Goal: Task Accomplishment & Management: Manage account settings

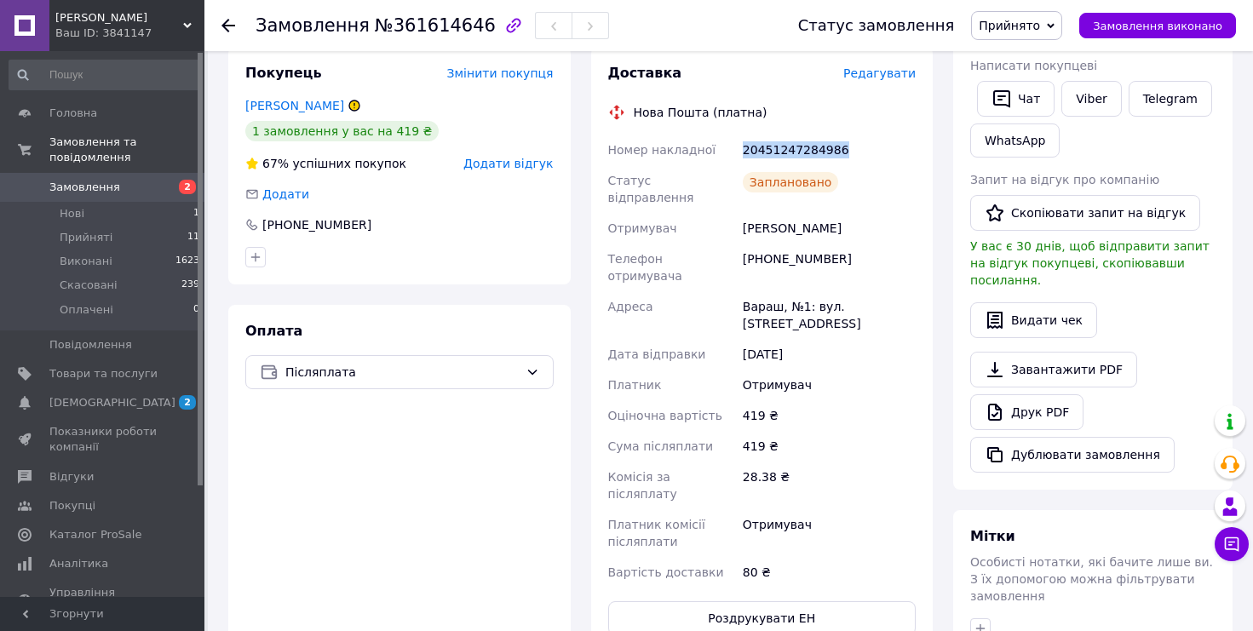
scroll to position [287, 0]
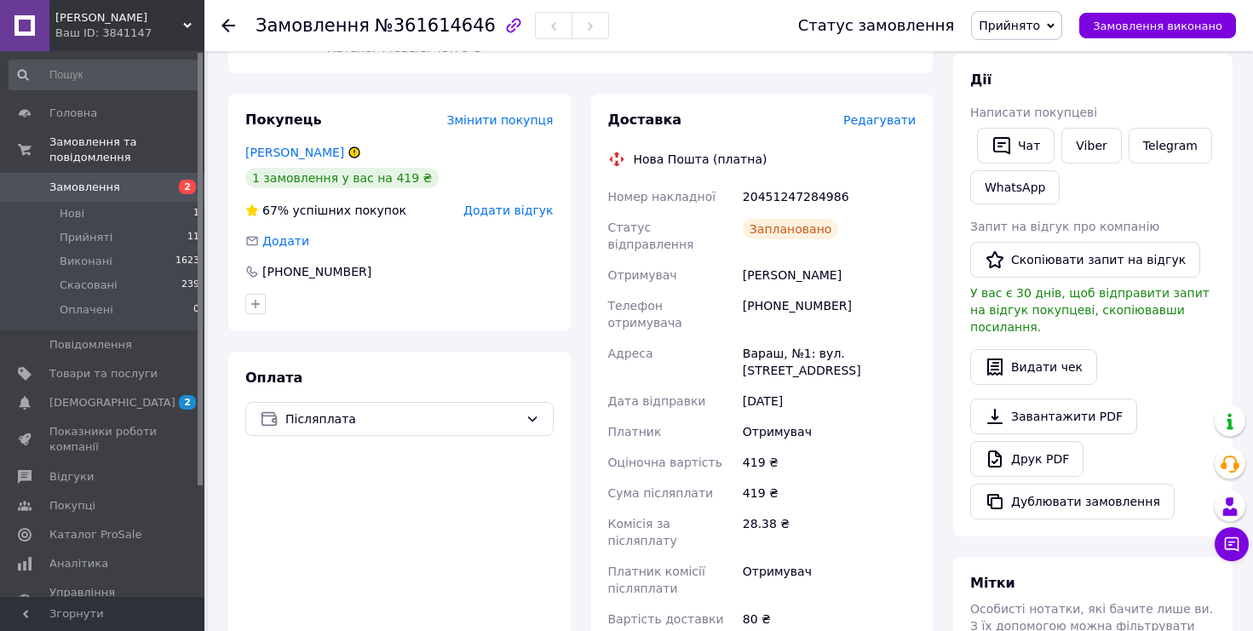
click at [227, 23] on icon at bounding box center [228, 26] width 14 height 14
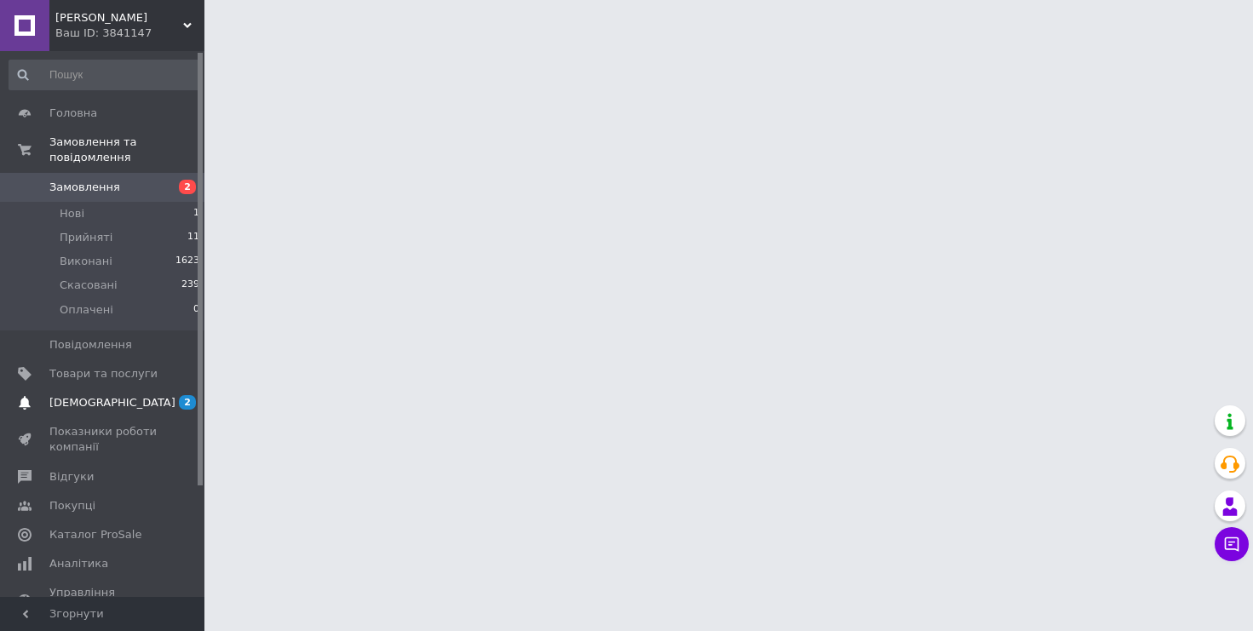
click at [113, 396] on span "[DEMOGRAPHIC_DATA]" at bounding box center [112, 402] width 126 height 15
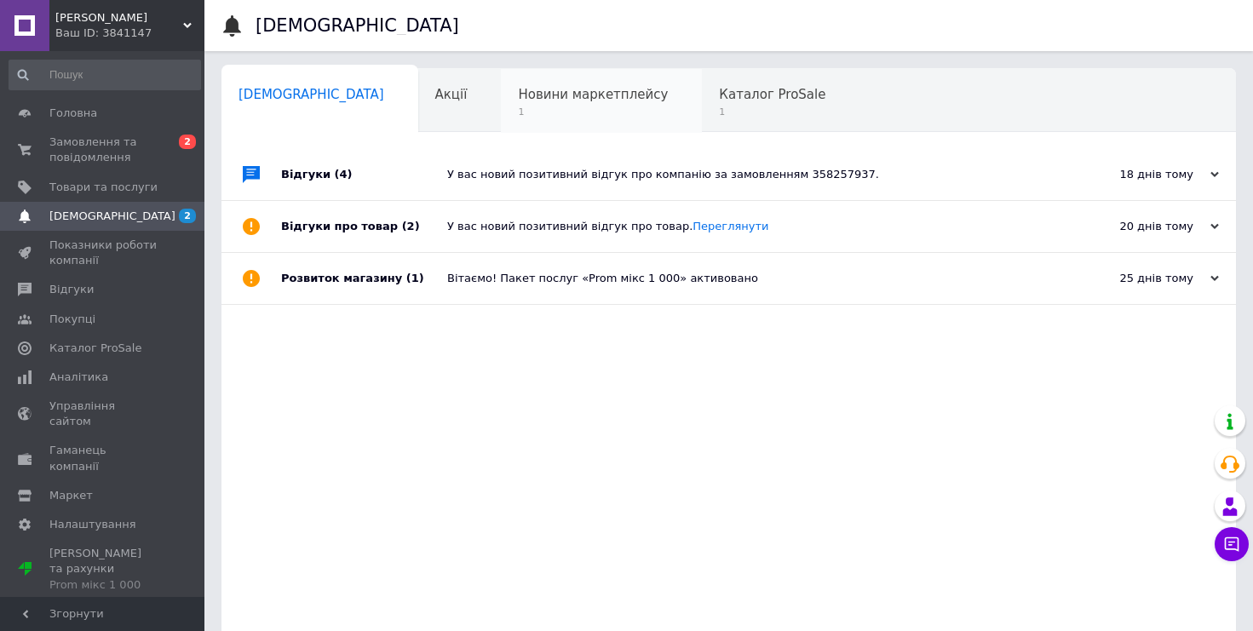
click at [533, 98] on span "Новини маркетплейсу" at bounding box center [593, 94] width 150 height 15
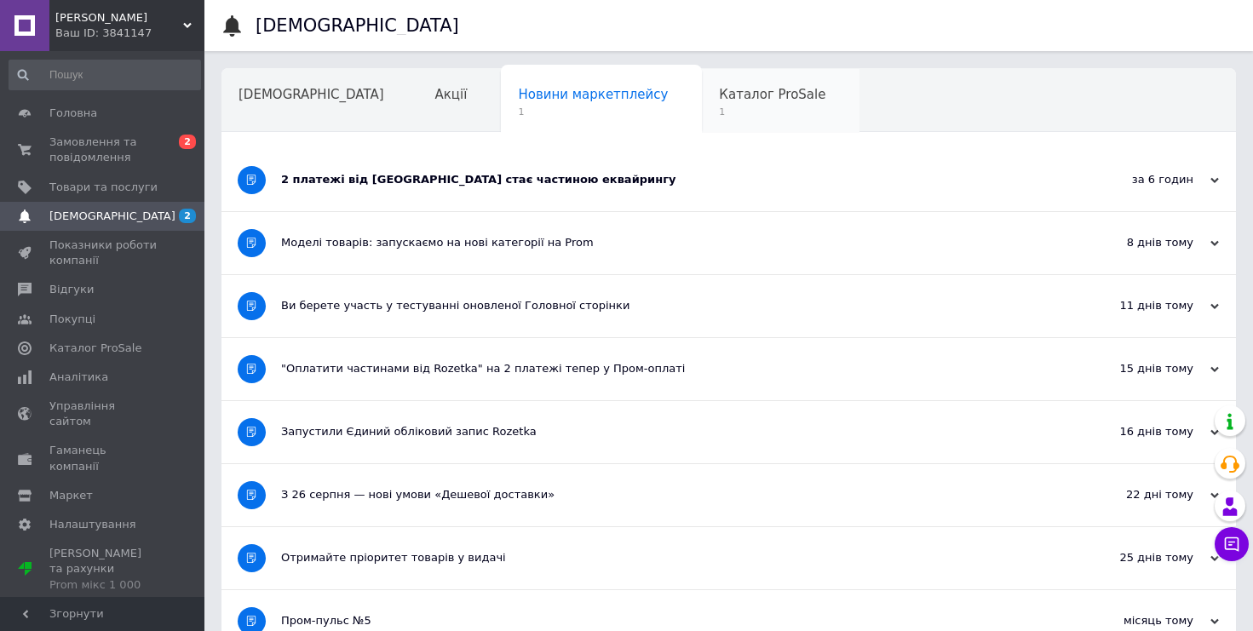
click at [719, 93] on span "Каталог ProSale" at bounding box center [772, 94] width 106 height 15
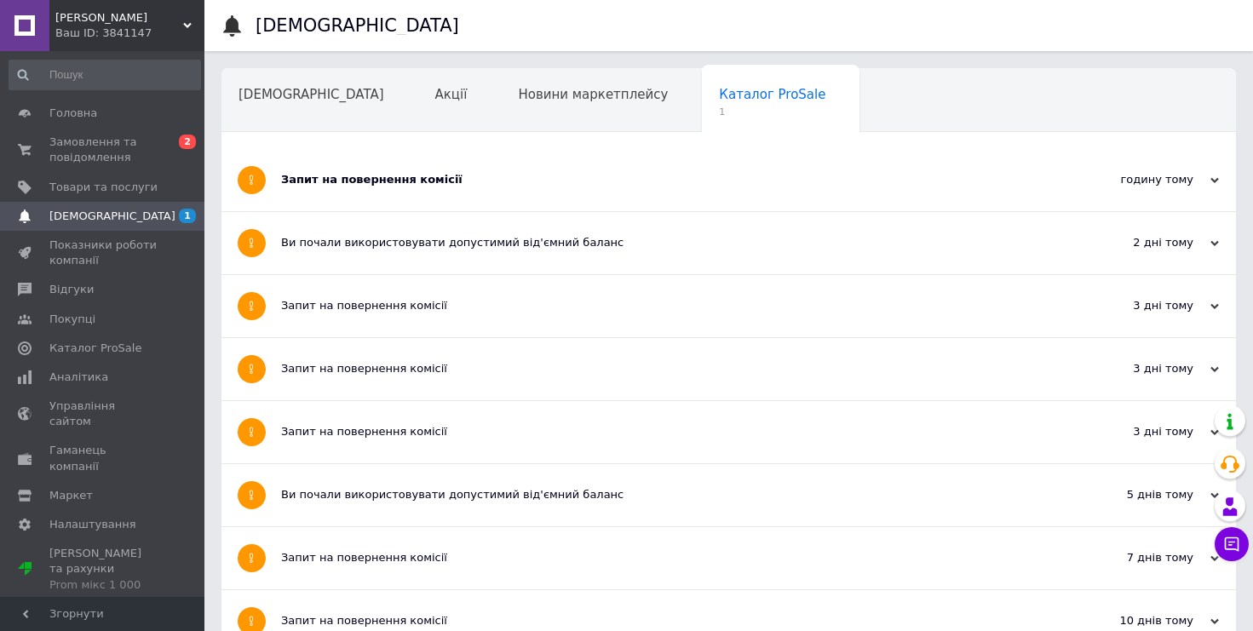
click at [605, 164] on div "Запит на повернення комісії" at bounding box center [664, 180] width 767 height 62
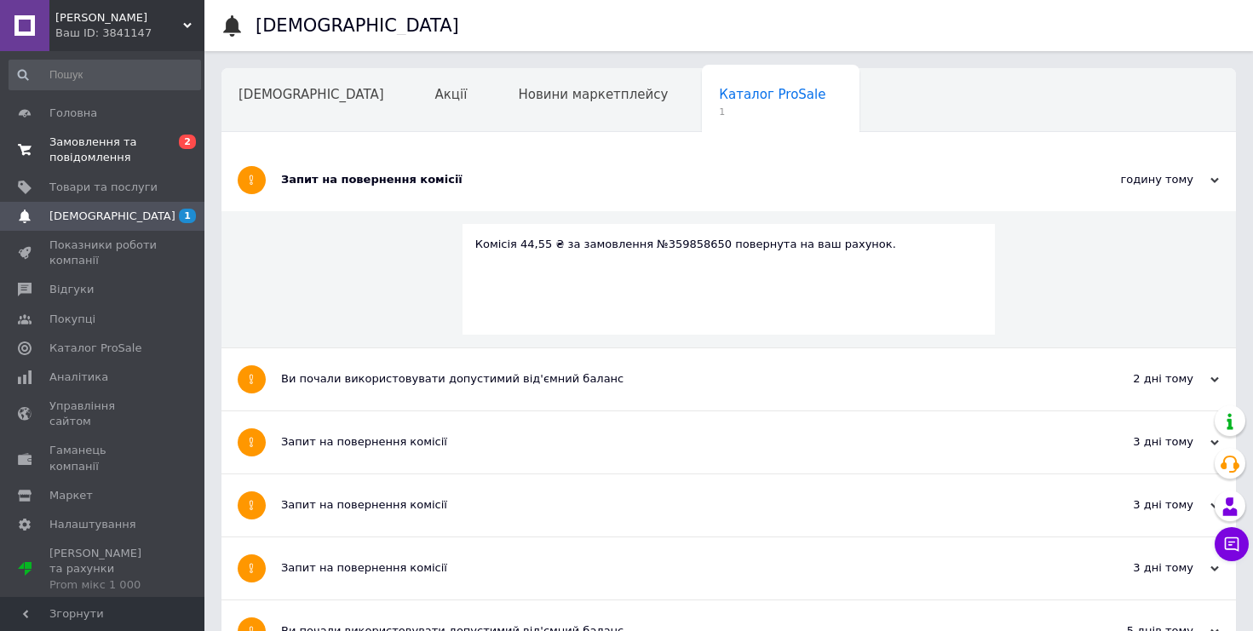
click at [135, 138] on span "Замовлення та повідомлення" at bounding box center [103, 150] width 108 height 31
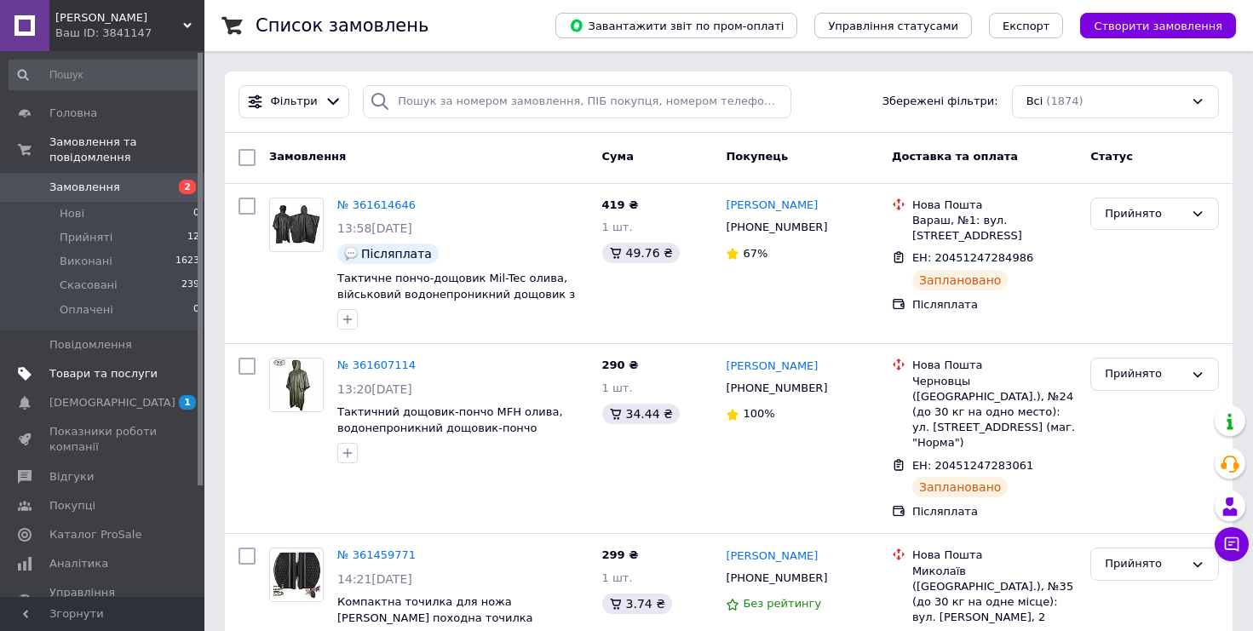
click at [111, 373] on span "Товари та послуги" at bounding box center [103, 373] width 108 height 15
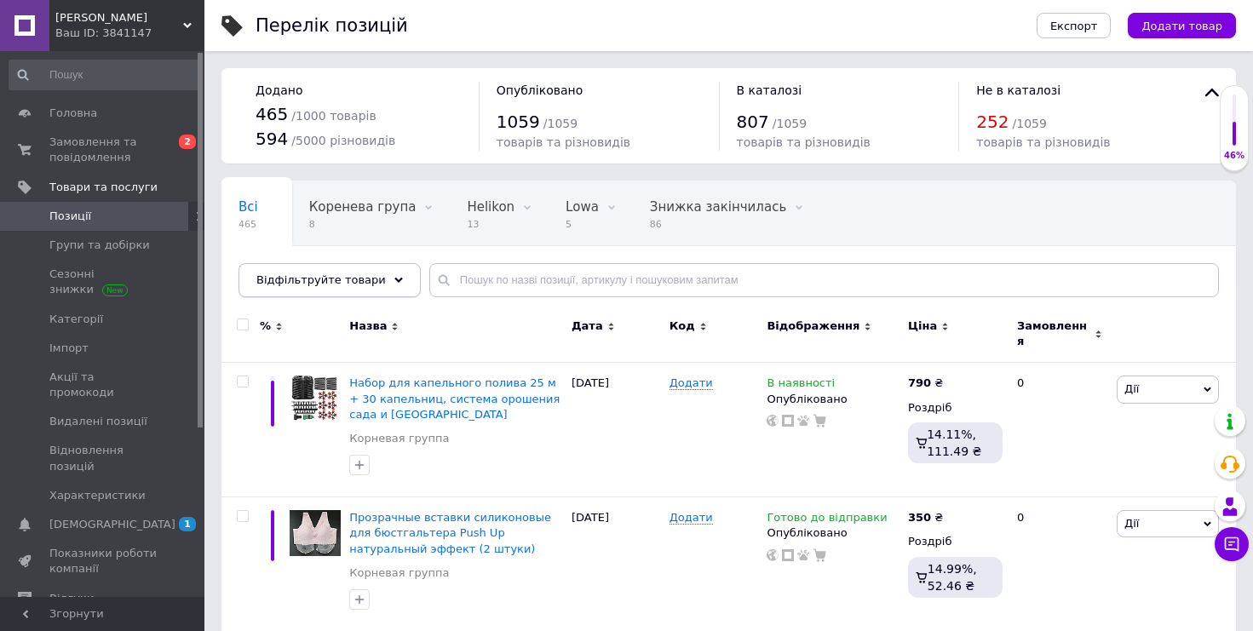
click at [287, 280] on span "Відфільтруйте товари" at bounding box center [320, 279] width 129 height 13
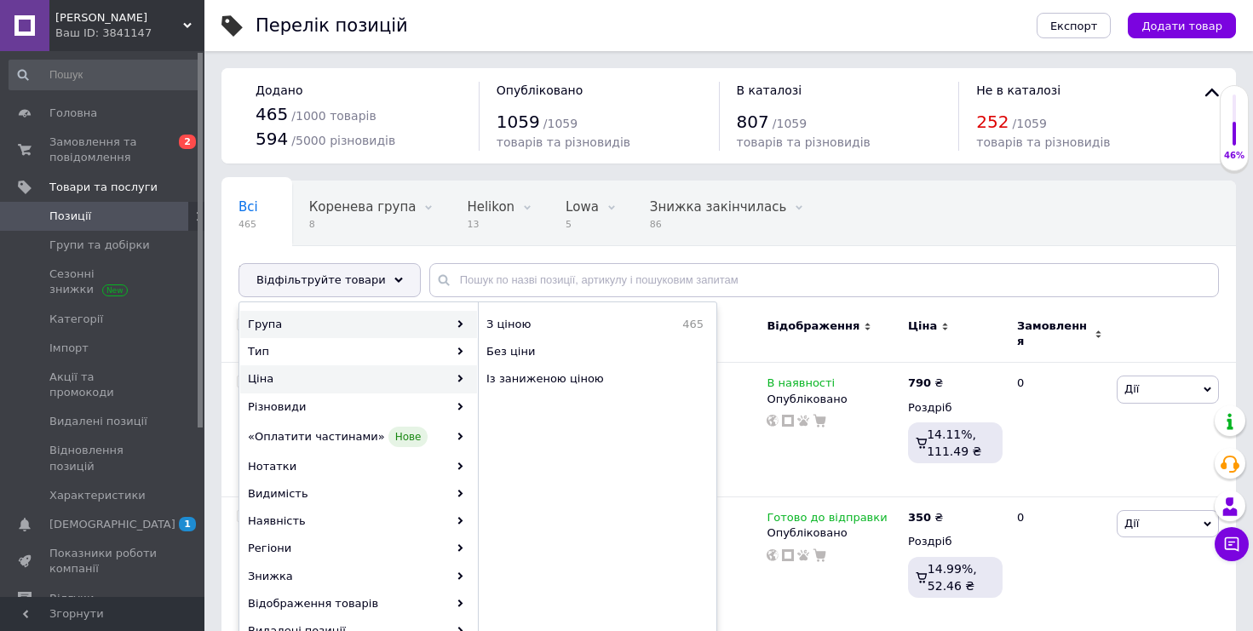
click at [418, 324] on div "Група" at bounding box center [358, 324] width 237 height 27
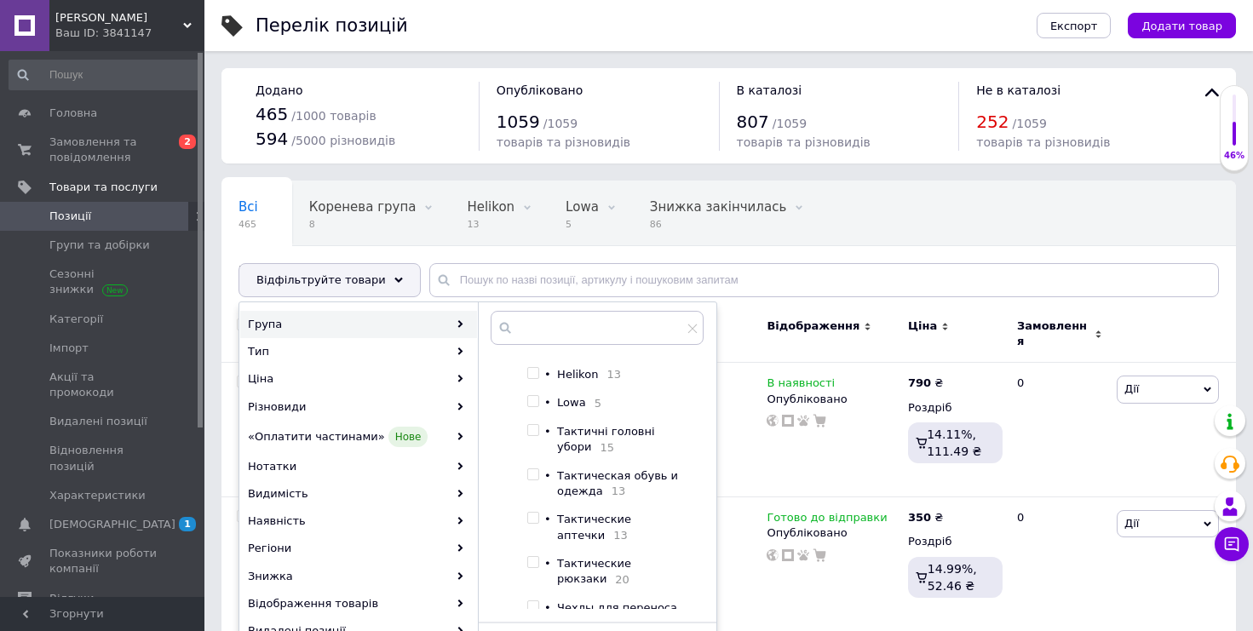
scroll to position [211, 0]
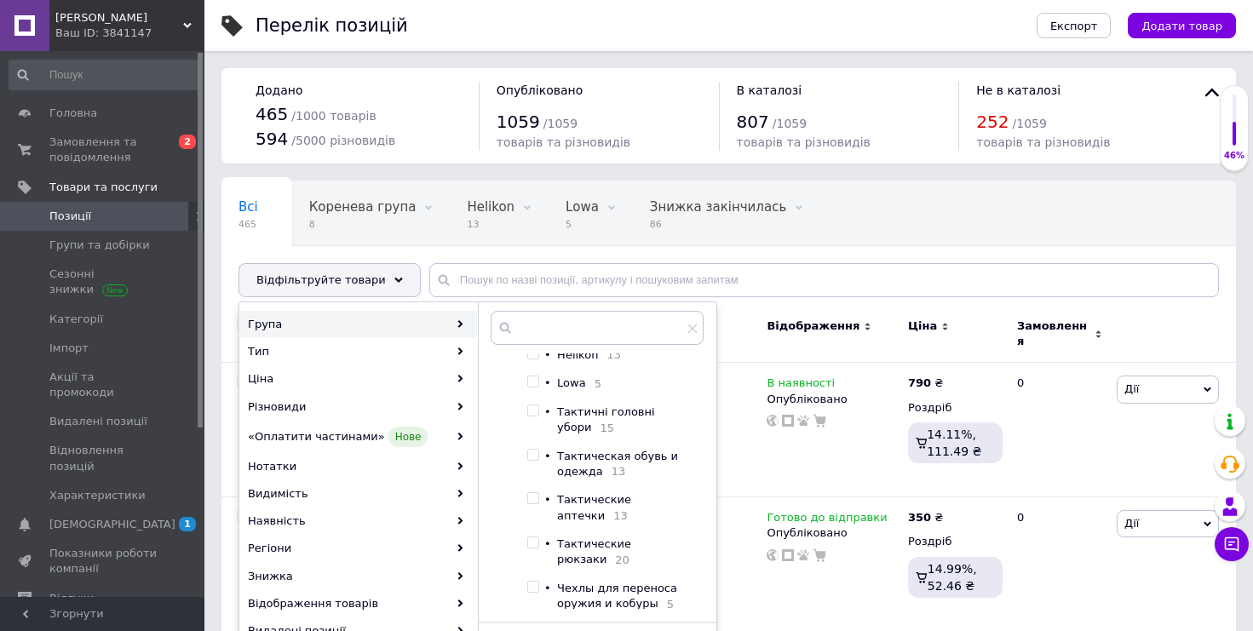
click at [563, 517] on span "Тактические аптечки" at bounding box center [594, 507] width 74 height 28
checkbox input "true"
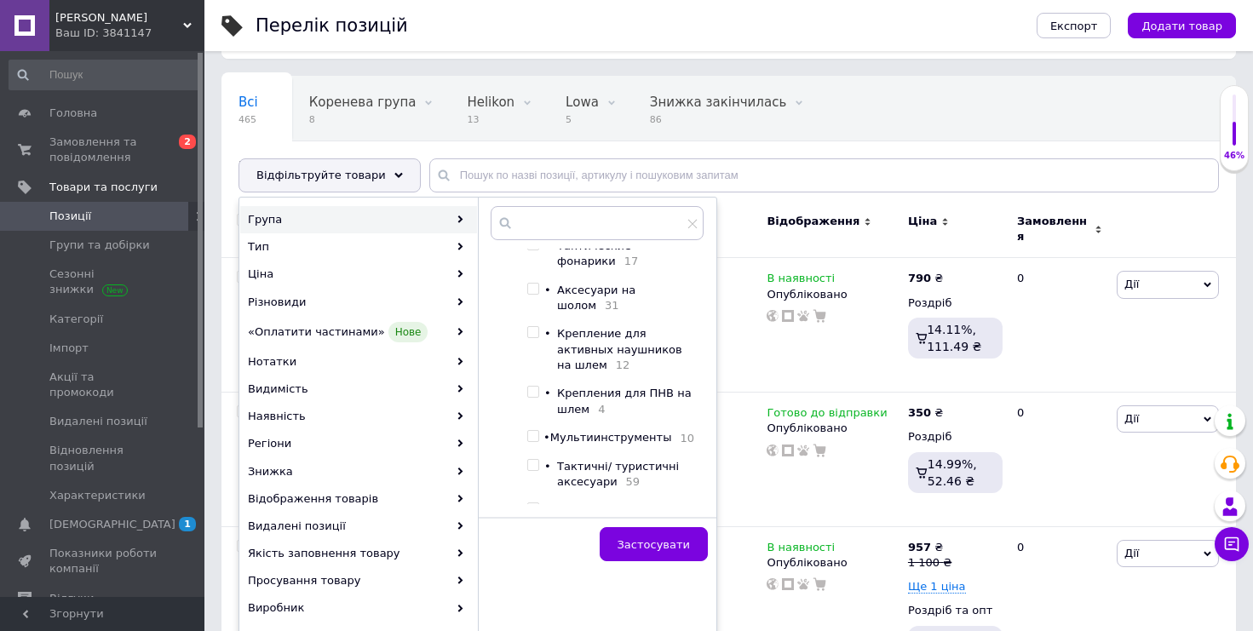
scroll to position [110, 0]
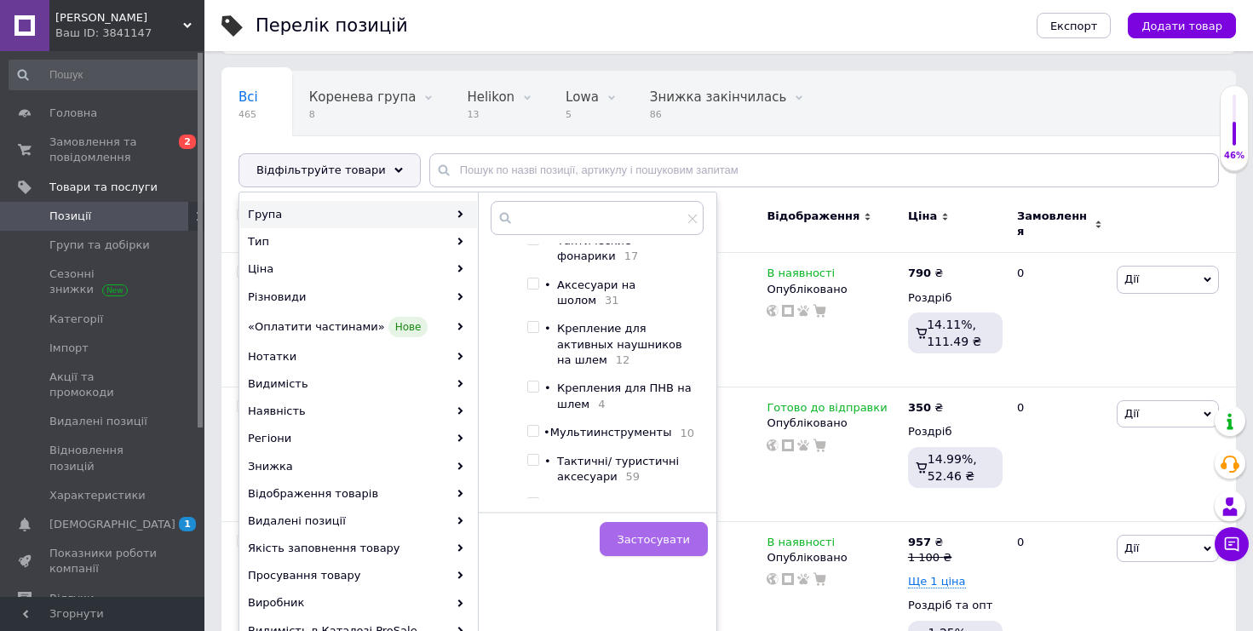
click at [647, 526] on button "Застосувати" at bounding box center [654, 539] width 108 height 34
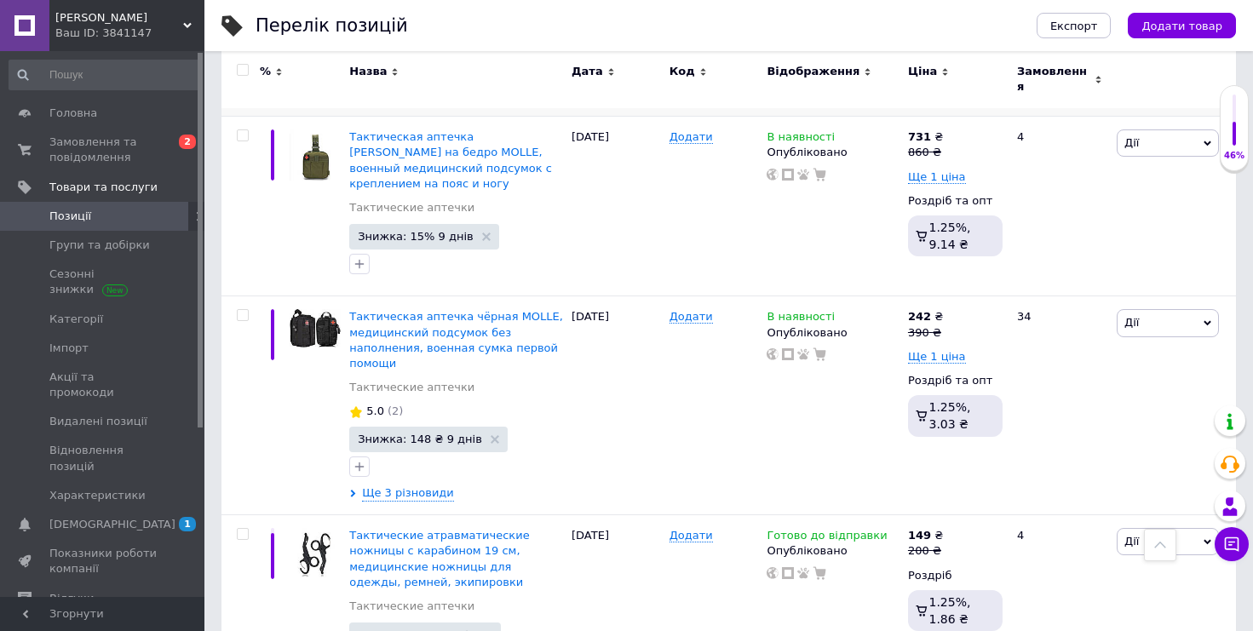
scroll to position [481, 0]
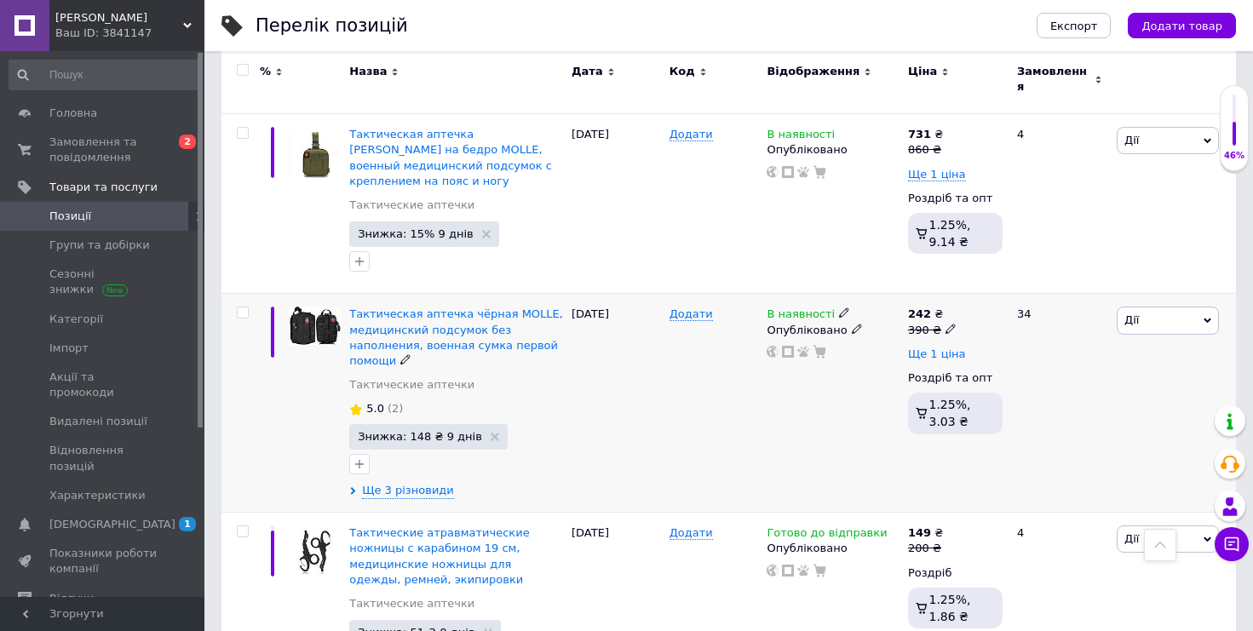
click at [944, 347] on span "Ще 1 ціна" at bounding box center [937, 354] width 58 height 14
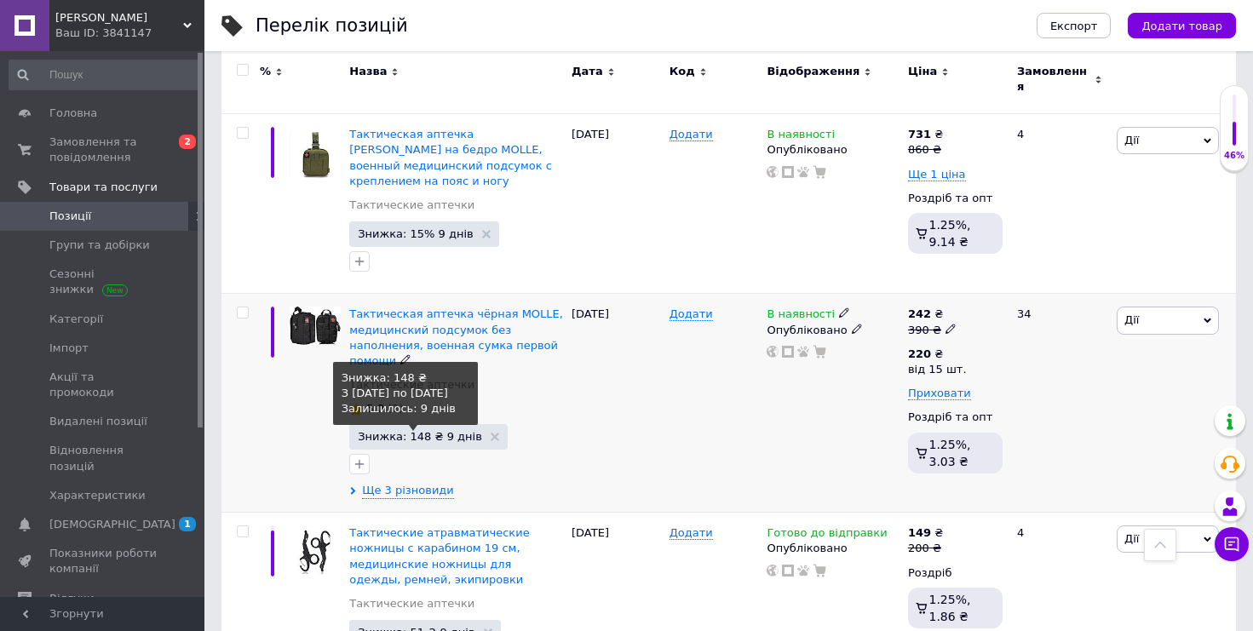
click at [410, 431] on span "Знижка: 148 ₴ 9 днів" at bounding box center [420, 436] width 124 height 11
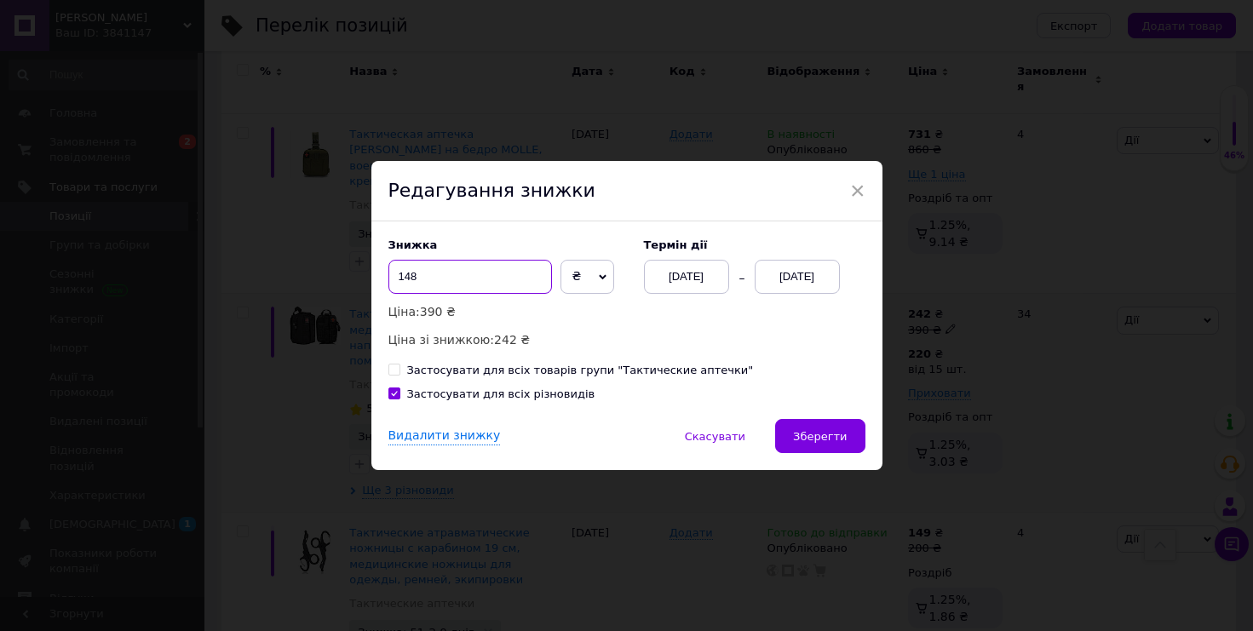
click at [497, 275] on input "148" at bounding box center [470, 277] width 164 height 34
type input "131"
click at [813, 424] on button "Зберегти" at bounding box center [819, 436] width 89 height 34
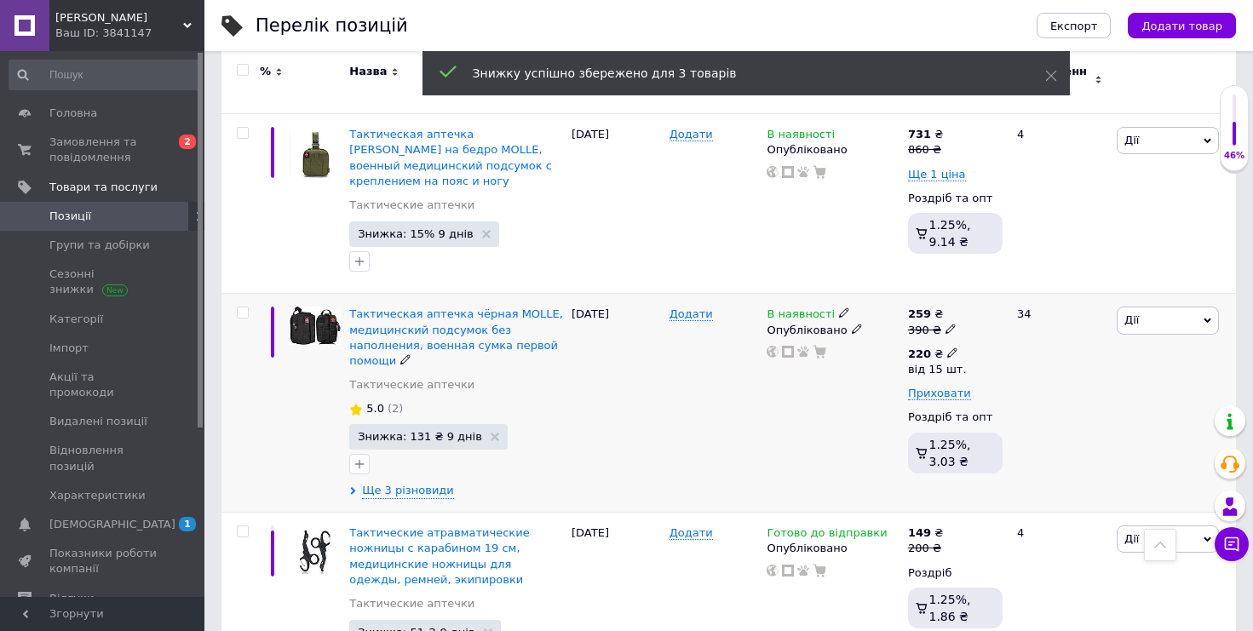
click at [949, 347] on icon at bounding box center [952, 352] width 10 height 10
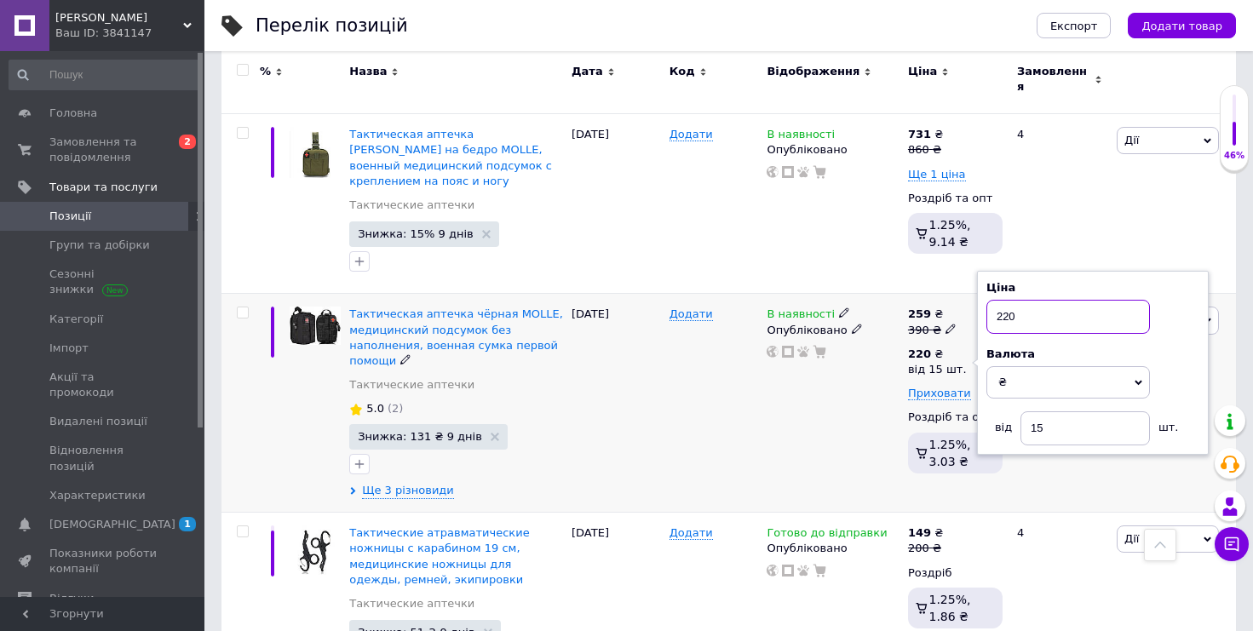
click at [1035, 300] on input "220" at bounding box center [1068, 317] width 164 height 34
type input "239"
click at [1052, 411] on input "15" at bounding box center [1084, 428] width 129 height 34
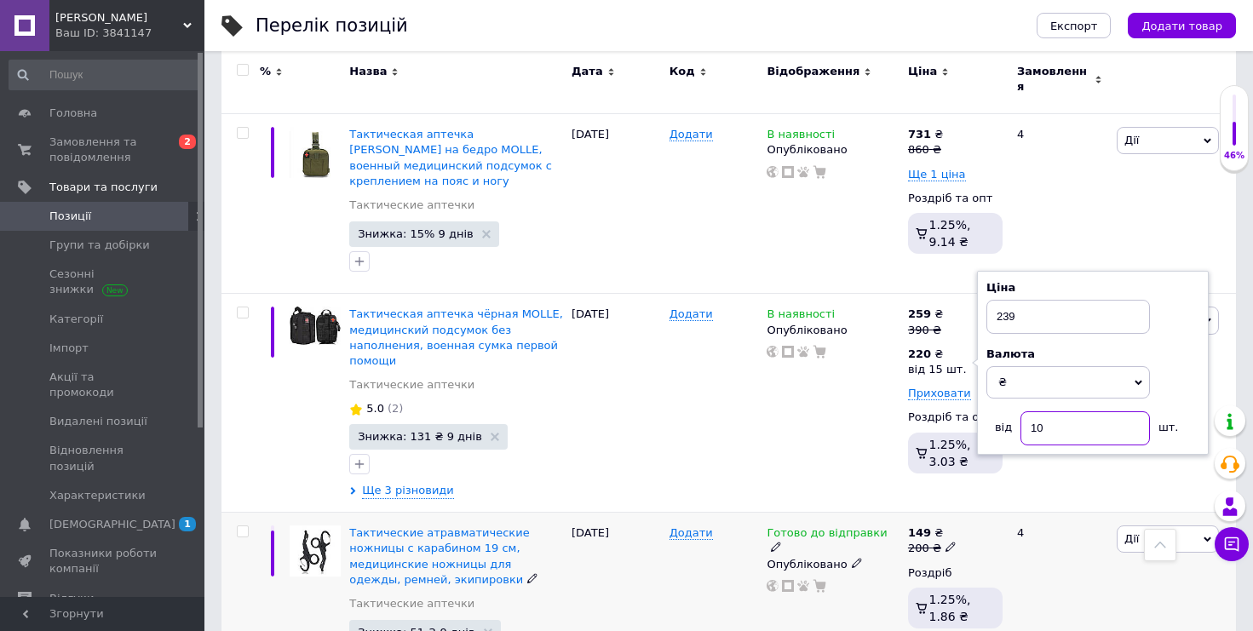
type input "10"
click at [731, 513] on div "Додати" at bounding box center [714, 603] width 98 height 180
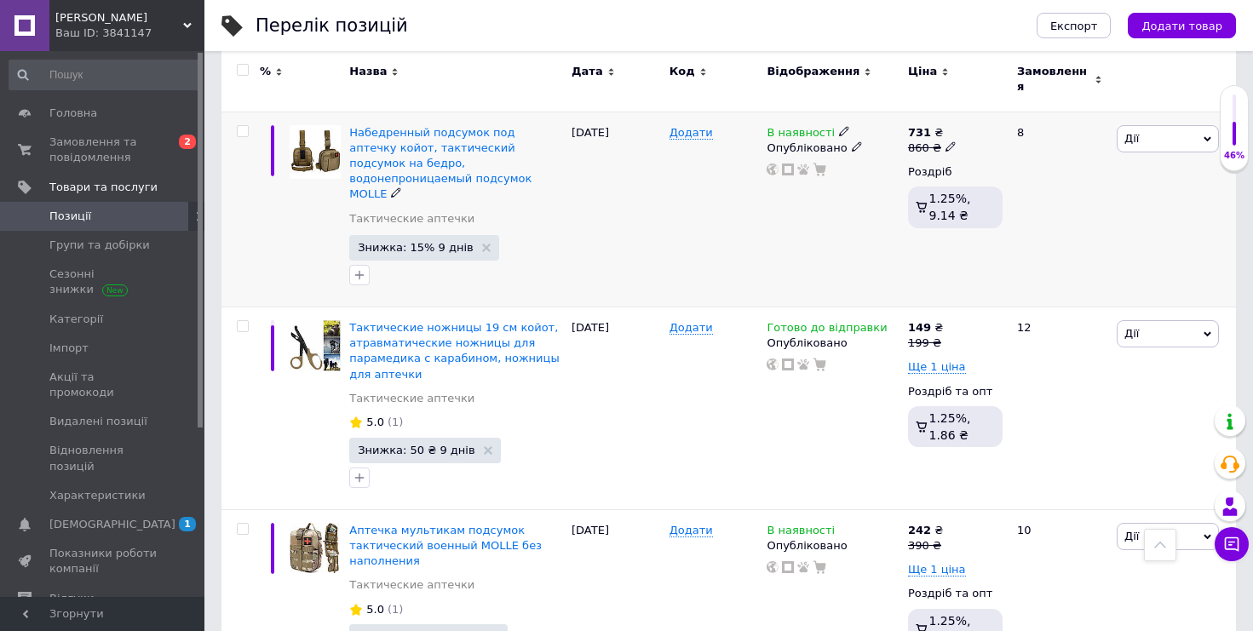
scroll to position [1657, 0]
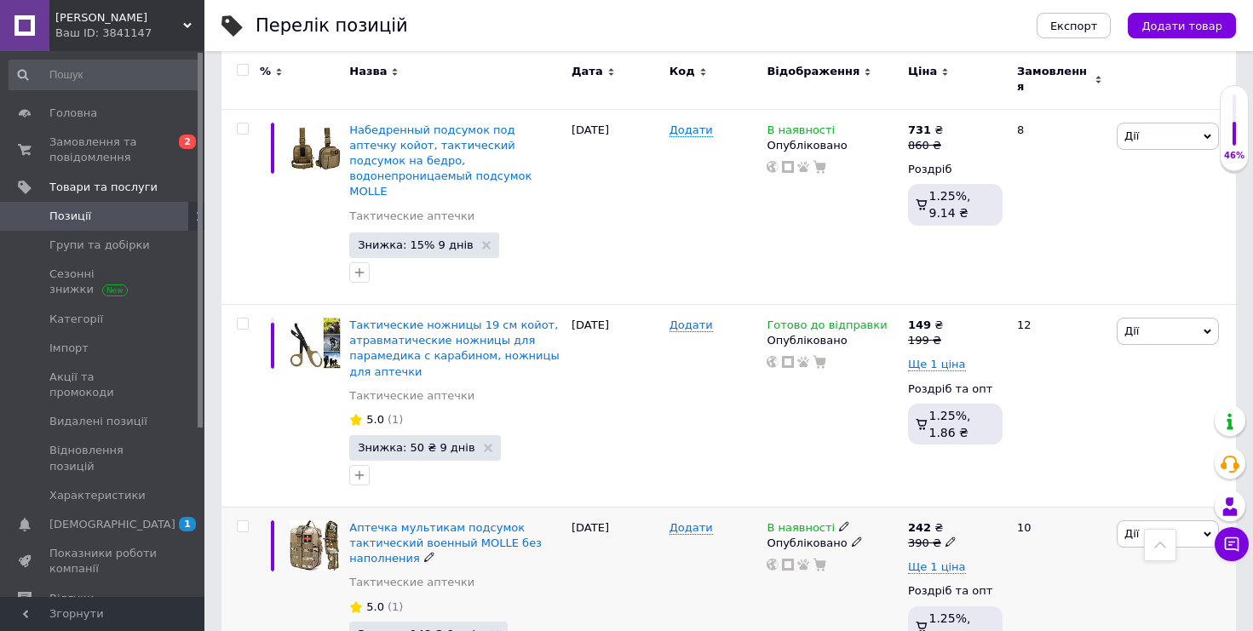
click at [948, 537] on icon at bounding box center [950, 542] width 10 height 10
click at [818, 507] on div "В наявності Опубліковано" at bounding box center [832, 600] width 141 height 187
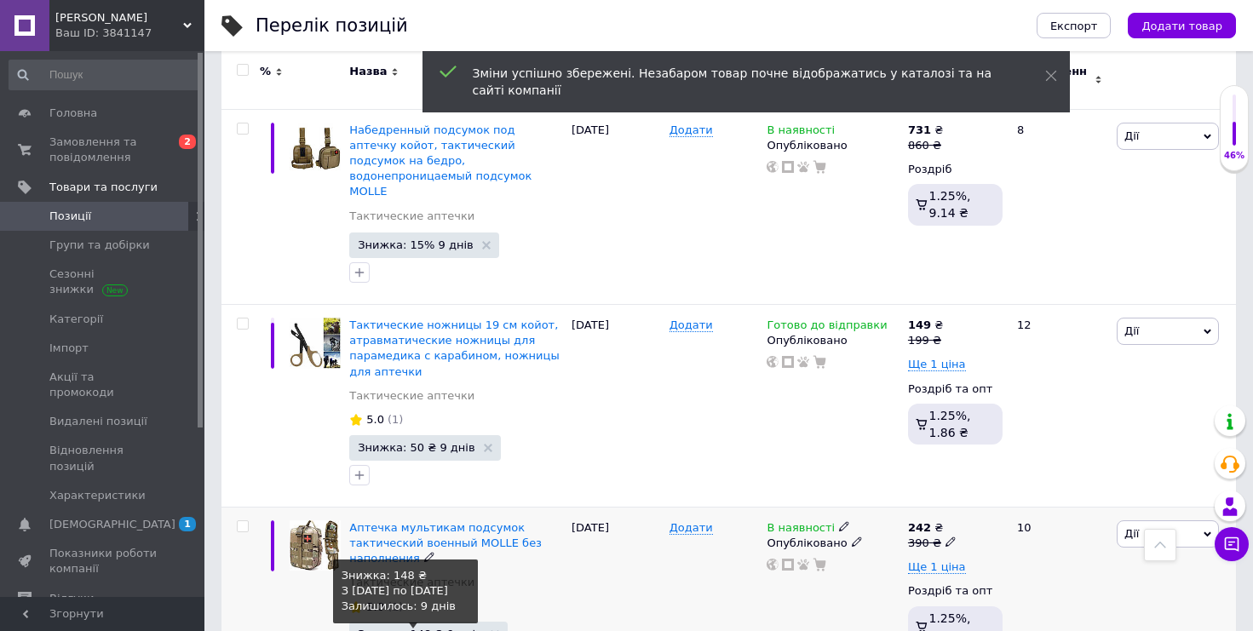
click at [399, 629] on span "Знижка: 148 ₴ 9 днів" at bounding box center [420, 634] width 124 height 11
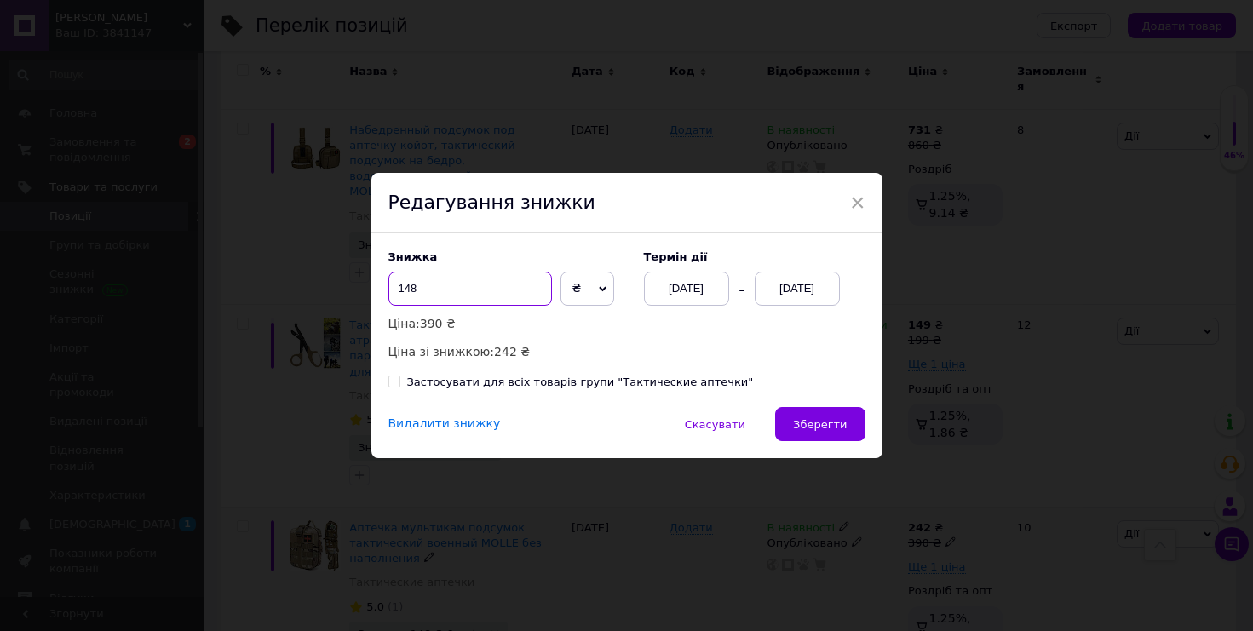
click at [482, 295] on input "148" at bounding box center [470, 289] width 164 height 34
type input "131"
click at [802, 419] on span "Зберегти" at bounding box center [820, 424] width 54 height 13
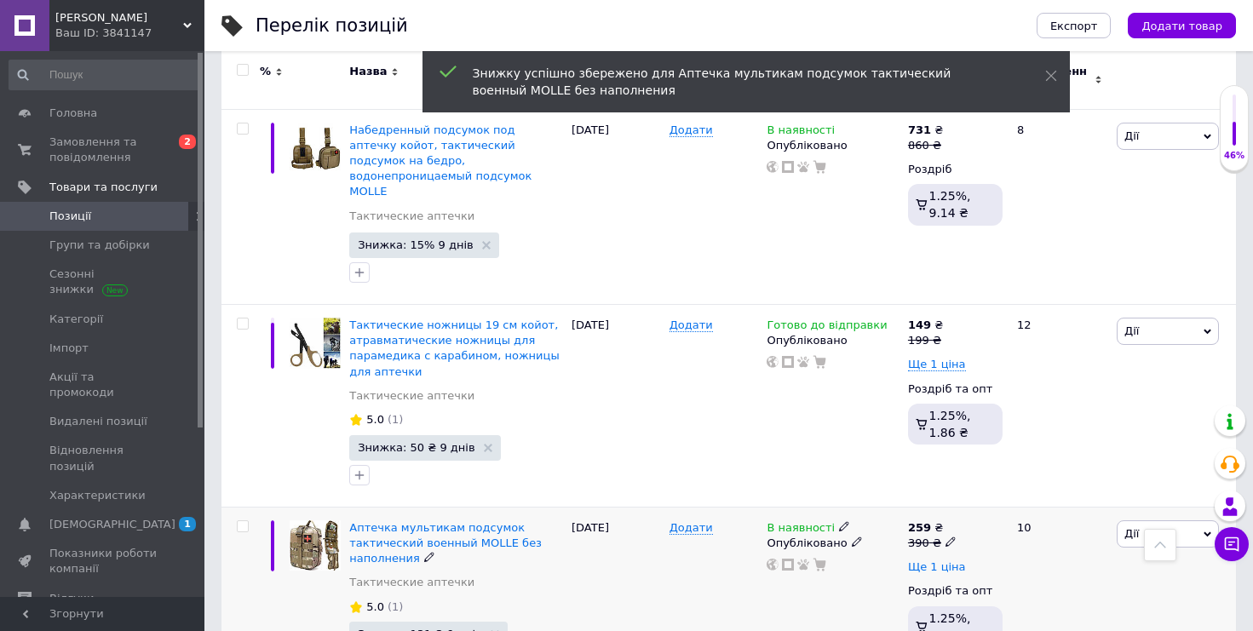
click at [939, 560] on span "Ще 1 ціна" at bounding box center [937, 567] width 58 height 14
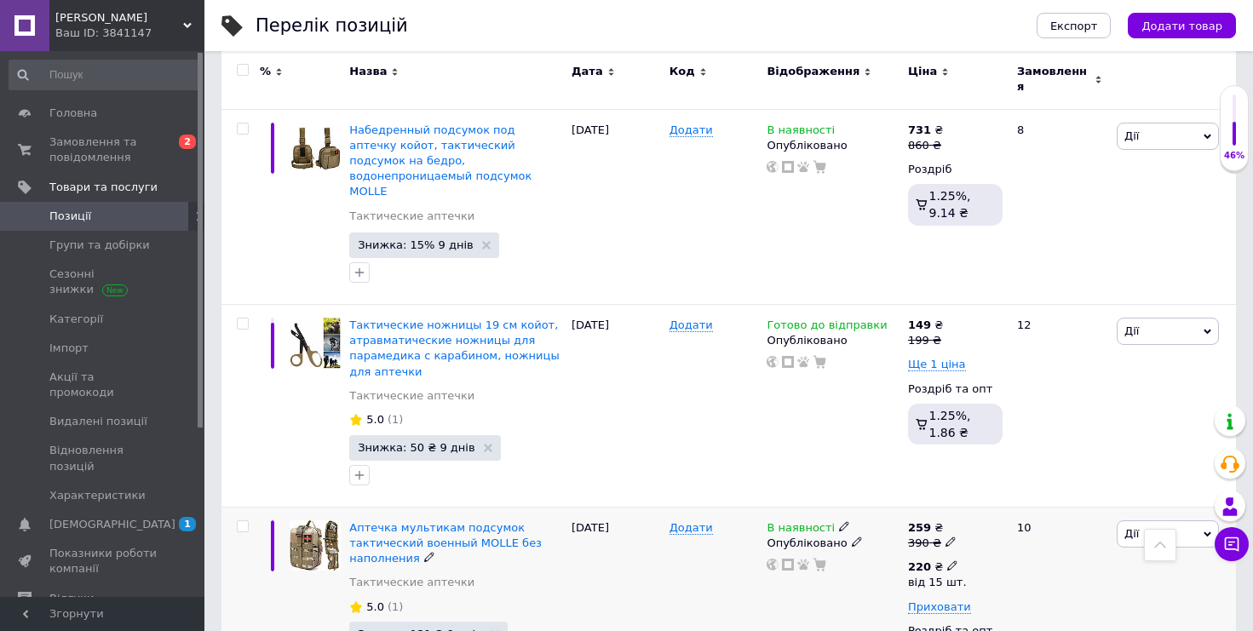
click at [951, 561] on use at bounding box center [951, 565] width 9 height 9
click at [1050, 513] on input "220" at bounding box center [1068, 530] width 164 height 34
type input "239"
click at [1077, 625] on input "15" at bounding box center [1084, 642] width 129 height 34
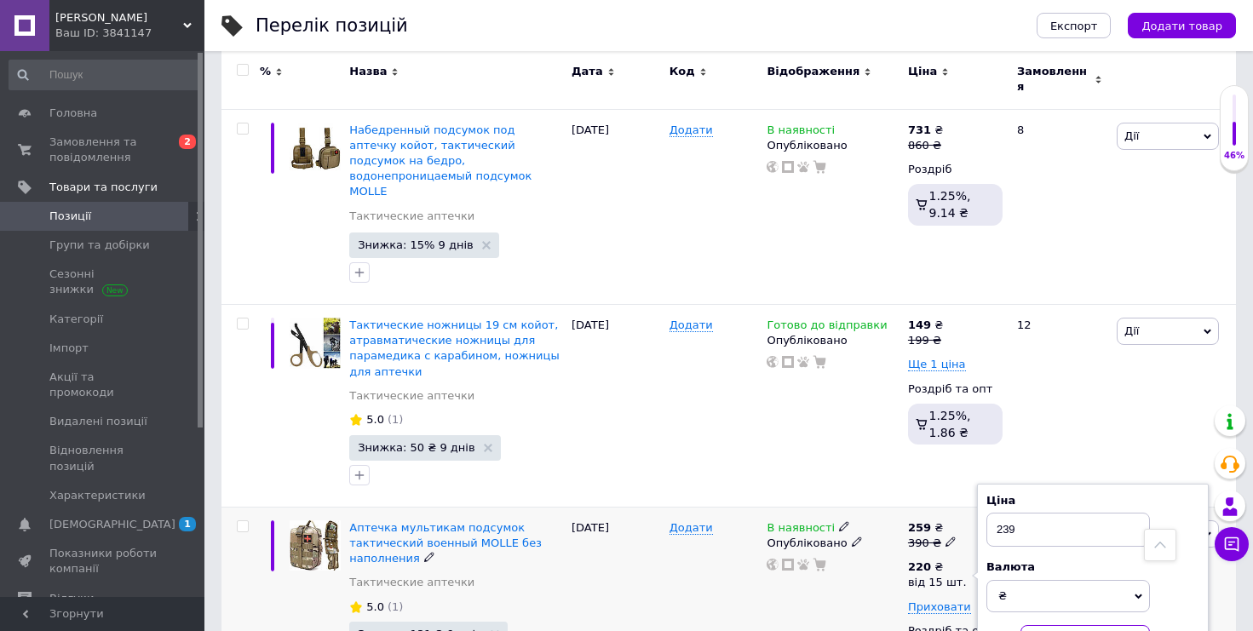
type input "10"
click at [702, 521] on div "Додати" at bounding box center [714, 607] width 98 height 200
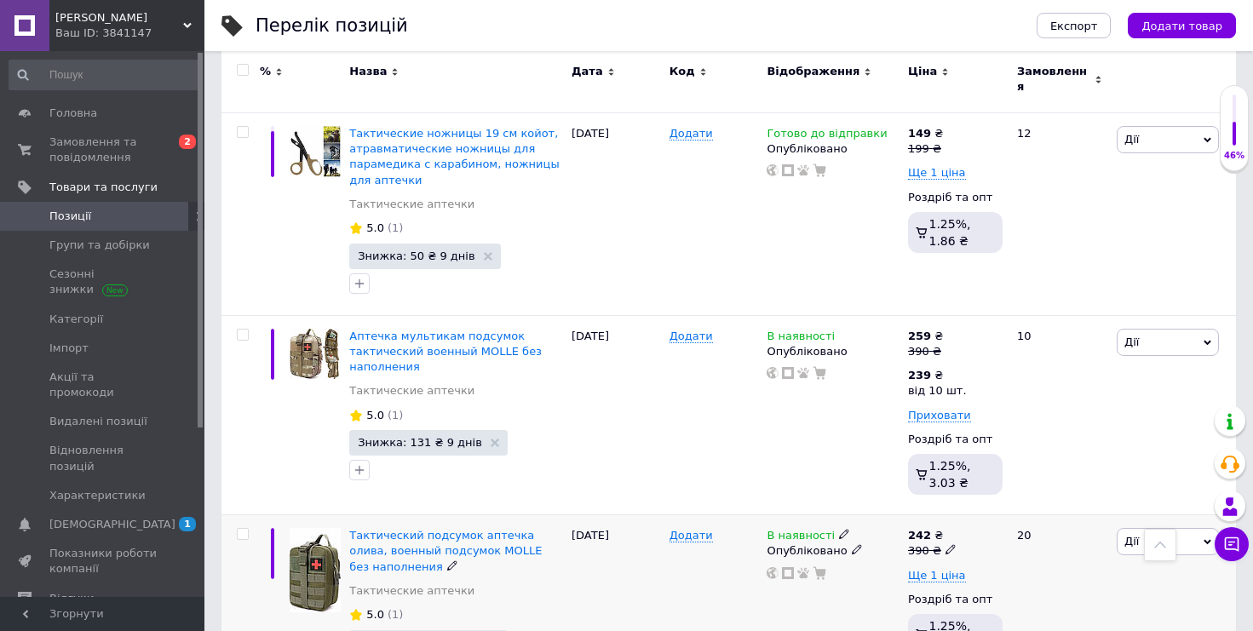
scroll to position [1866, 0]
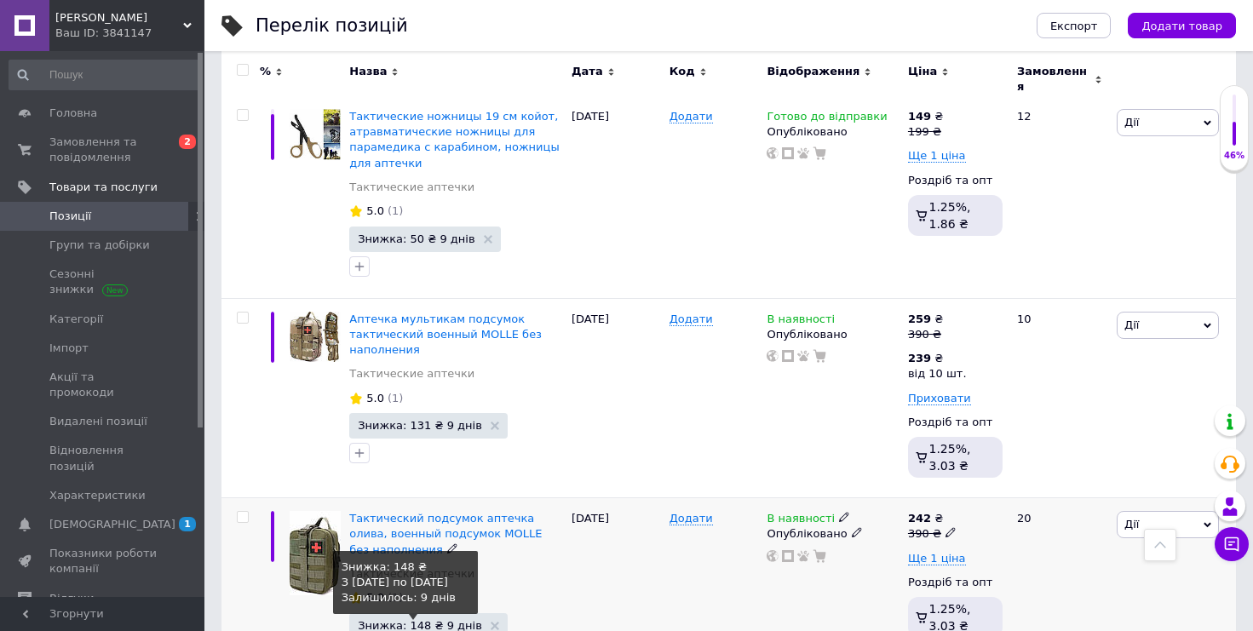
click at [400, 620] on span "Знижка: 148 ₴ 9 днів" at bounding box center [420, 625] width 124 height 11
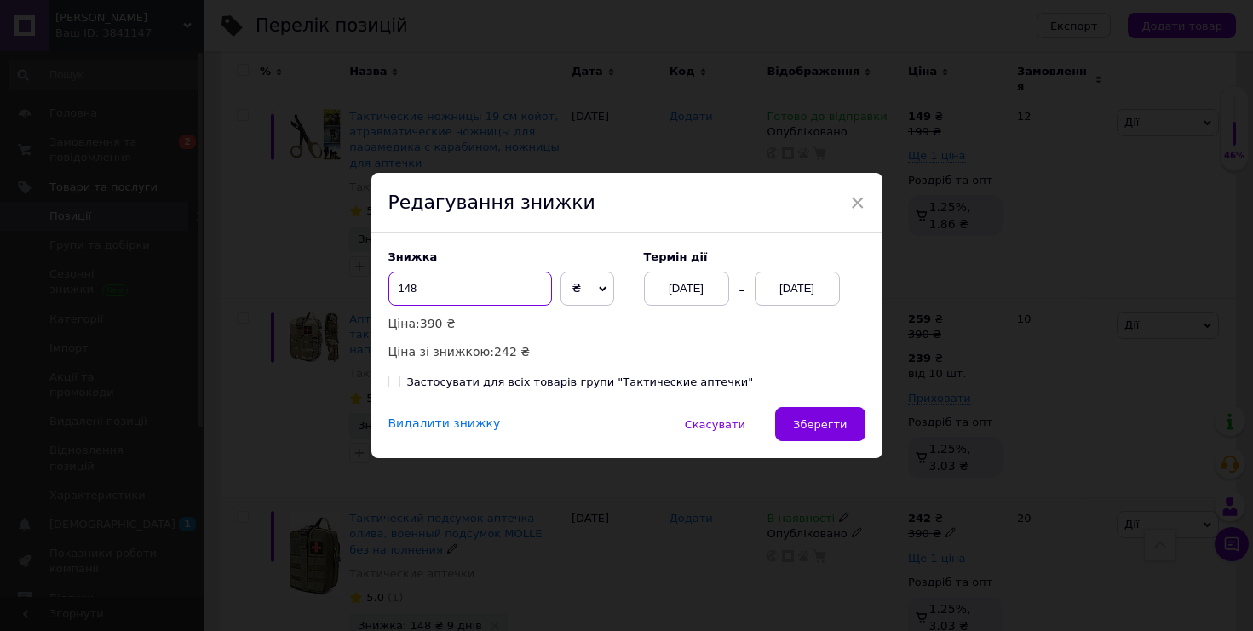
click at [454, 289] on input "148" at bounding box center [470, 289] width 164 height 34
type input "131"
click at [805, 411] on button "Зберегти" at bounding box center [819, 424] width 89 height 34
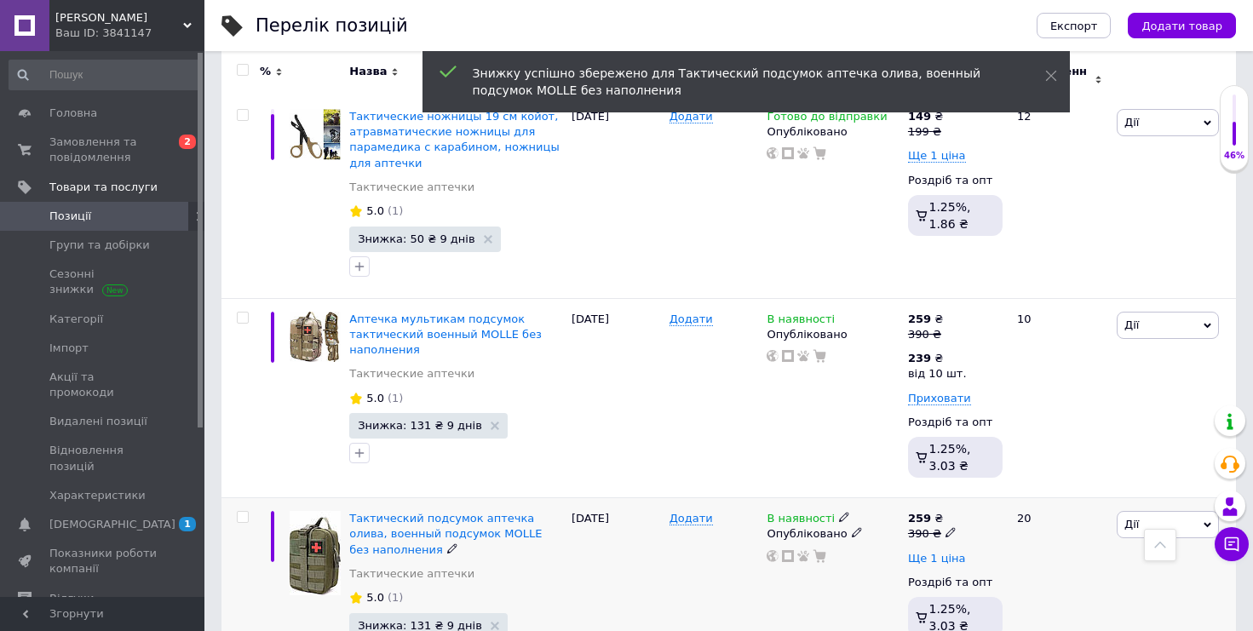
click at [950, 552] on span "Ще 1 ціна" at bounding box center [937, 559] width 58 height 14
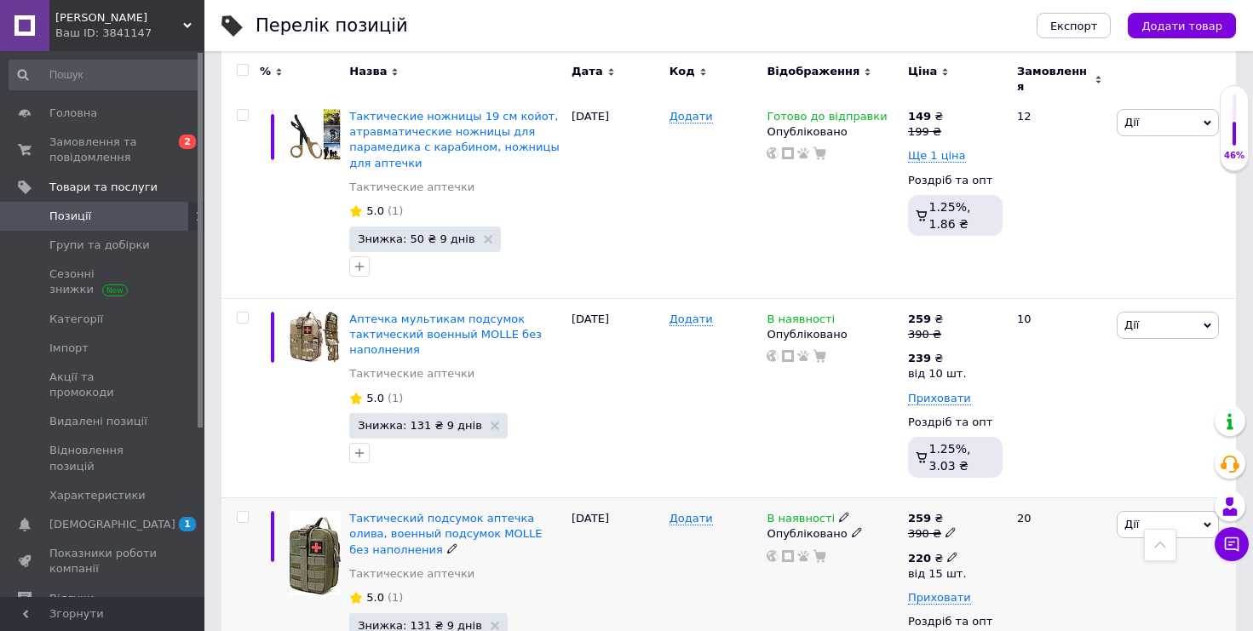
click at [947, 552] on icon at bounding box center [952, 557] width 10 height 10
click at [1094, 504] on input "220" at bounding box center [1068, 521] width 164 height 34
type input "239"
click at [1089, 616] on input "15" at bounding box center [1084, 633] width 129 height 34
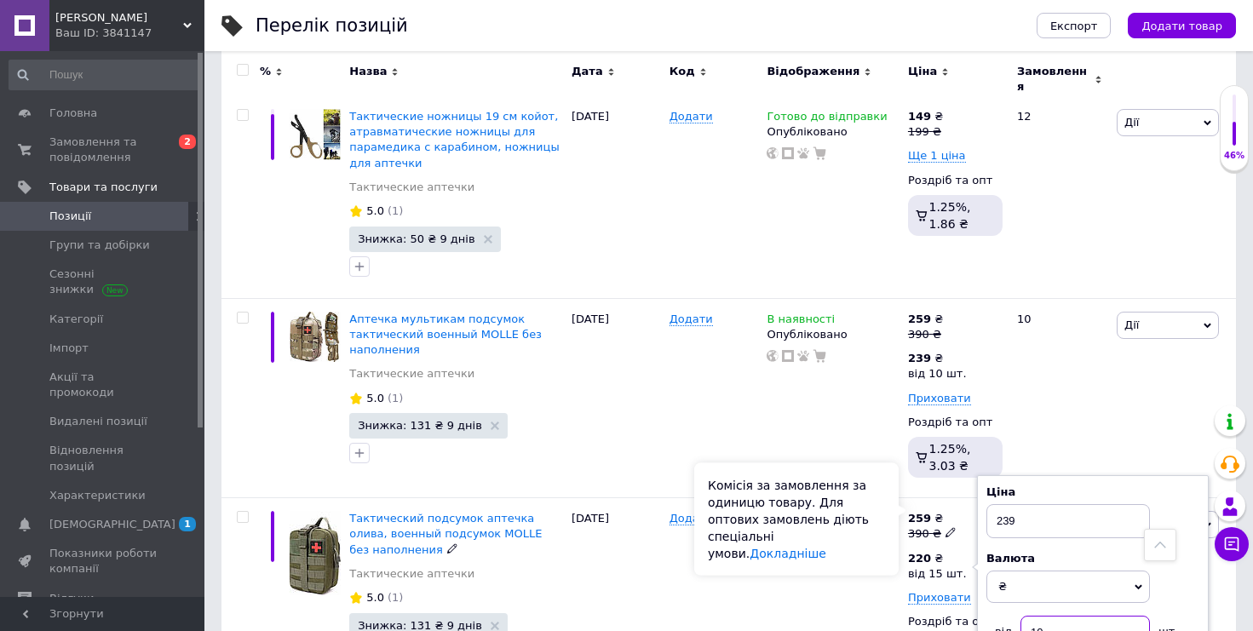
type input "10"
click at [800, 525] on div "Комісія за замовлення за одиницю товару. Для оптових замовлень діють спеціальні…" at bounding box center [796, 519] width 204 height 112
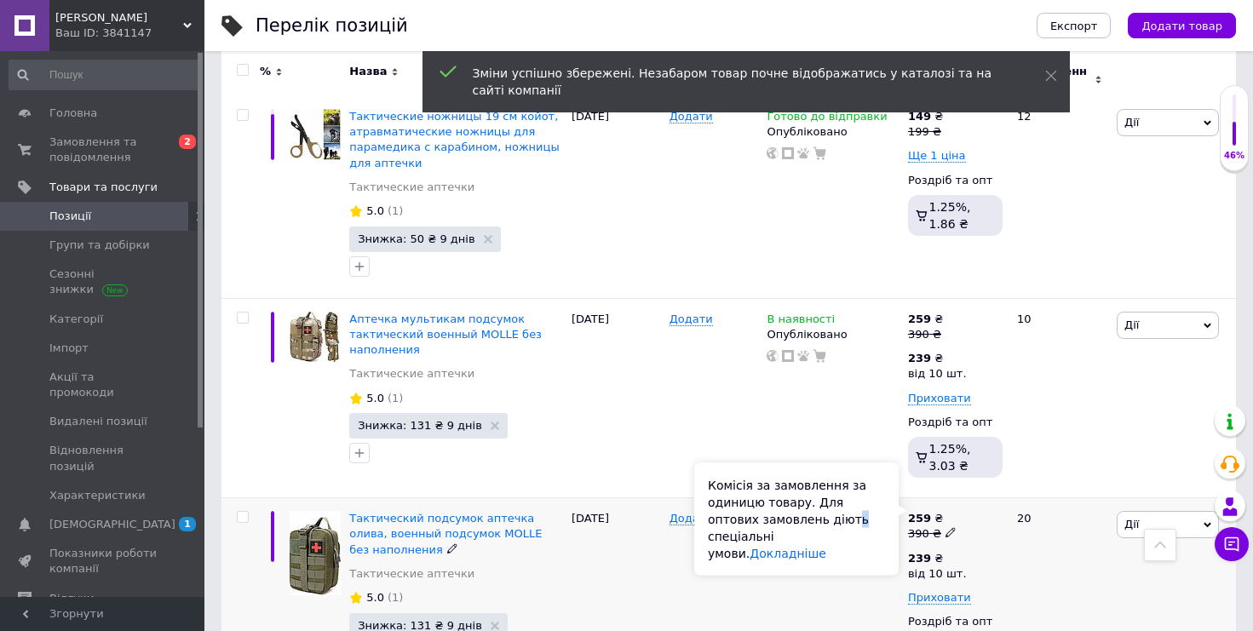
click at [624, 498] on div "[DATE]" at bounding box center [616, 598] width 98 height 200
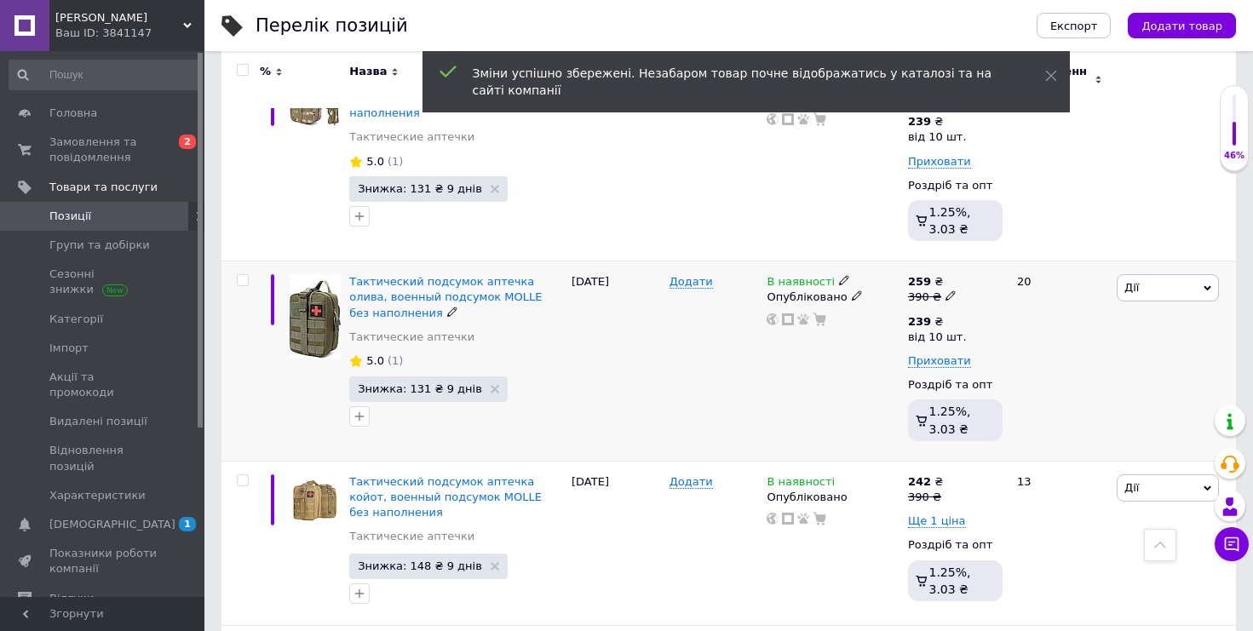
scroll to position [2105, 0]
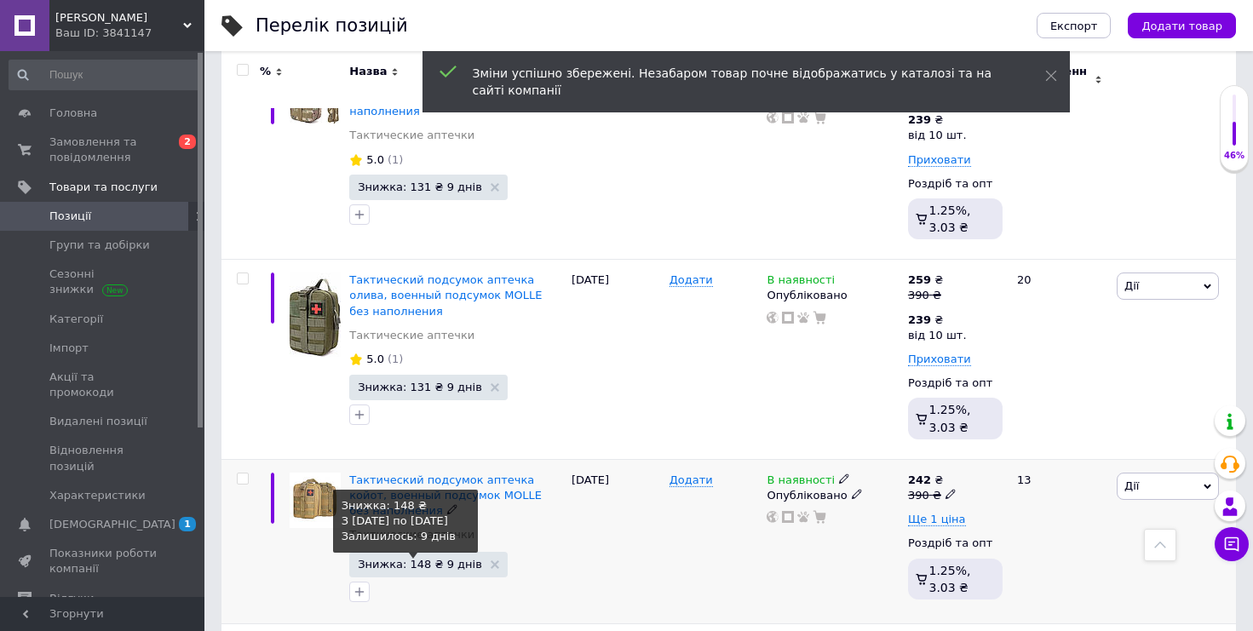
click at [413, 559] on span "Знижка: 148 ₴ 9 днів" at bounding box center [420, 564] width 124 height 11
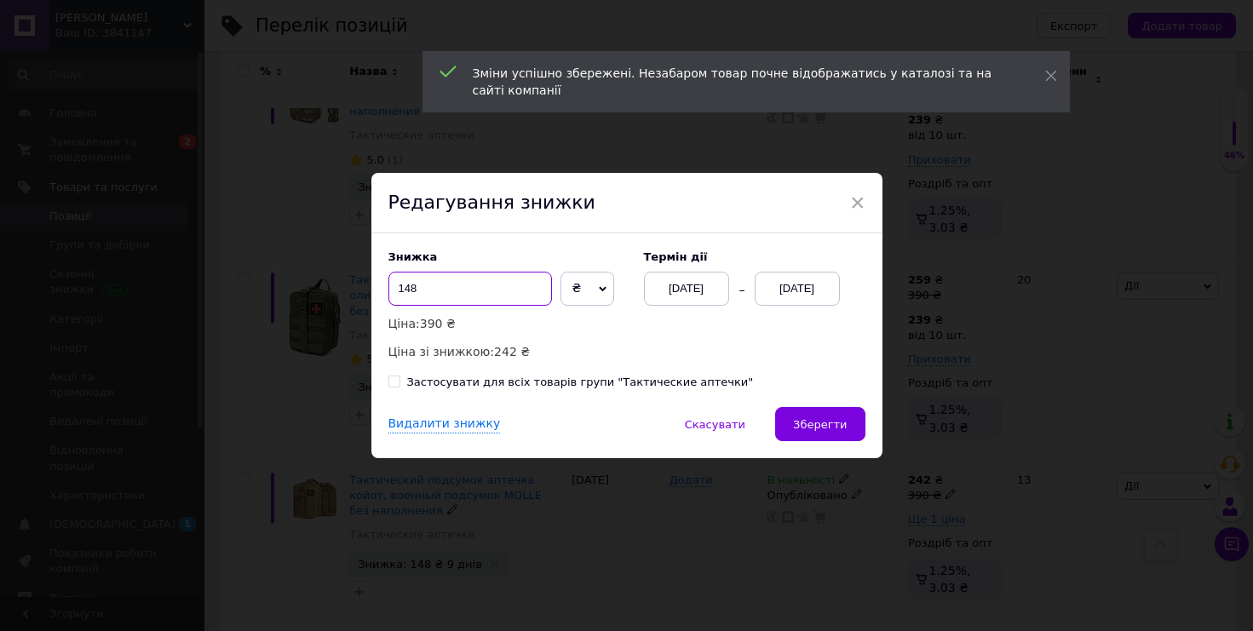
click at [487, 301] on input "148" at bounding box center [470, 289] width 164 height 34
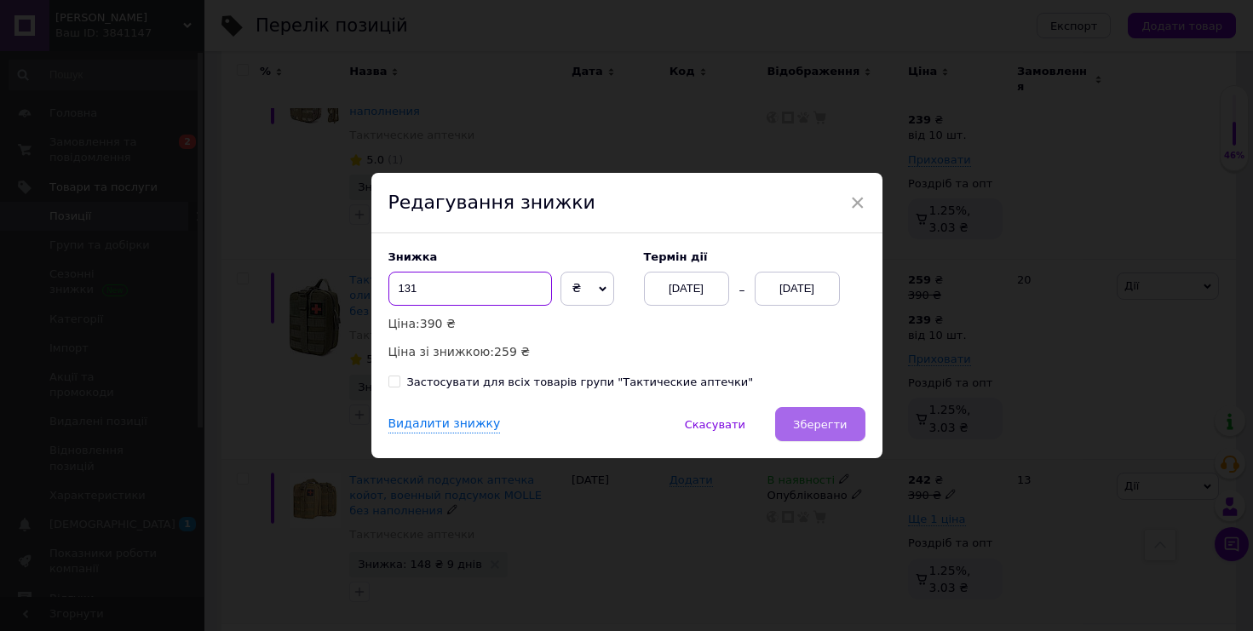
type input "131"
click at [827, 434] on button "Зберегти" at bounding box center [819, 424] width 89 height 34
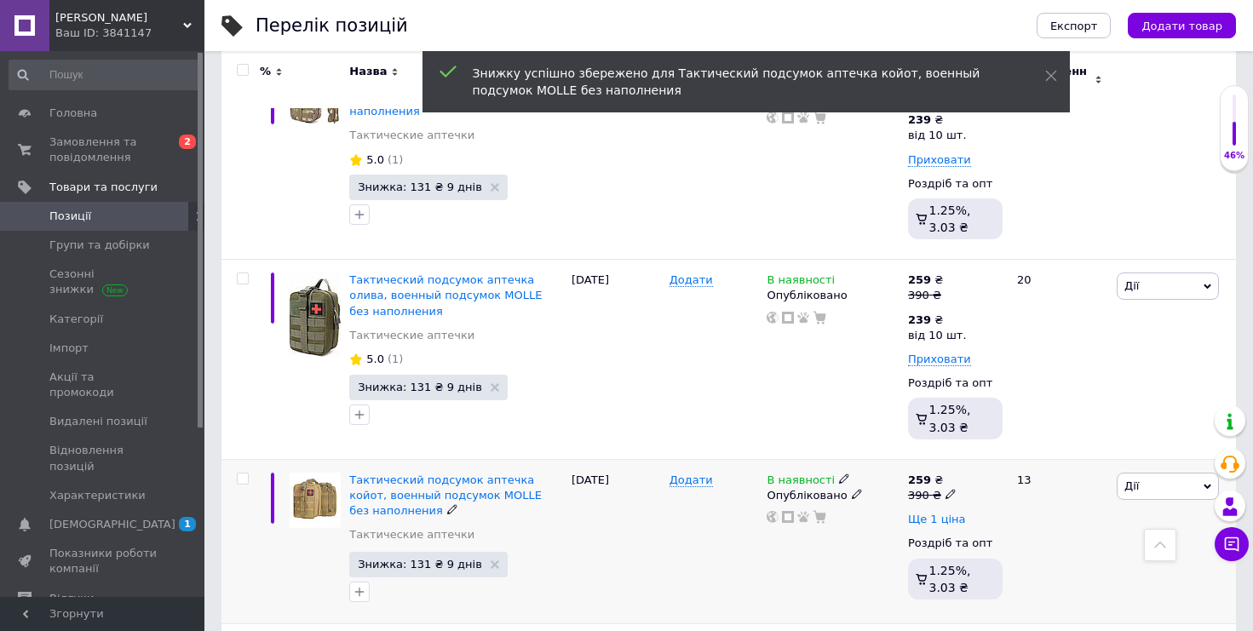
click at [942, 513] on span "Ще 1 ціна" at bounding box center [937, 520] width 58 height 14
click at [947, 513] on icon at bounding box center [952, 518] width 10 height 10
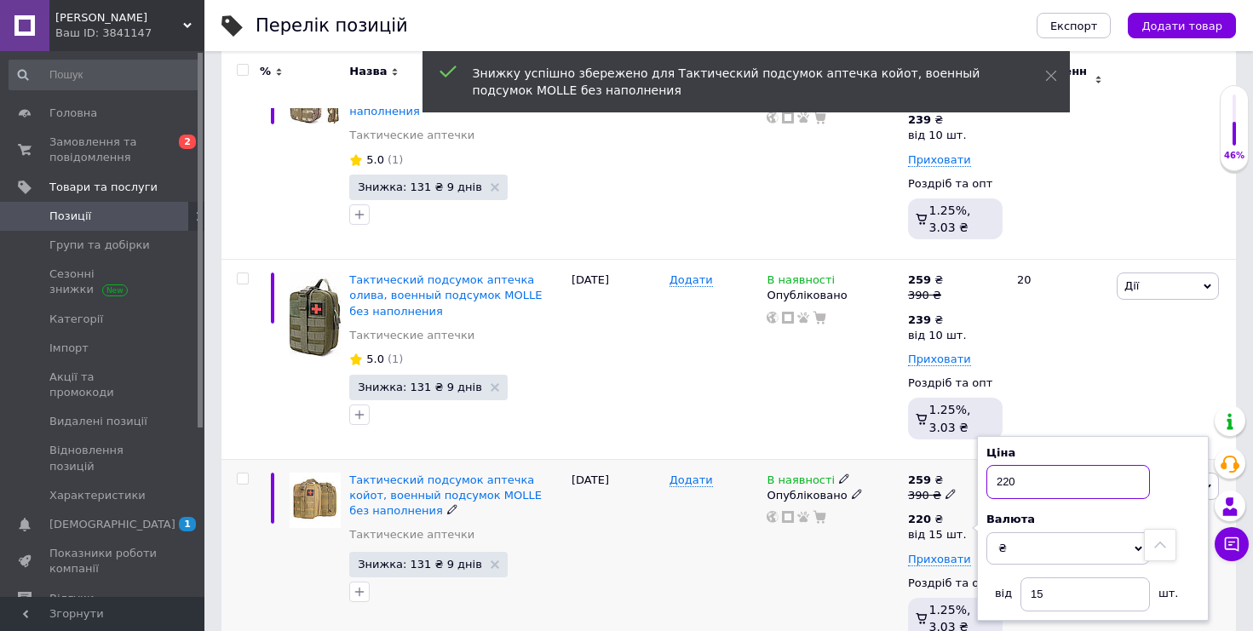
click at [1059, 465] on input "220" at bounding box center [1068, 482] width 164 height 34
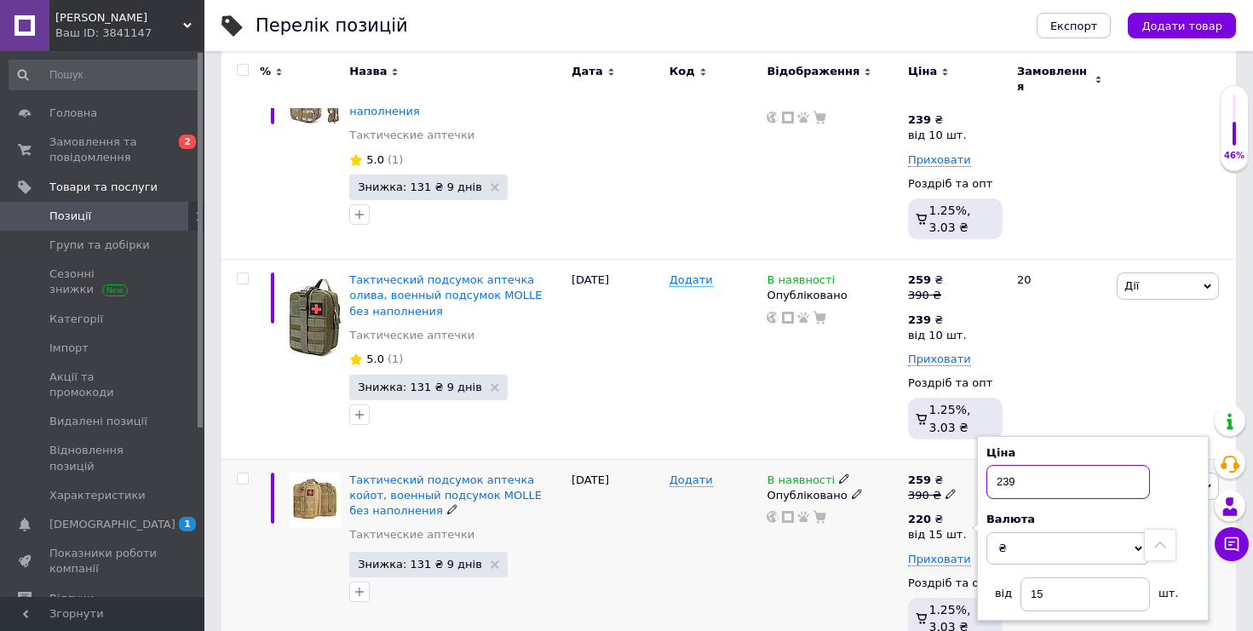
type input "239"
click at [1117, 577] on input "15" at bounding box center [1084, 594] width 129 height 34
type input "10"
click at [652, 459] on div "[DATE]" at bounding box center [616, 559] width 98 height 200
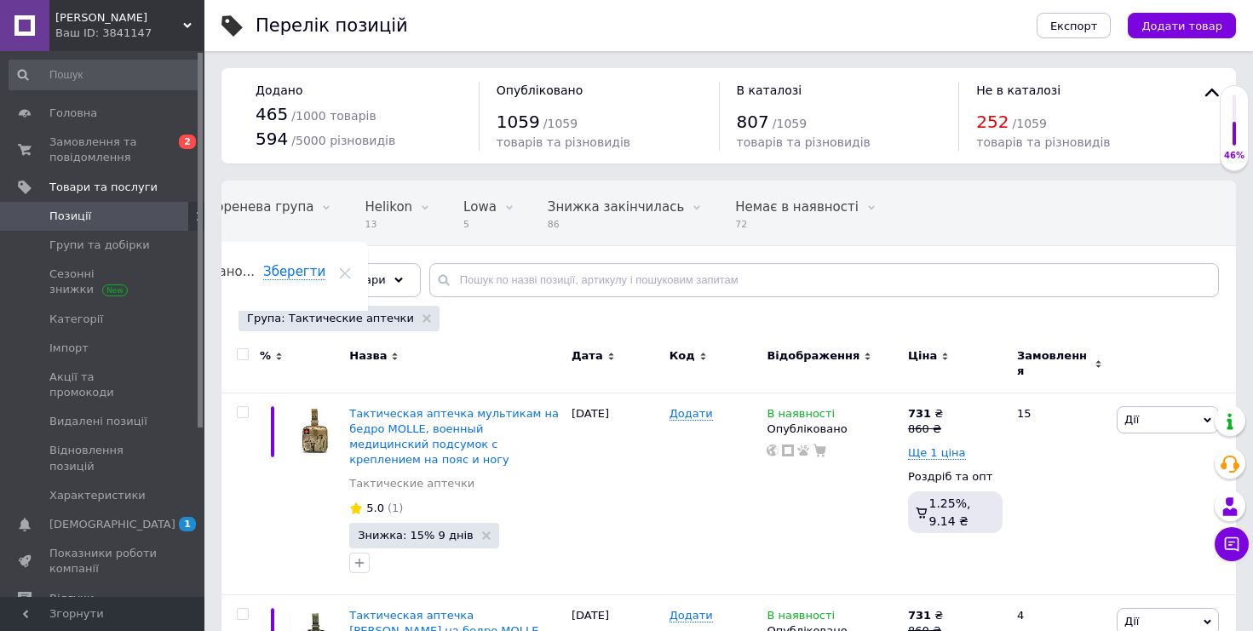
scroll to position [0, 0]
click at [408, 324] on div "Група: Тактические аптечки" at bounding box center [338, 319] width 201 height 26
click at [419, 317] on div "Група: Тактические аптечки" at bounding box center [338, 319] width 201 height 26
click at [422, 316] on use at bounding box center [426, 318] width 9 height 9
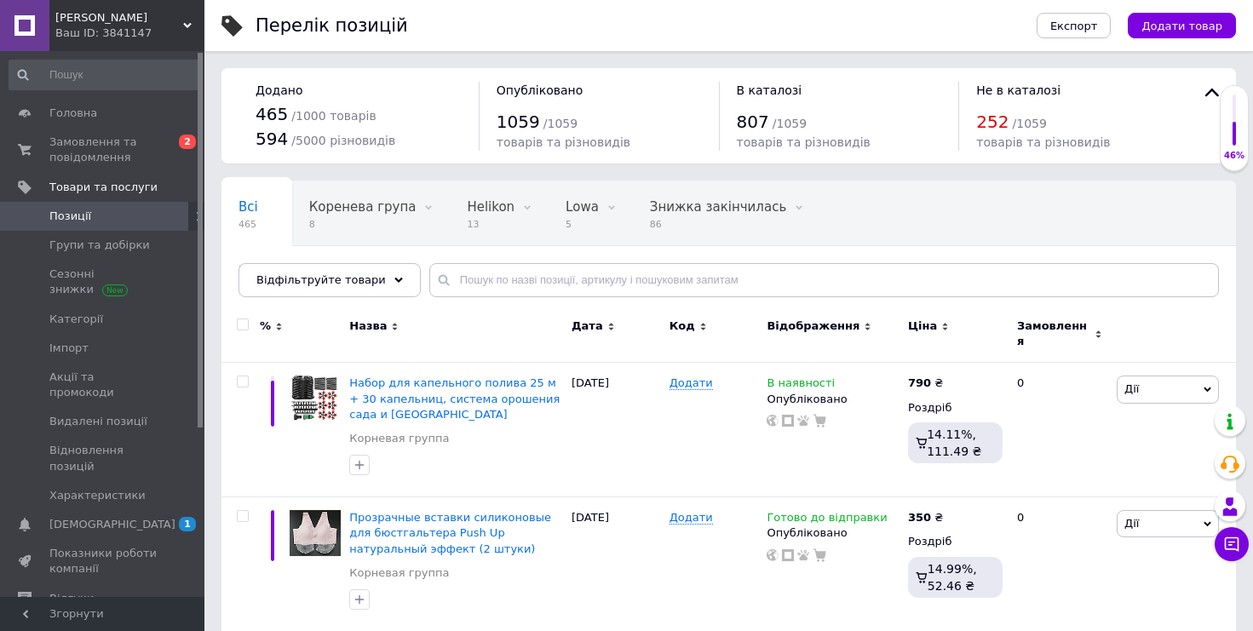
click at [326, 302] on div "Всі 465 Коренева група 8 Видалити Редагувати Helikon 13 Видалити Редагувати Low…" at bounding box center [728, 247] width 1014 height 141
click at [344, 287] on div "Відфільтруйте товари" at bounding box center [329, 280] width 182 height 34
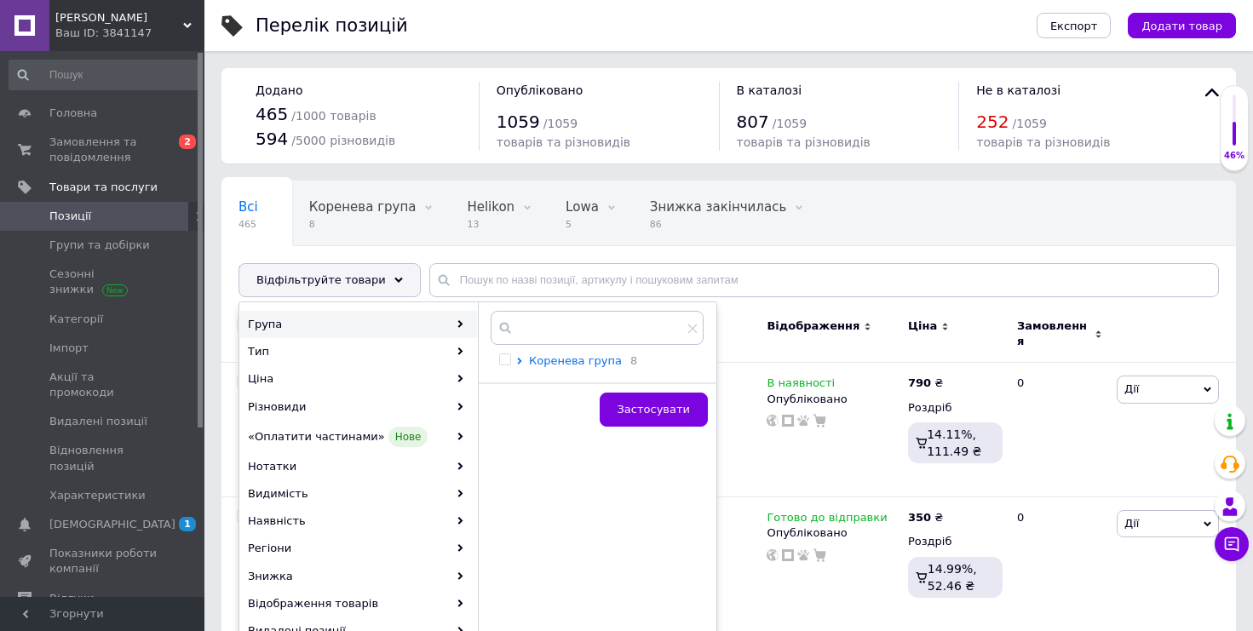
click at [520, 363] on icon at bounding box center [519, 361] width 4 height 7
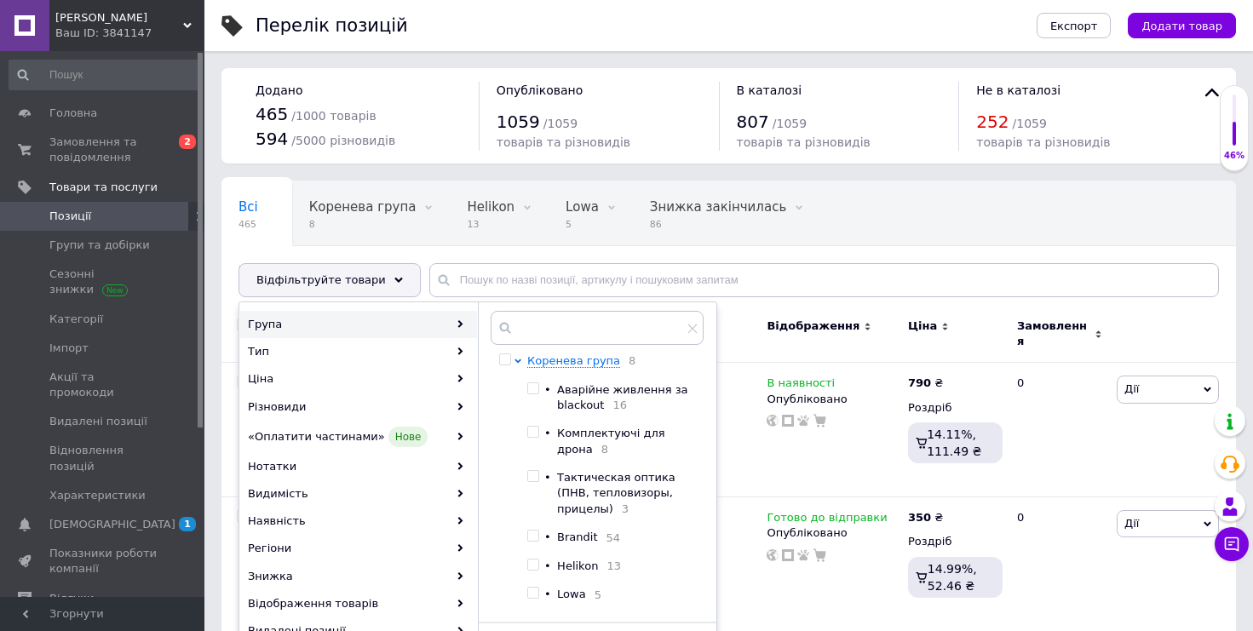
click at [537, 434] on input "checkbox" at bounding box center [532, 432] width 11 height 11
checkbox input "true"
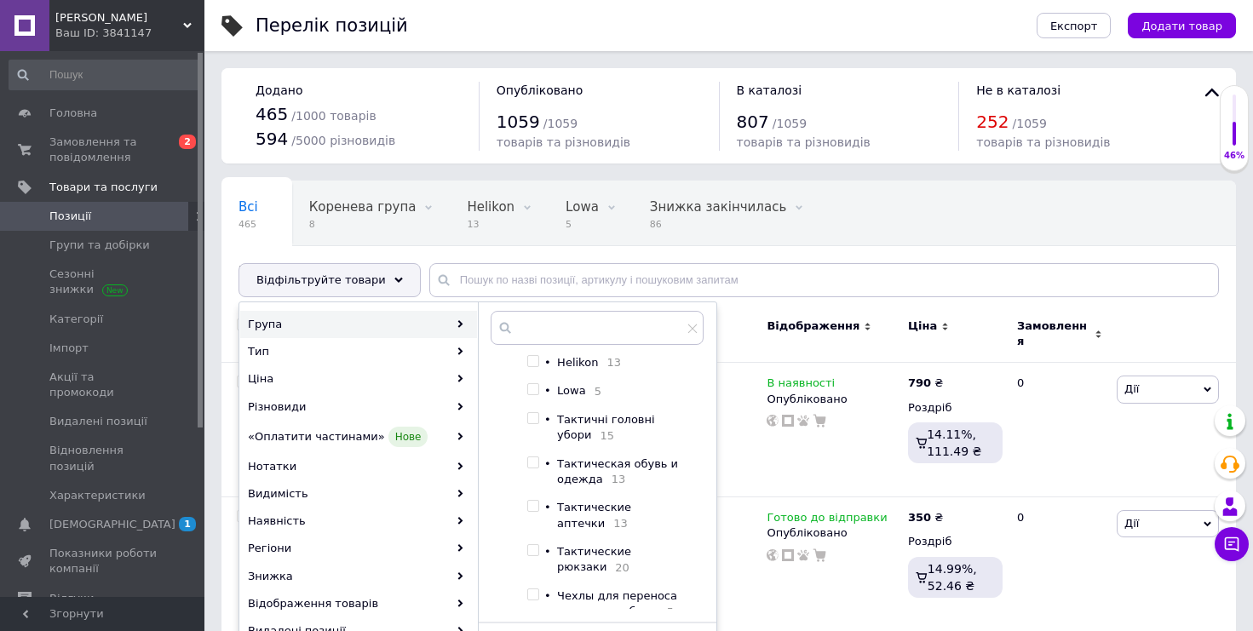
scroll to position [291, 0]
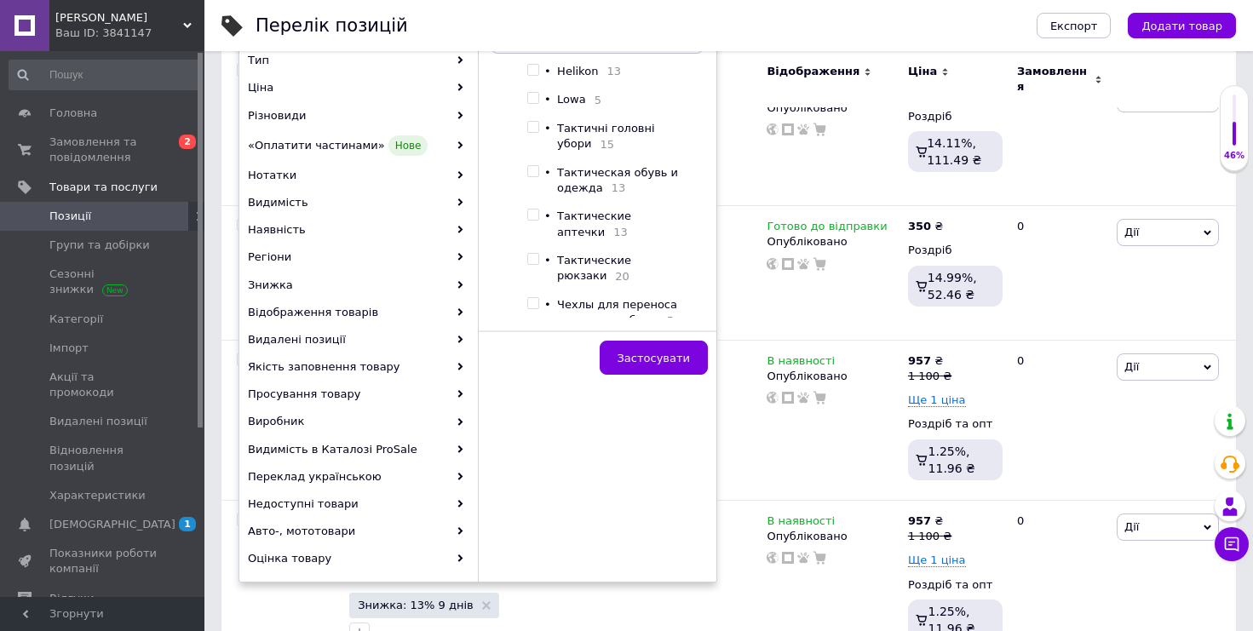
click at [671, 340] on div "Застосувати" at bounding box center [597, 356] width 238 height 53
click at [671, 342] on button "Застосувати" at bounding box center [654, 358] width 108 height 34
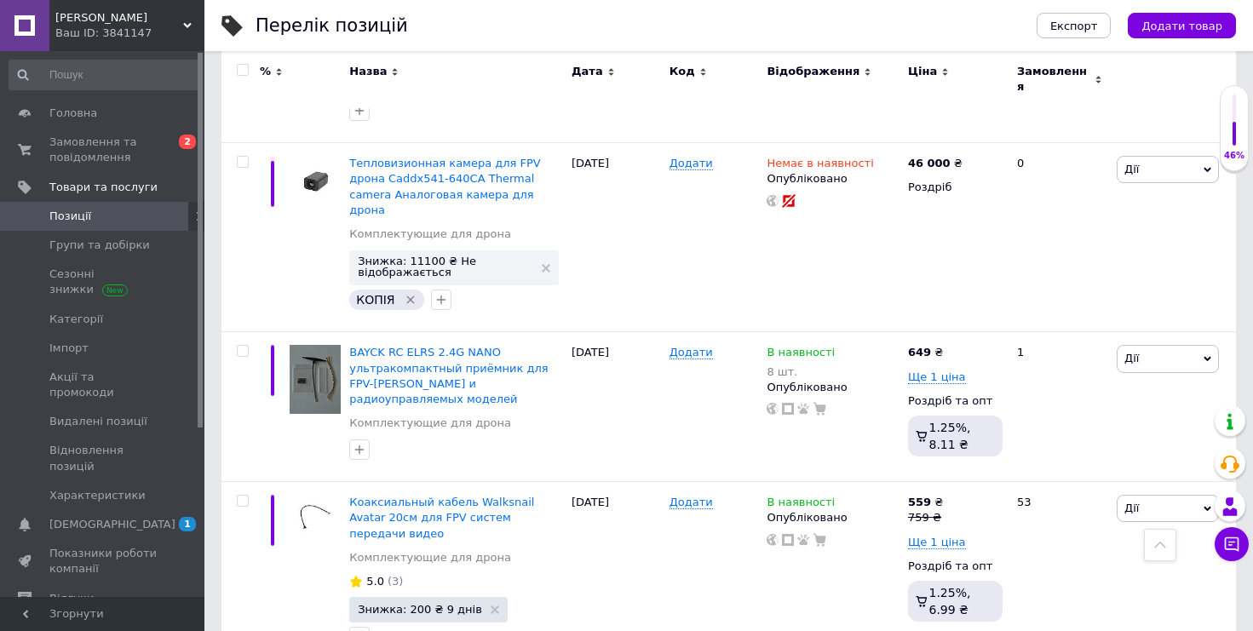
scroll to position [729, 0]
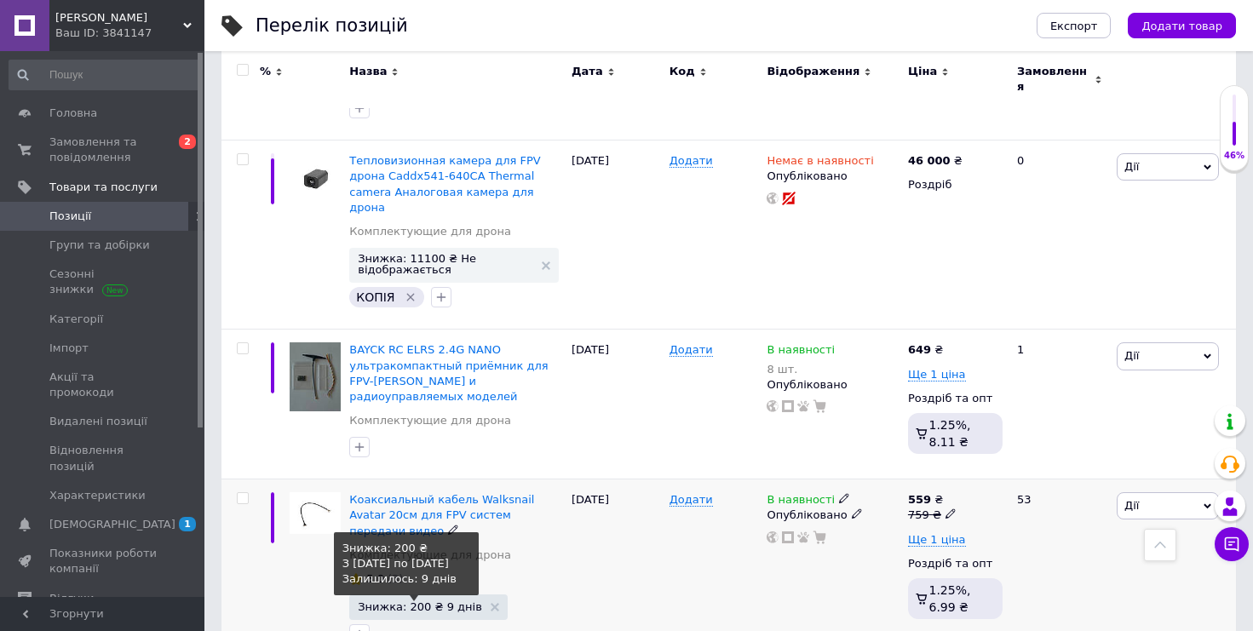
click at [429, 601] on span "Знижка: 200 ₴ 9 днів" at bounding box center [420, 606] width 124 height 11
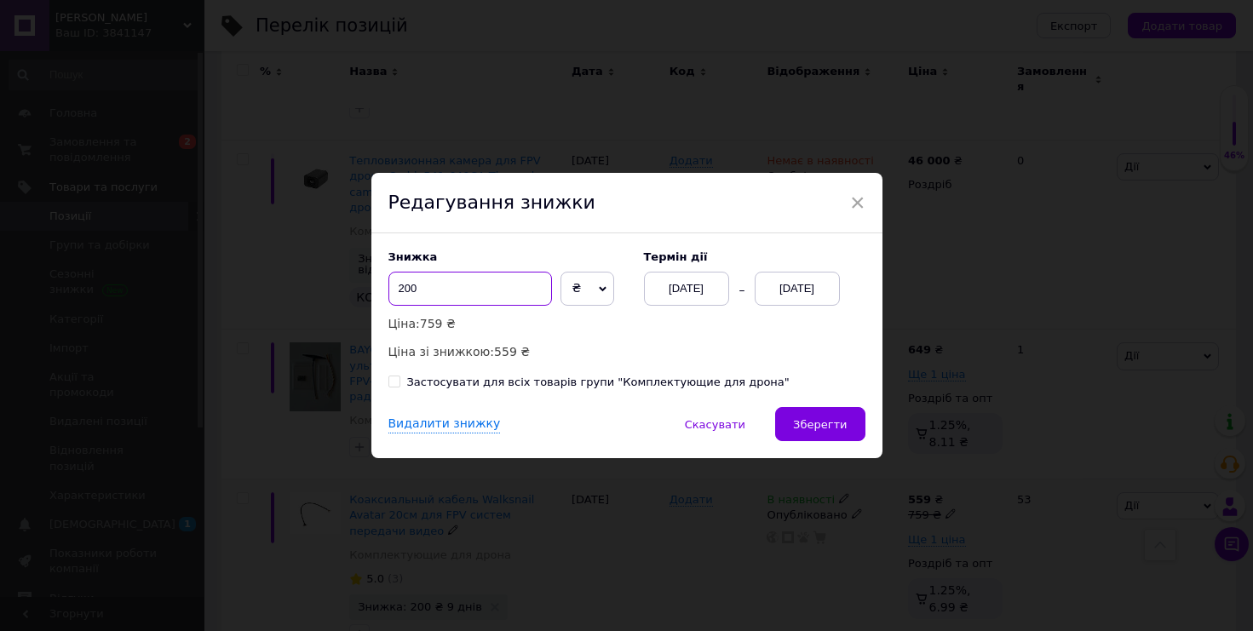
click at [481, 282] on input "200" at bounding box center [470, 289] width 164 height 34
type input "100"
click at [830, 441] on div "Видалити знижку   Скасувати   Зберегти" at bounding box center [626, 432] width 511 height 51
click at [839, 430] on span "Зберегти" at bounding box center [820, 424] width 54 height 13
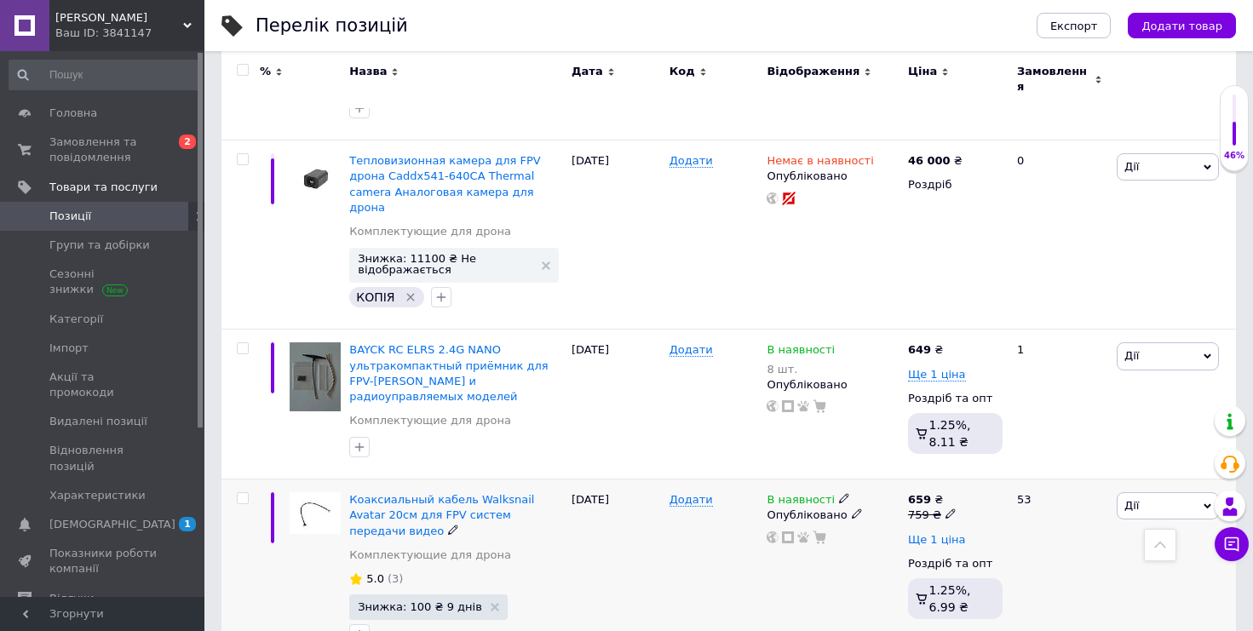
click at [933, 533] on span "Ще 1 ціна" at bounding box center [937, 540] width 58 height 14
click at [951, 533] on use at bounding box center [951, 537] width 9 height 9
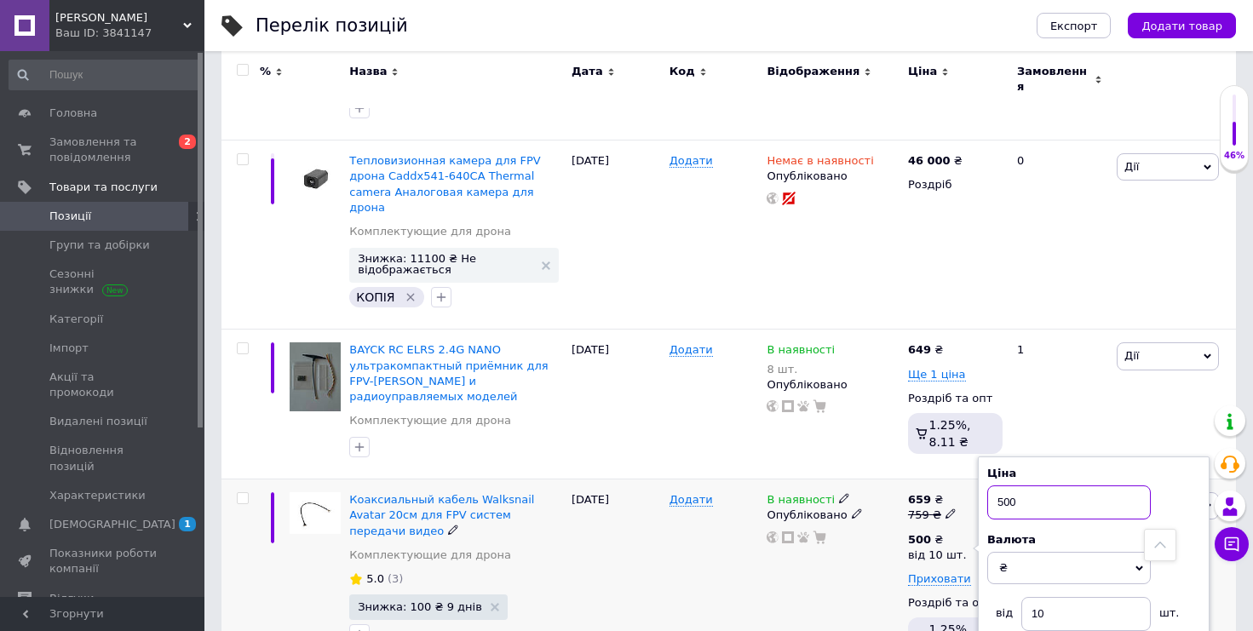
click at [1069, 485] on input "500" at bounding box center [1069, 502] width 164 height 34
type input "550"
click at [799, 584] on div "В наявності Опубліковано" at bounding box center [832, 580] width 141 height 200
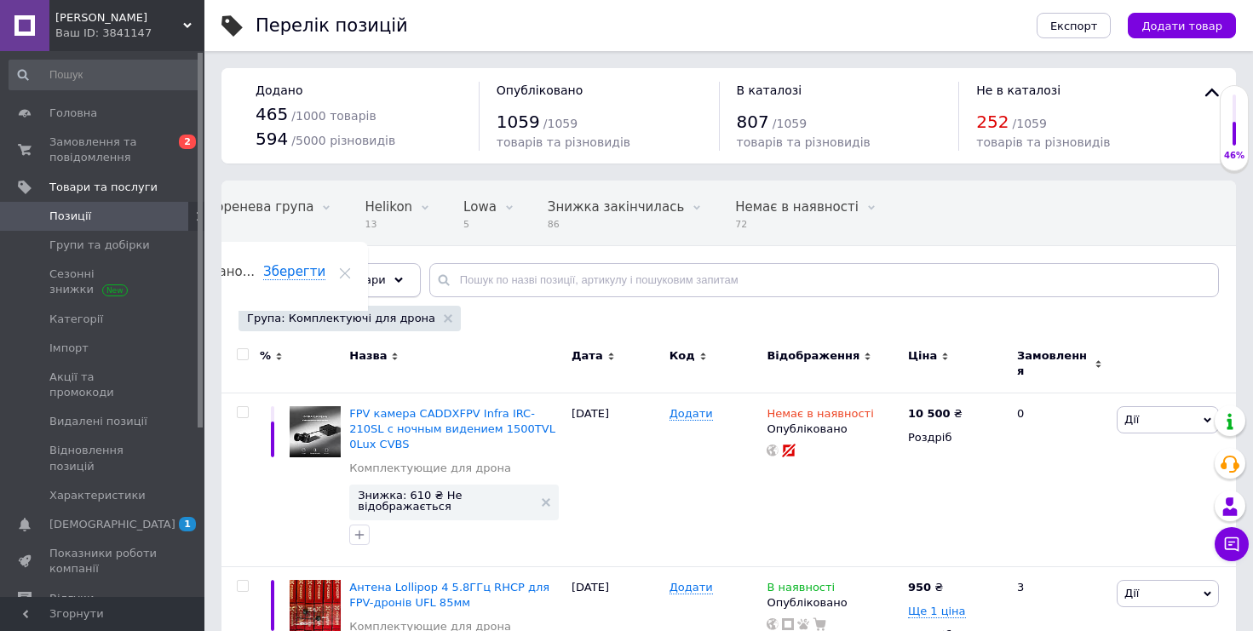
scroll to position [0, 0]
click at [444, 319] on use at bounding box center [448, 318] width 9 height 9
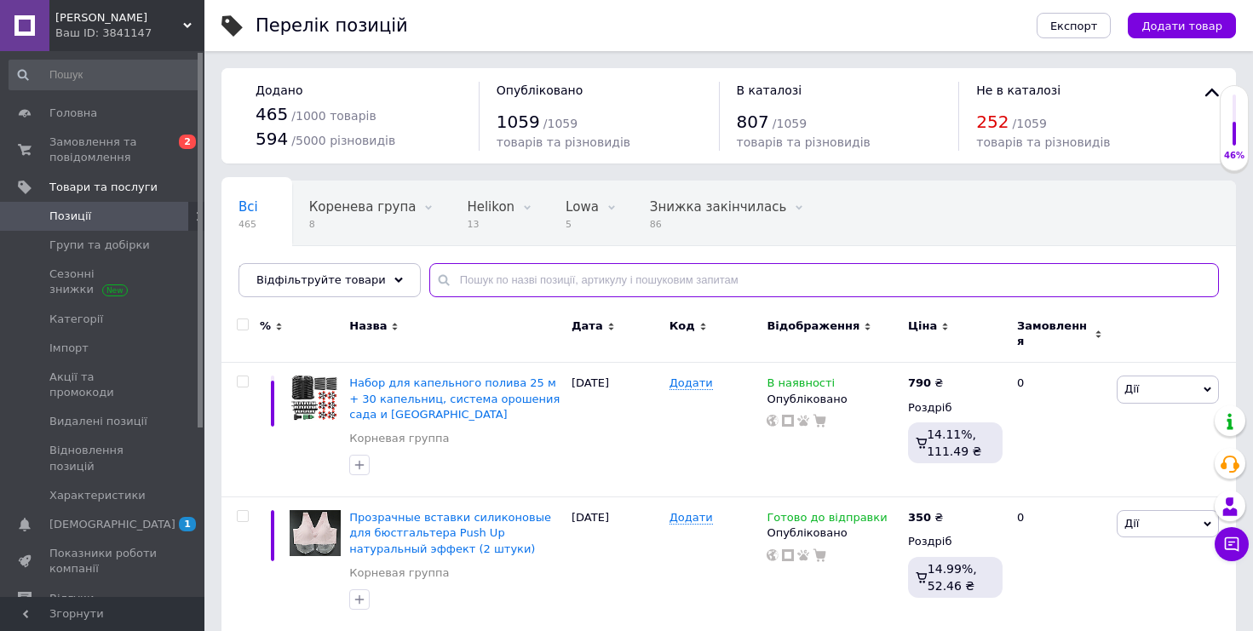
click at [552, 270] on input "text" at bounding box center [824, 280] width 790 height 34
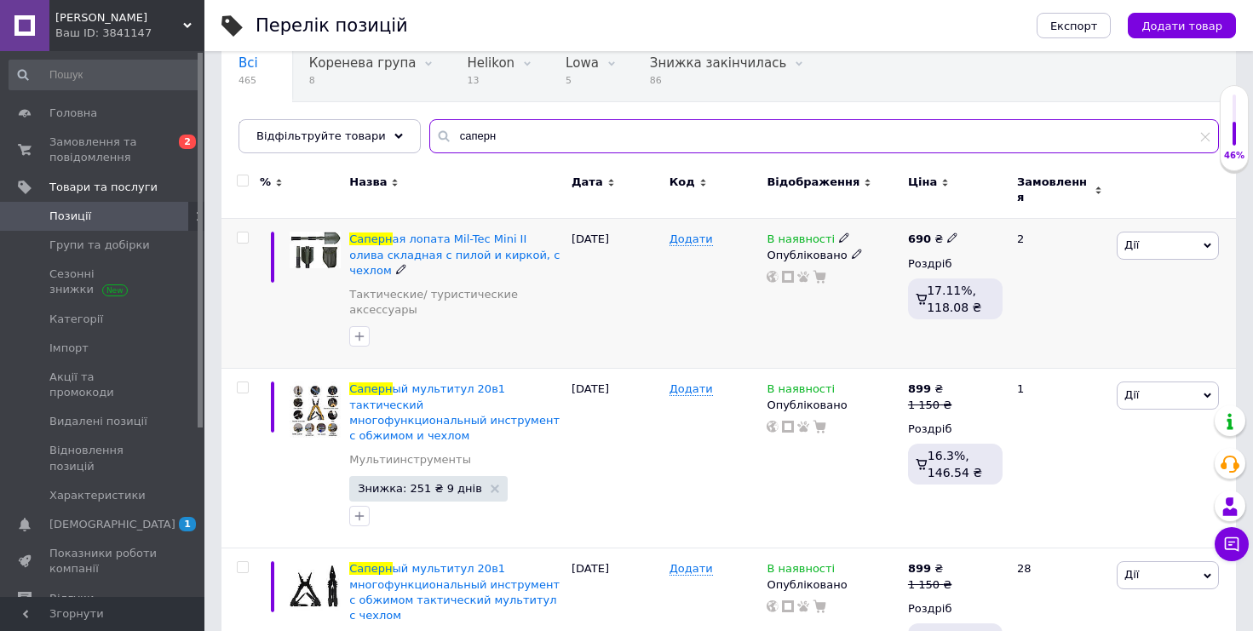
scroll to position [143, 0]
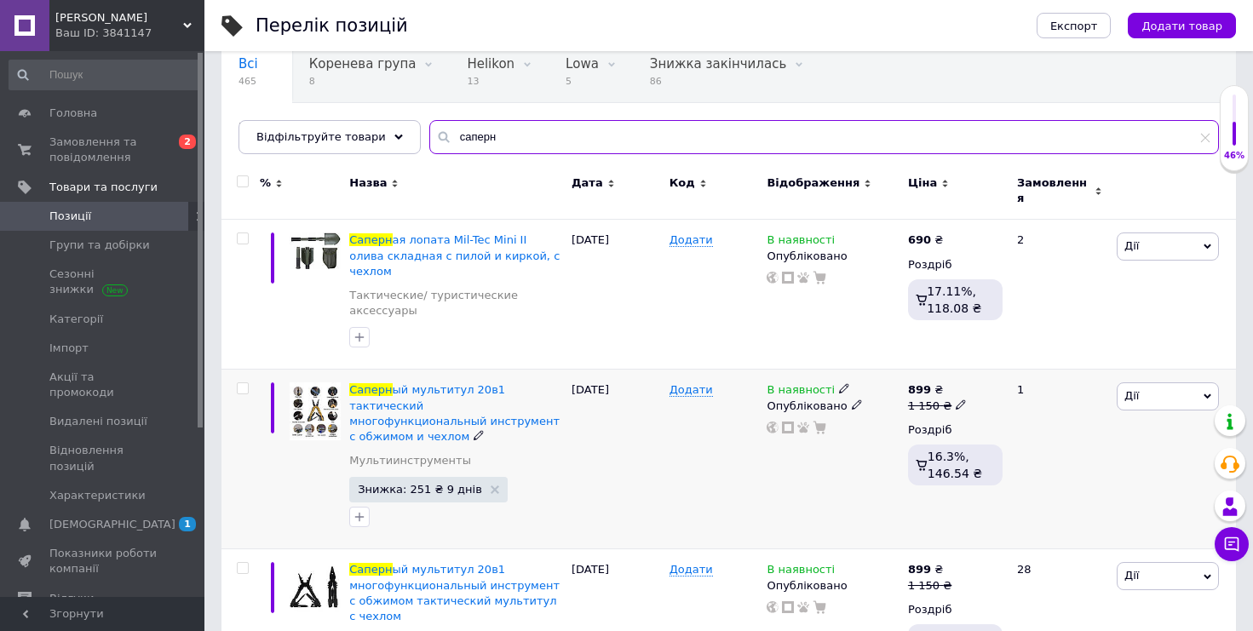
type input "саперн"
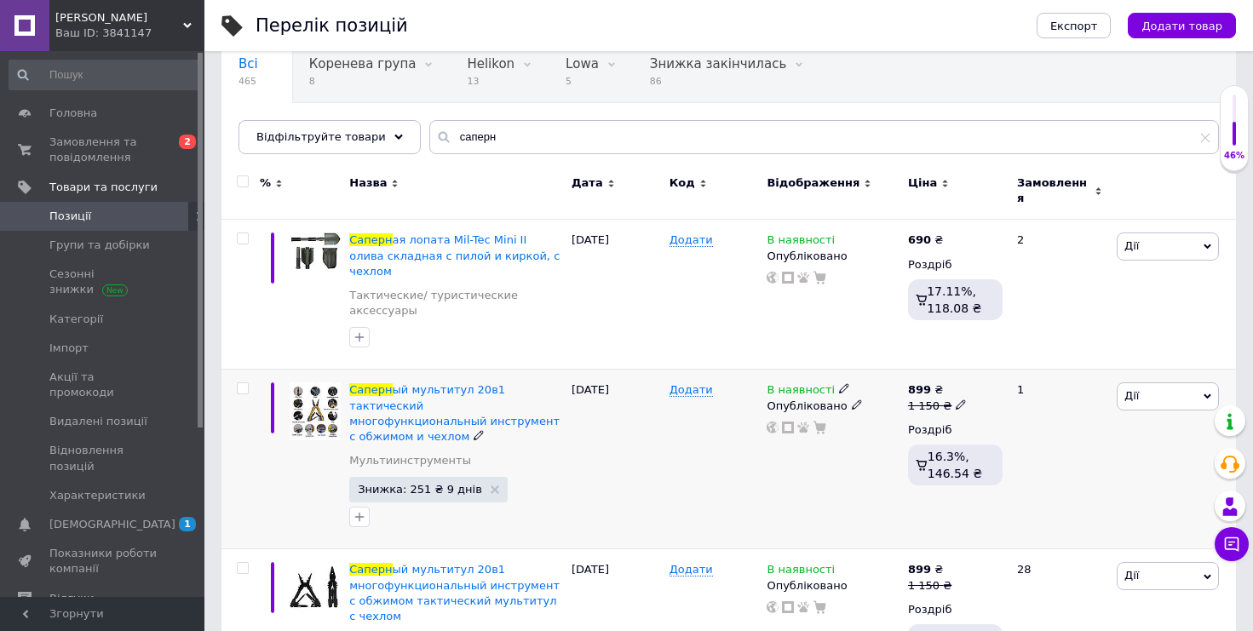
click at [958, 399] on use at bounding box center [960, 403] width 9 height 9
click at [793, 434] on div "В наявності Опубліковано" at bounding box center [832, 460] width 141 height 180
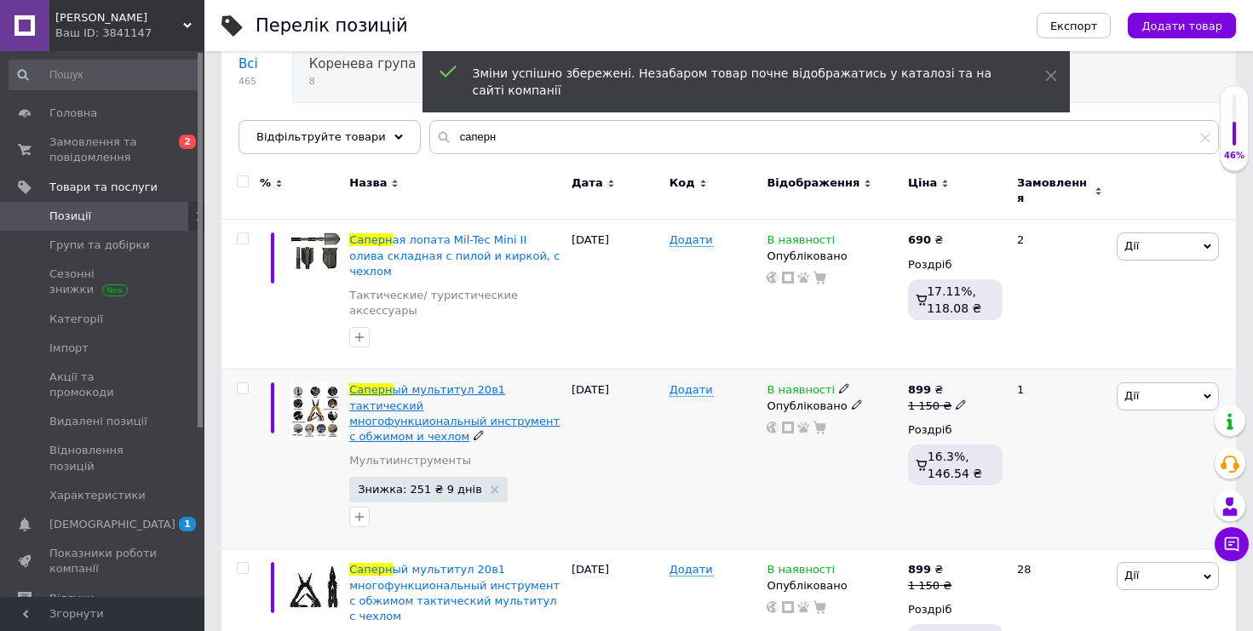
click at [426, 383] on span "ый мультитул 20в1 тактический многофункциональный инструмент с обжимом и чехлом" at bounding box center [454, 413] width 210 height 60
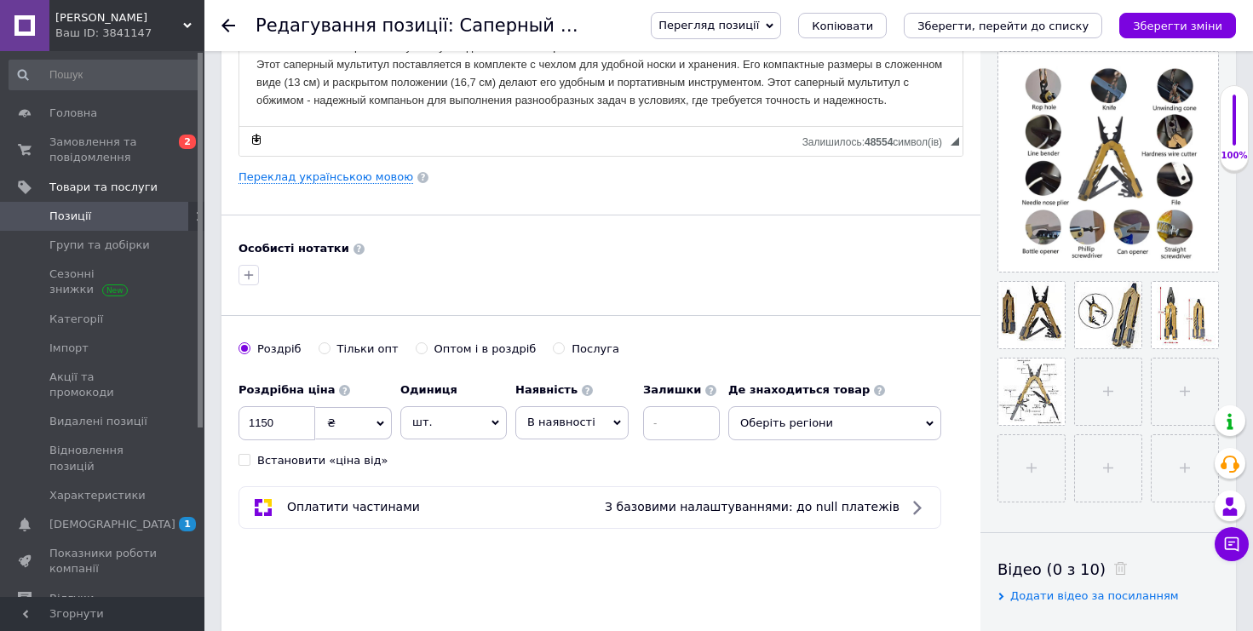
scroll to position [439, 0]
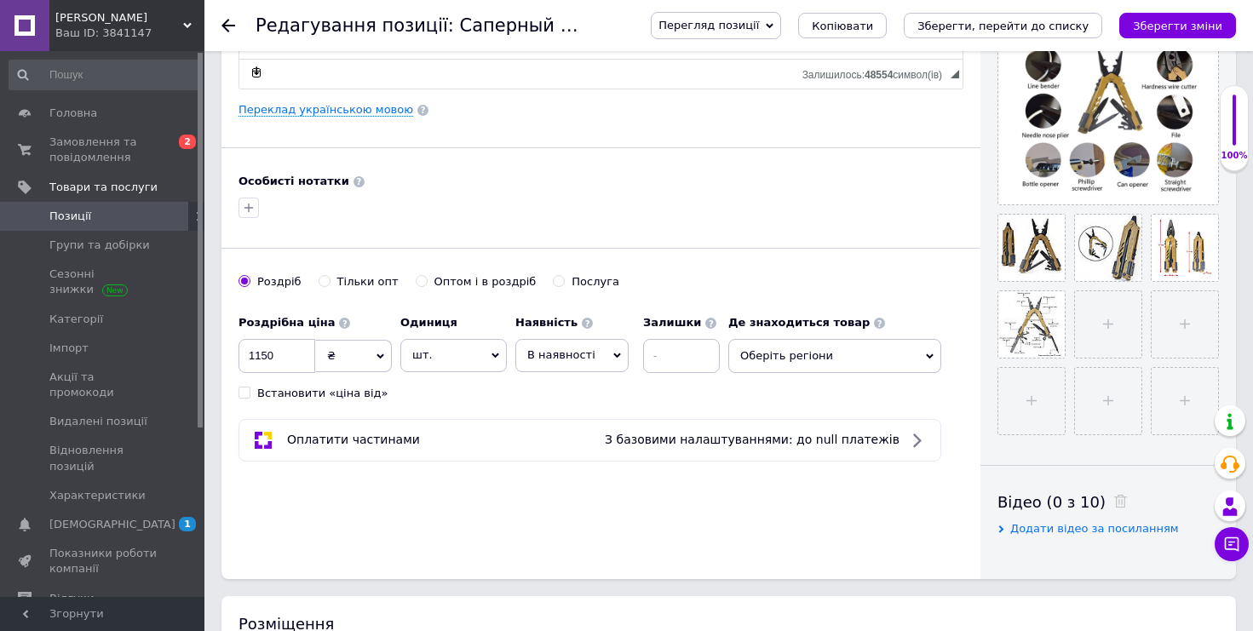
click at [366, 283] on div "Тільки опт" at bounding box center [367, 281] width 61 height 15
click at [330, 283] on input "Тільки опт" at bounding box center [324, 280] width 11 height 11
radio input "true"
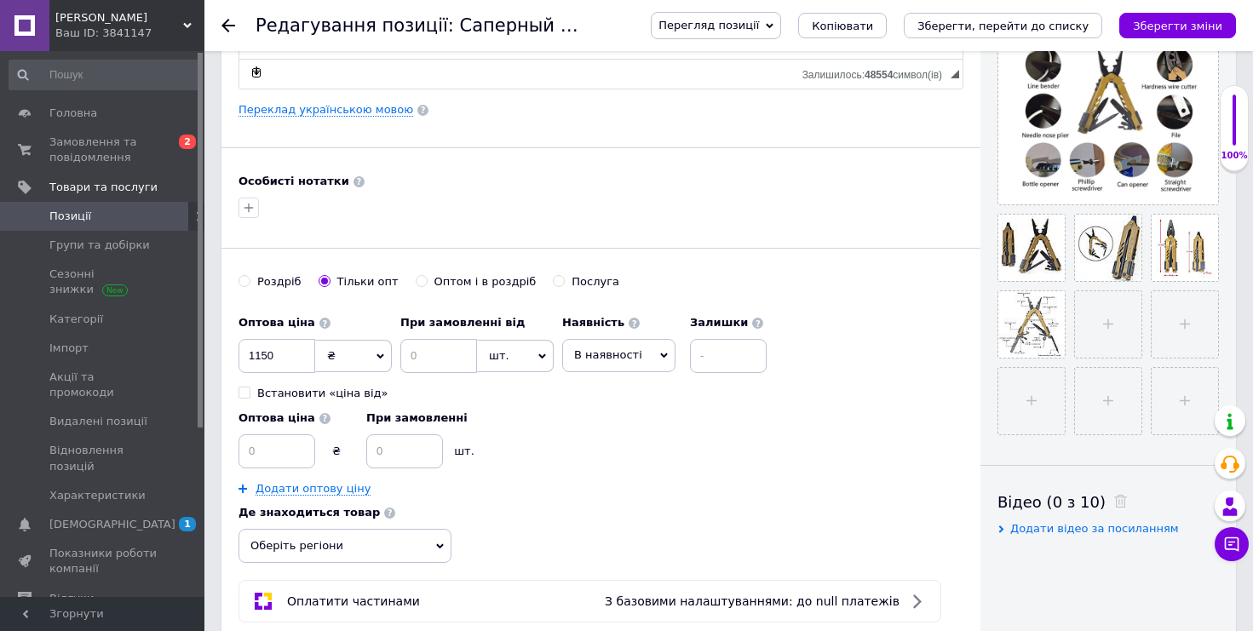
click at [241, 270] on div "Основна інформація Назва позиції (Російська) ✱ Саперный мультитул 20в1 тактичес…" at bounding box center [600, 138] width 759 height 1019
click at [246, 279] on input "Роздріб" at bounding box center [243, 280] width 11 height 11
radio input "true"
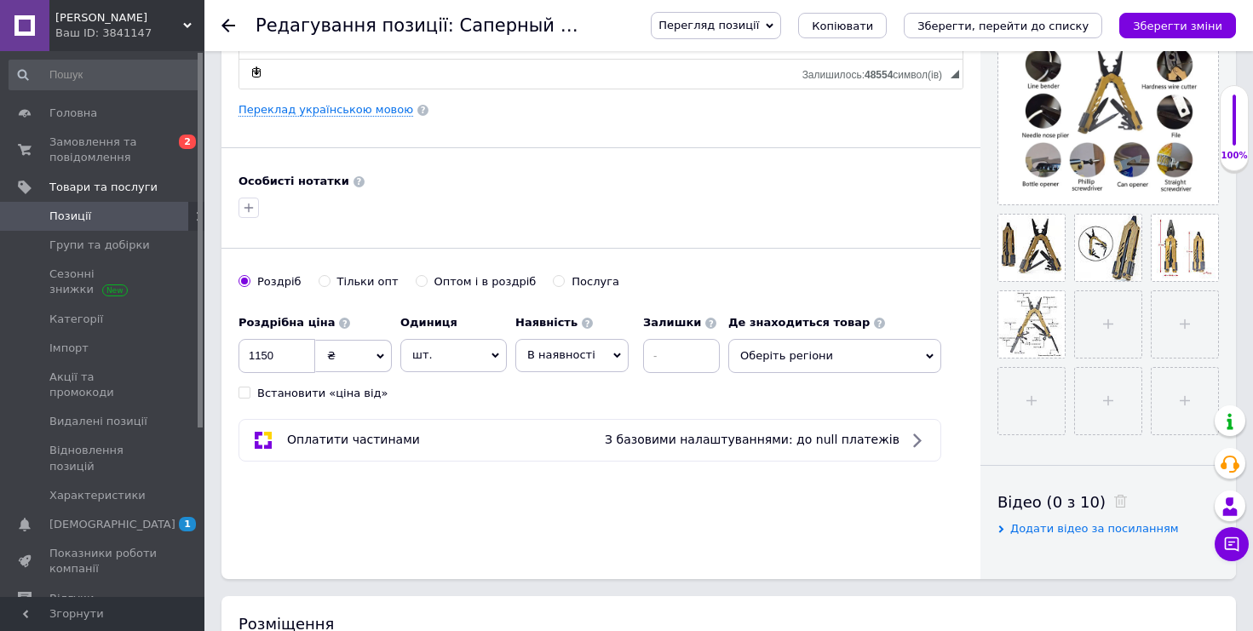
click at [469, 278] on div "Оптом і в роздріб" at bounding box center [485, 281] width 102 height 15
click at [427, 278] on input "Оптом і в роздріб" at bounding box center [421, 280] width 11 height 11
radio input "true"
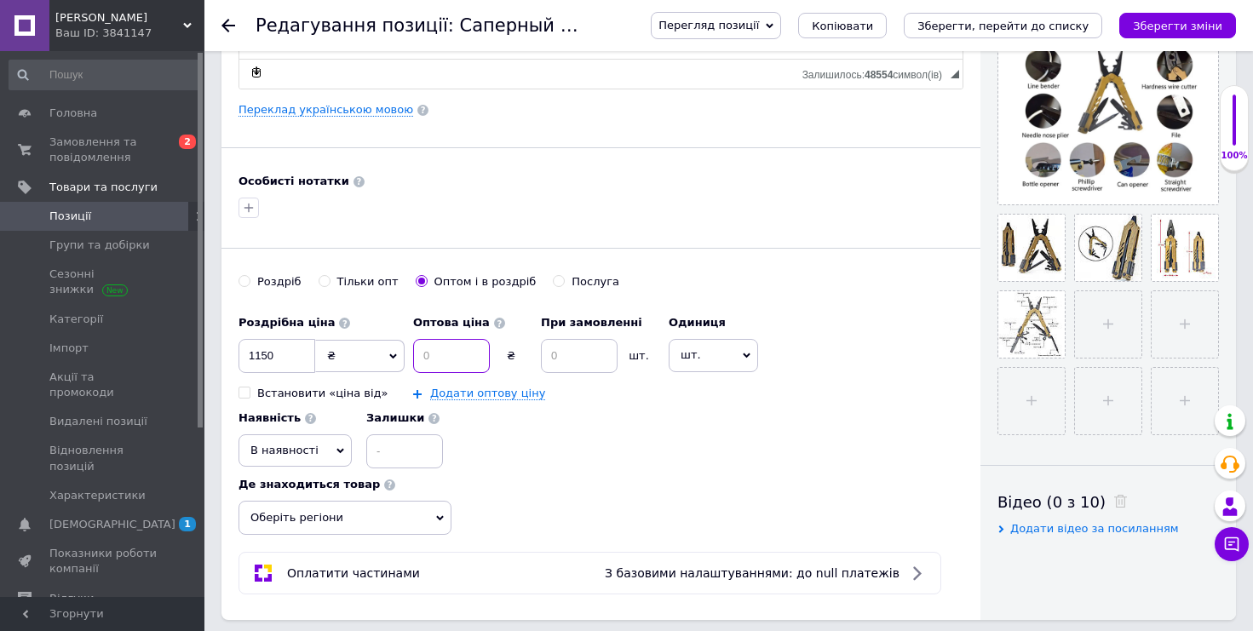
click at [447, 353] on input at bounding box center [451, 356] width 77 height 34
type input "490"
click at [551, 353] on input at bounding box center [579, 356] width 77 height 34
type input "10"
click at [1143, 21] on icon "Зберегти зміни" at bounding box center [1177, 26] width 89 height 13
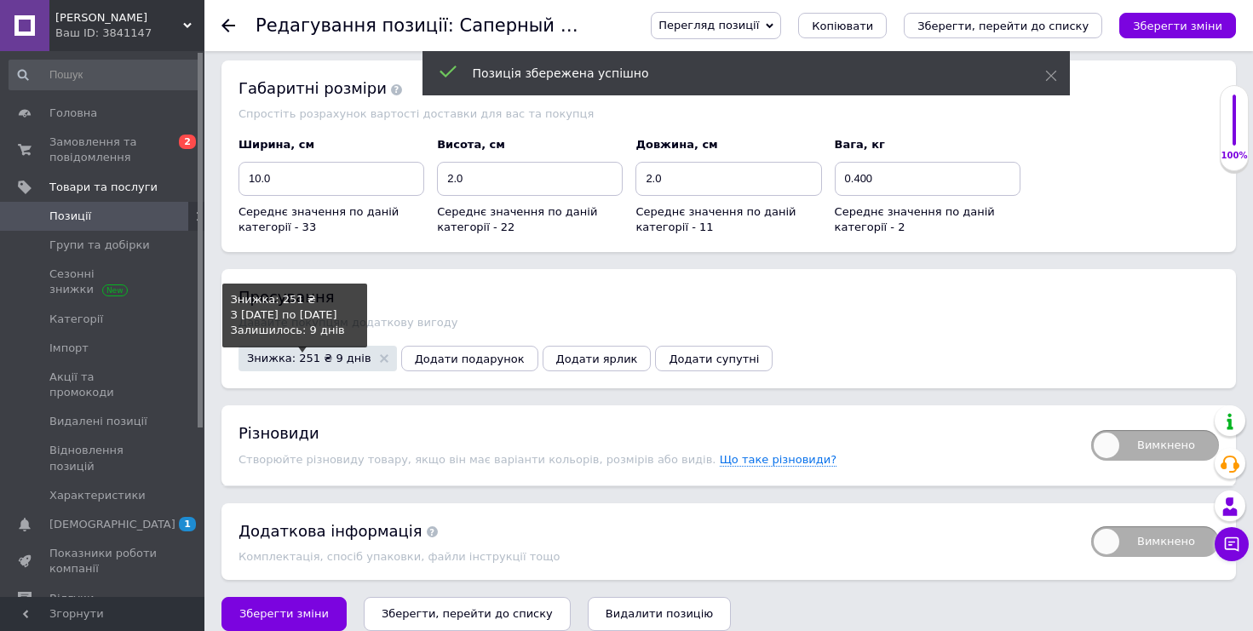
scroll to position [1783, 0]
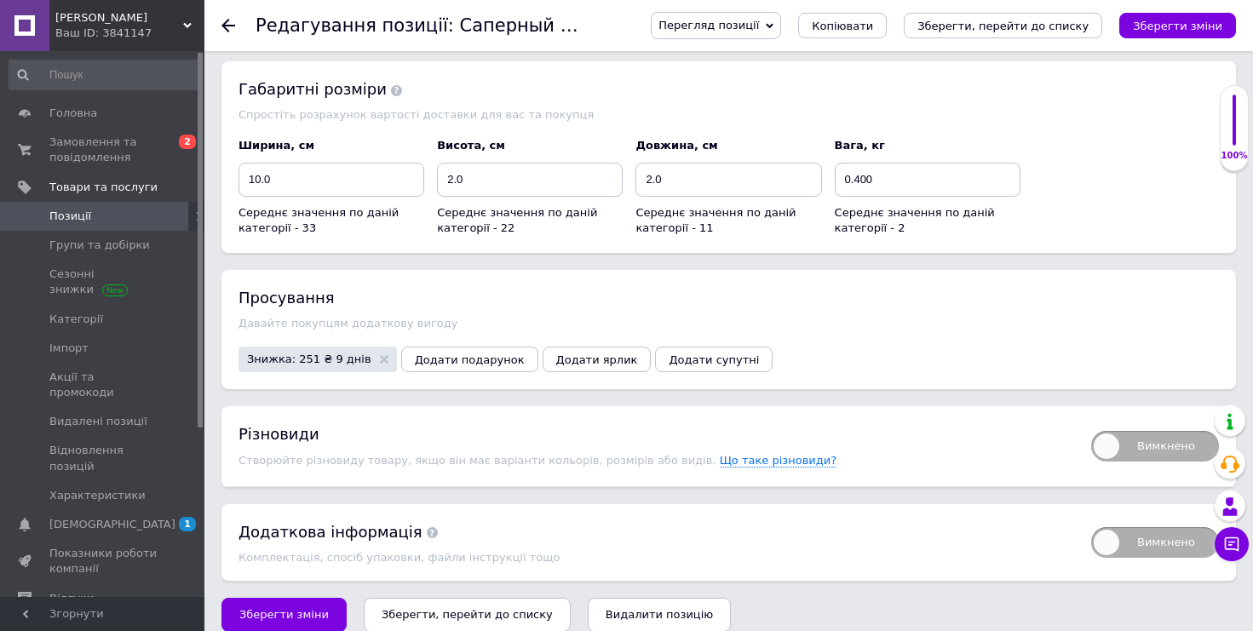
click at [299, 353] on span "Знижка: 251 ₴ 9 днів" at bounding box center [317, 360] width 158 height 26
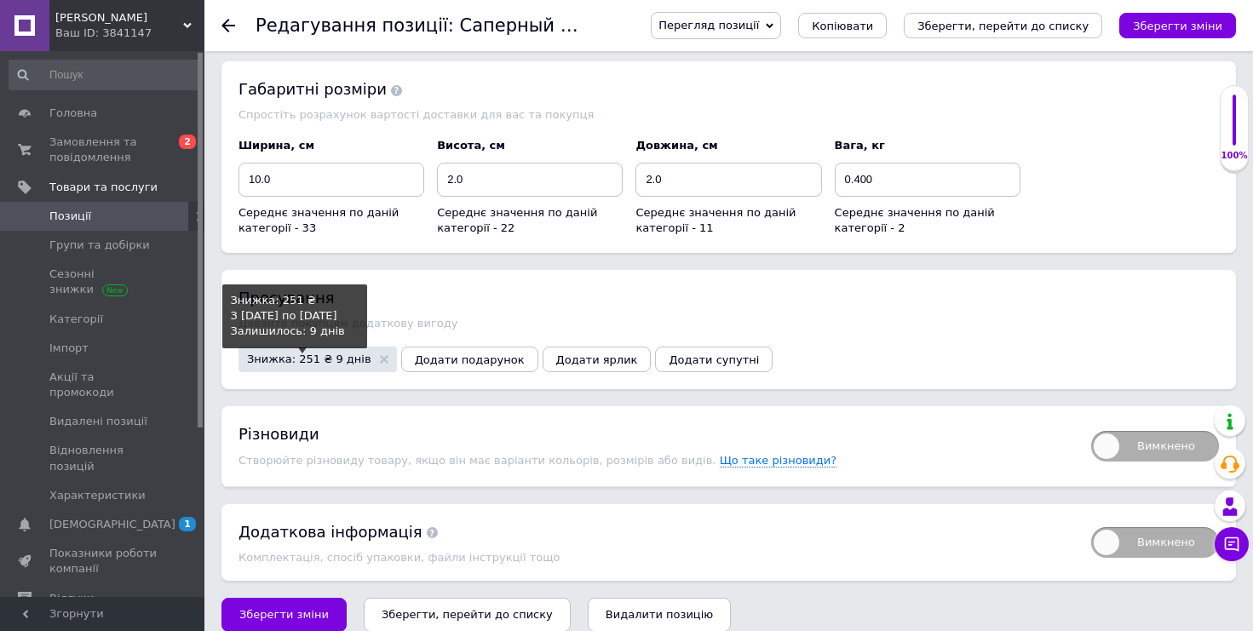
click at [319, 347] on span "Знижка: 251 ₴ 9 днів Знижка: 251 ₴ З [DATE] по [DATE] Залишилось: 9 днів" at bounding box center [317, 360] width 158 height 26
click at [312, 353] on span "Знижка: 251 ₴ 9 днів" at bounding box center [309, 358] width 124 height 11
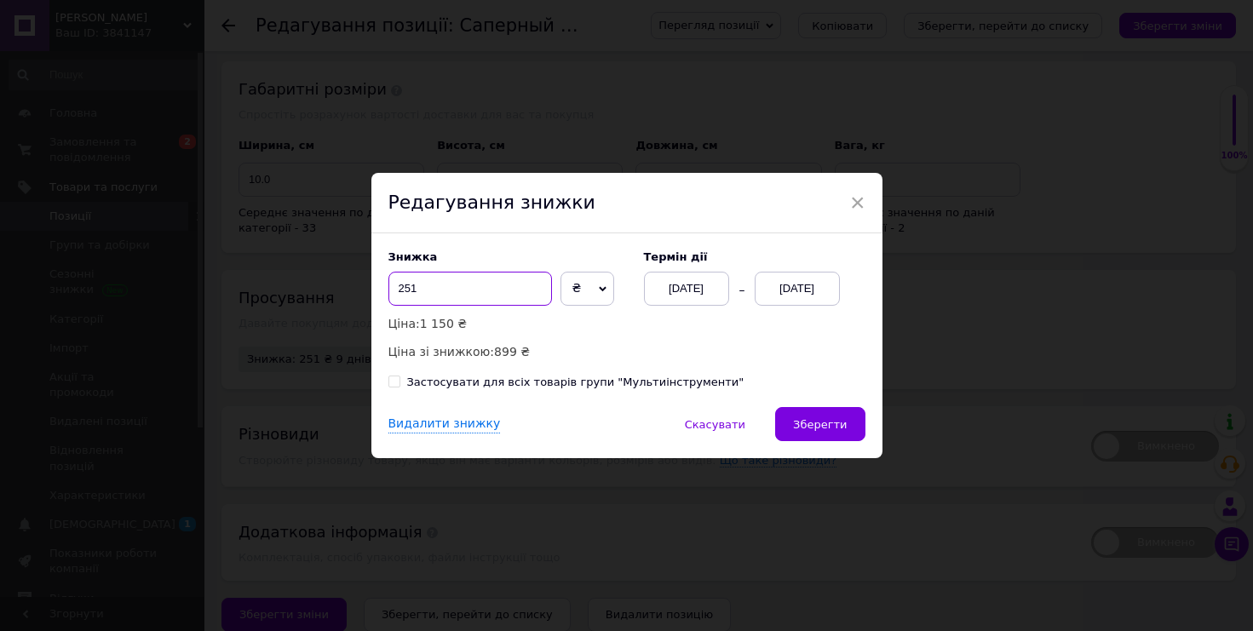
click at [401, 289] on input "251" at bounding box center [470, 289] width 164 height 34
click at [420, 289] on input "351" at bounding box center [470, 289] width 164 height 34
type input "360"
click at [833, 414] on button "Зберегти" at bounding box center [819, 424] width 89 height 34
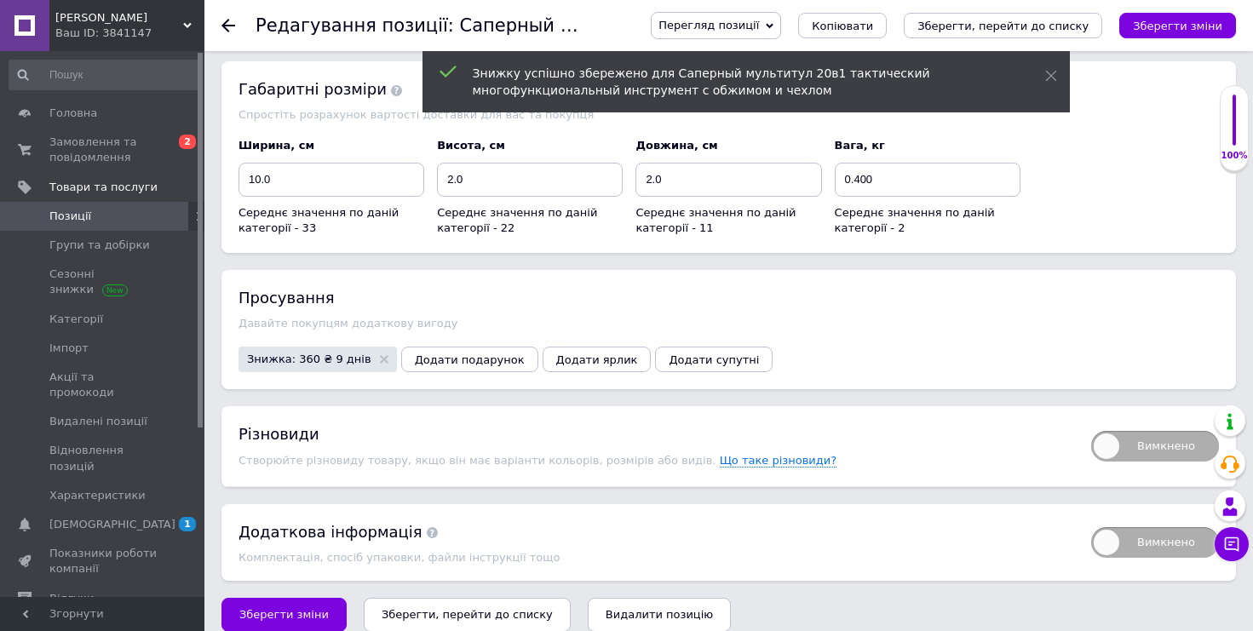
click at [484, 608] on icon "Зберегти, перейти до списку" at bounding box center [467, 614] width 171 height 13
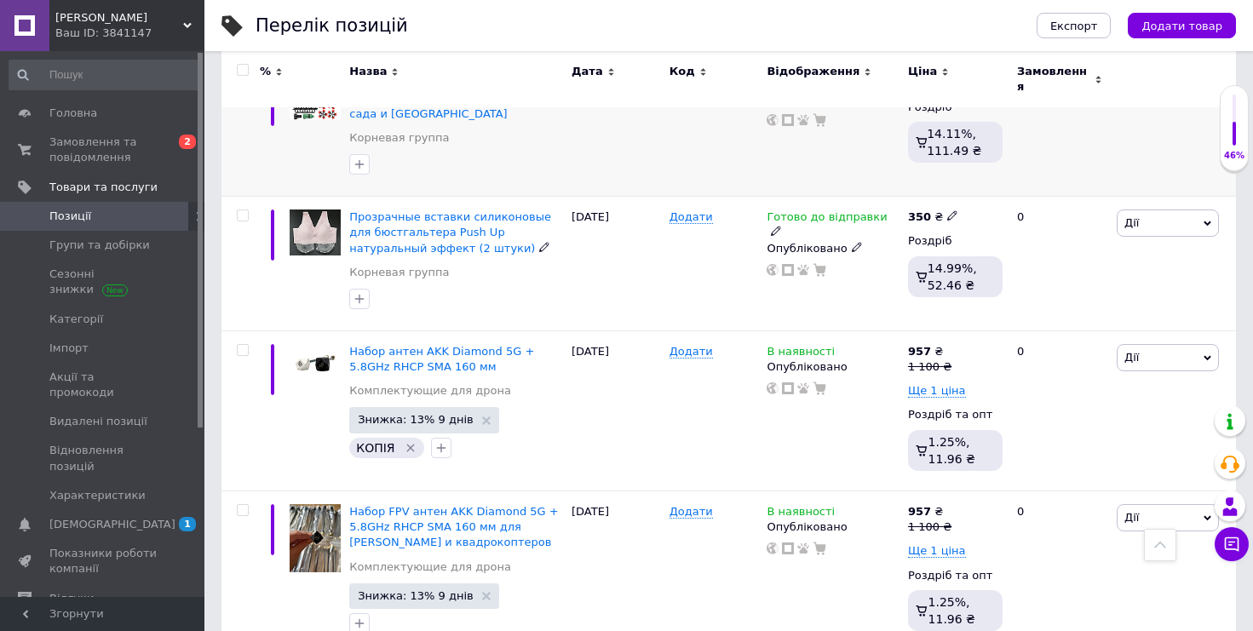
scroll to position [124, 0]
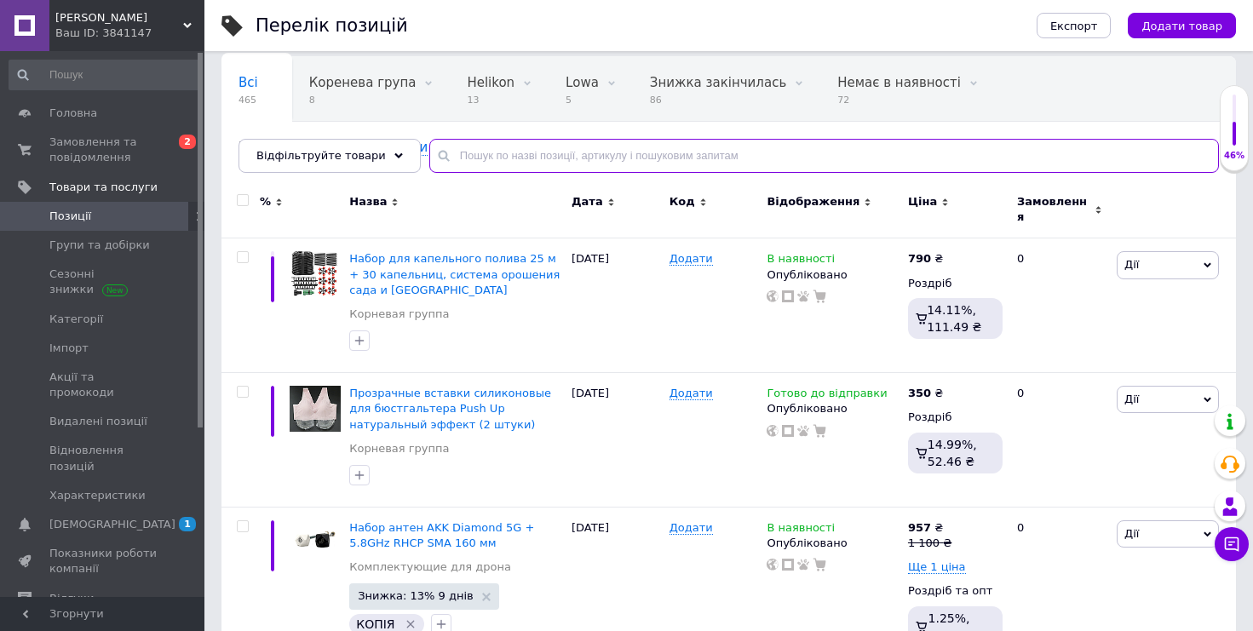
click at [608, 167] on input "text" at bounding box center [824, 156] width 790 height 34
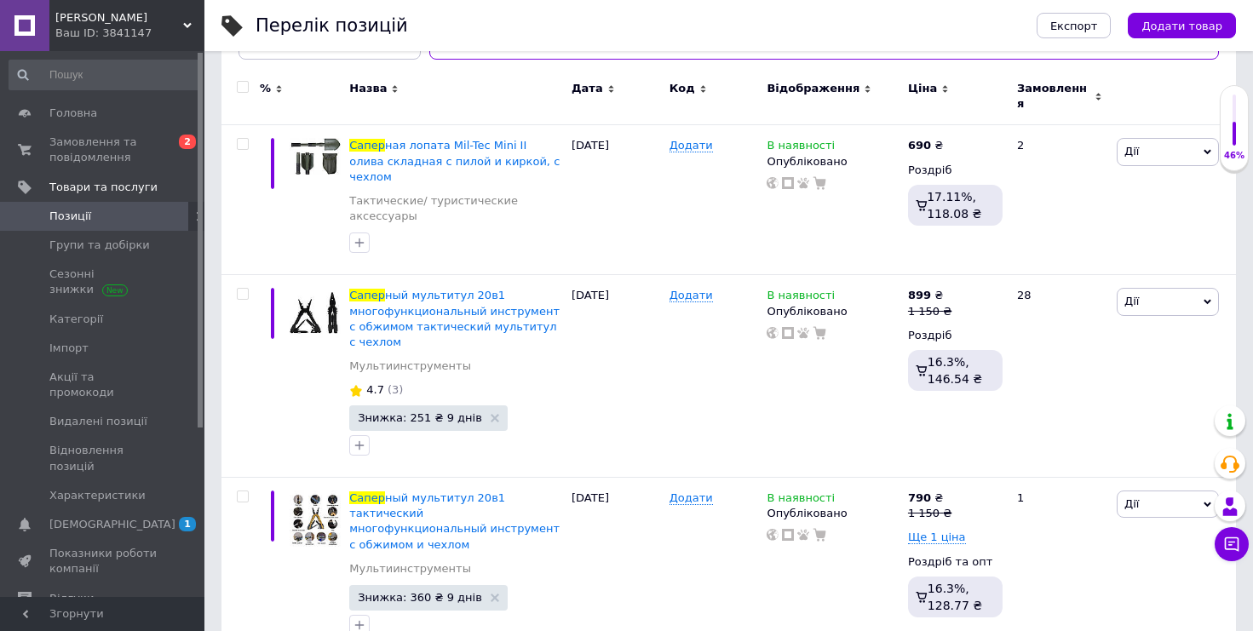
scroll to position [237, 0]
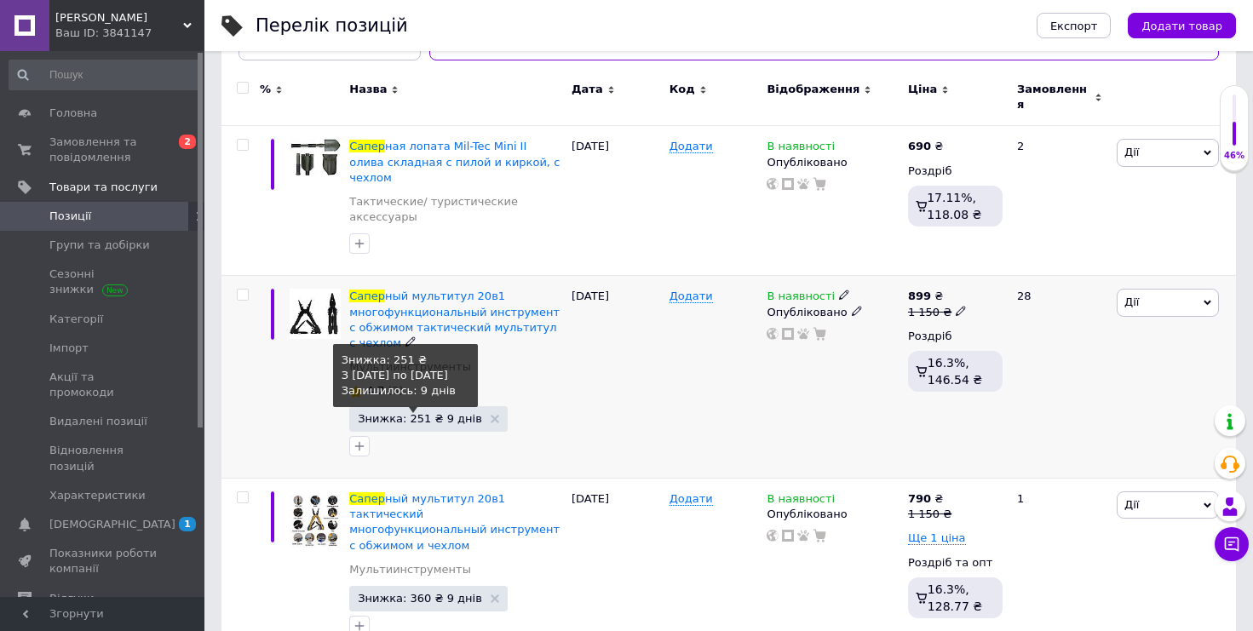
type input "сапер"
click at [428, 413] on span "Знижка: 251 ₴ 9 днів" at bounding box center [420, 418] width 124 height 11
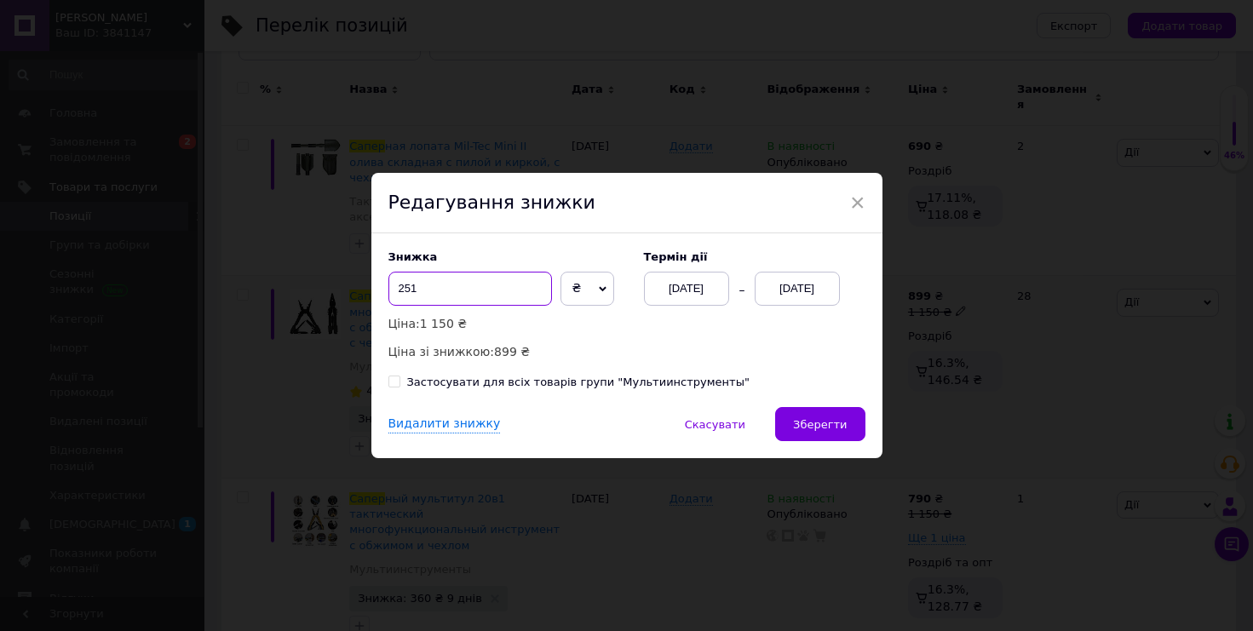
click at [493, 285] on input "251" at bounding box center [470, 289] width 164 height 34
type input "2"
type input "360"
click at [820, 428] on span "Зберегти" at bounding box center [820, 424] width 54 height 13
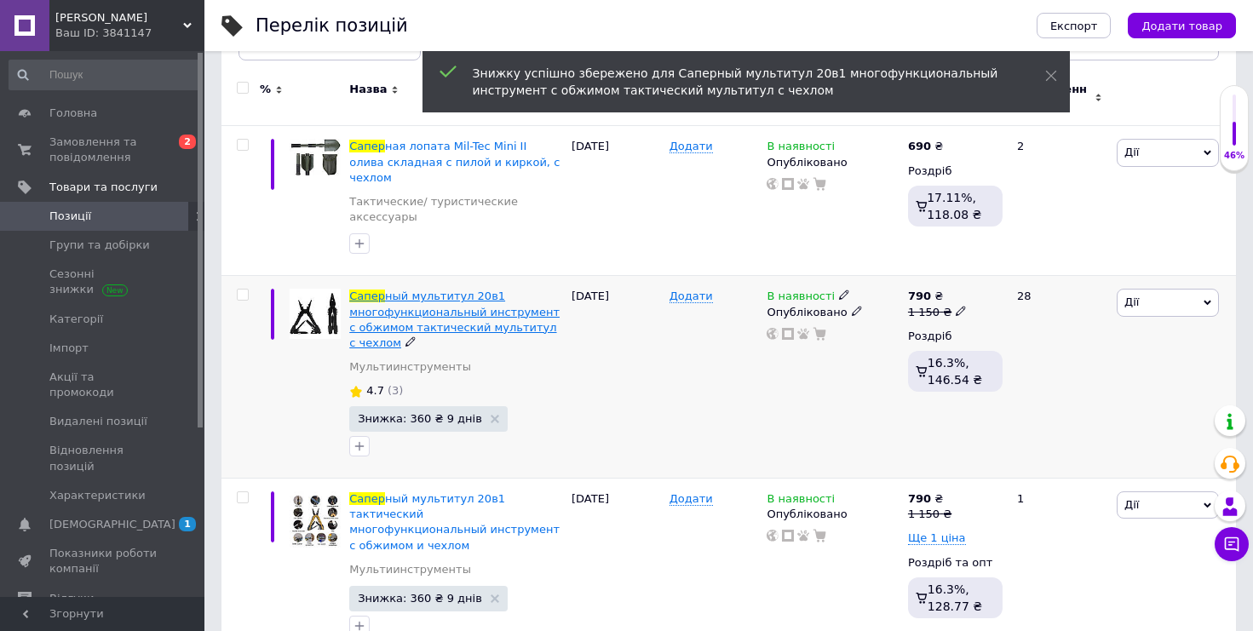
click at [433, 290] on span "ный мультитул 20в1 многофункциональный инструмент с обжимом тактический мультит…" at bounding box center [454, 320] width 210 height 60
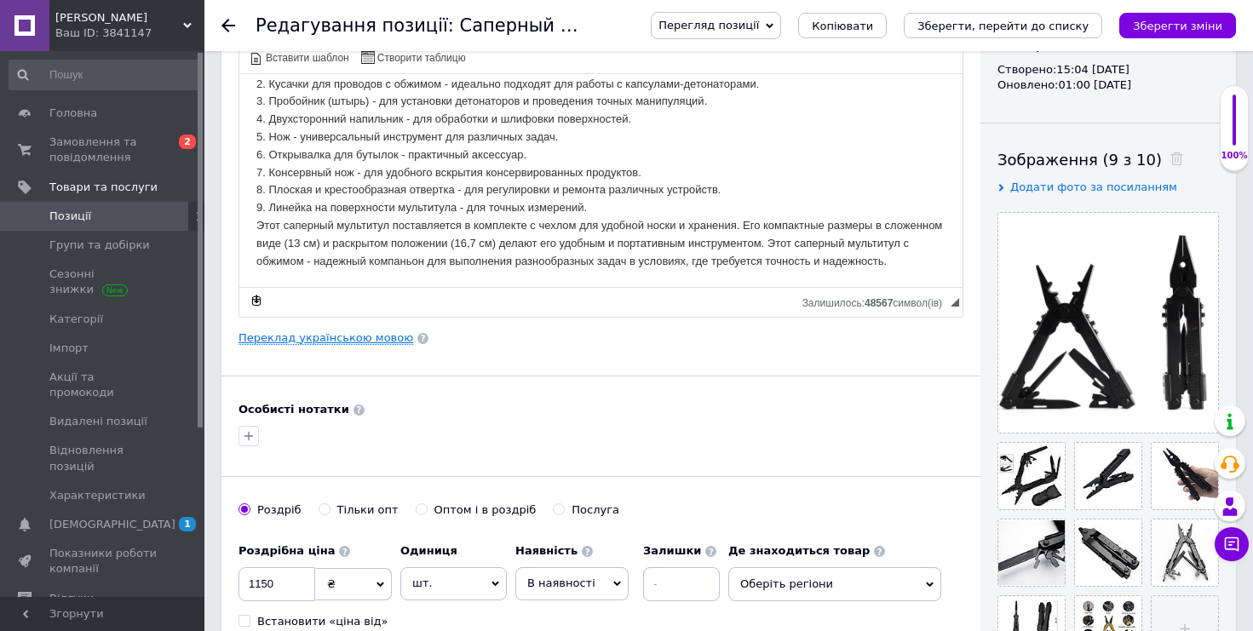
scroll to position [232, 0]
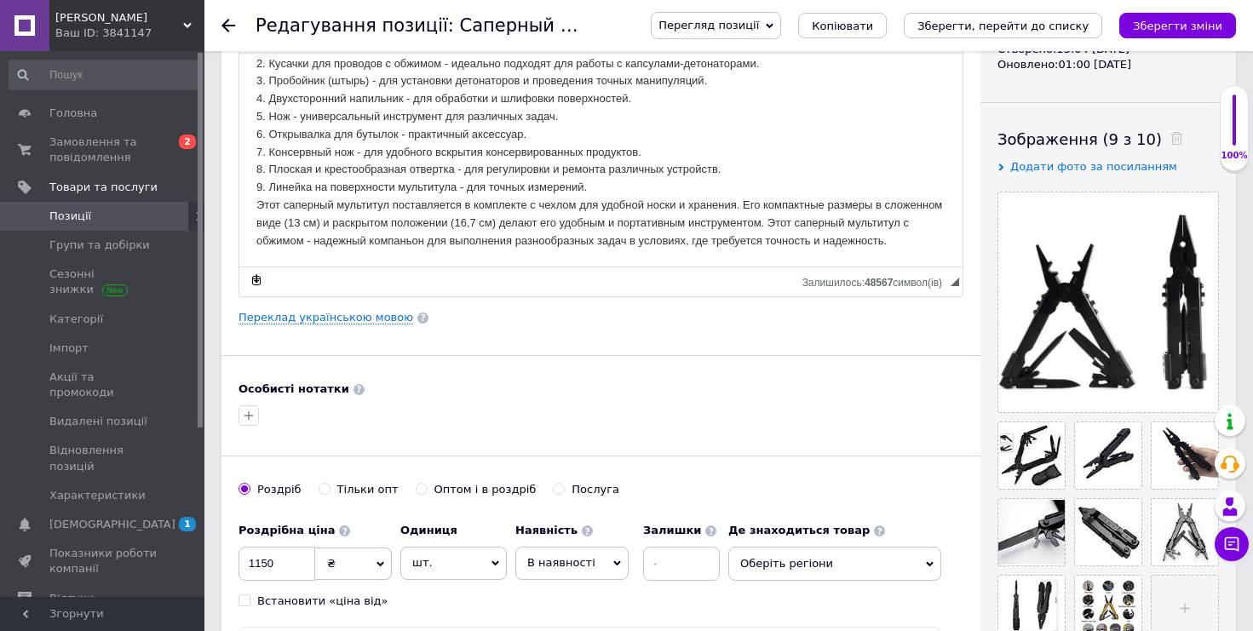
click at [434, 489] on div "Оптом і в роздріб" at bounding box center [485, 489] width 102 height 15
click at [427, 489] on input "Оптом і в роздріб" at bounding box center [421, 488] width 11 height 11
radio input "true"
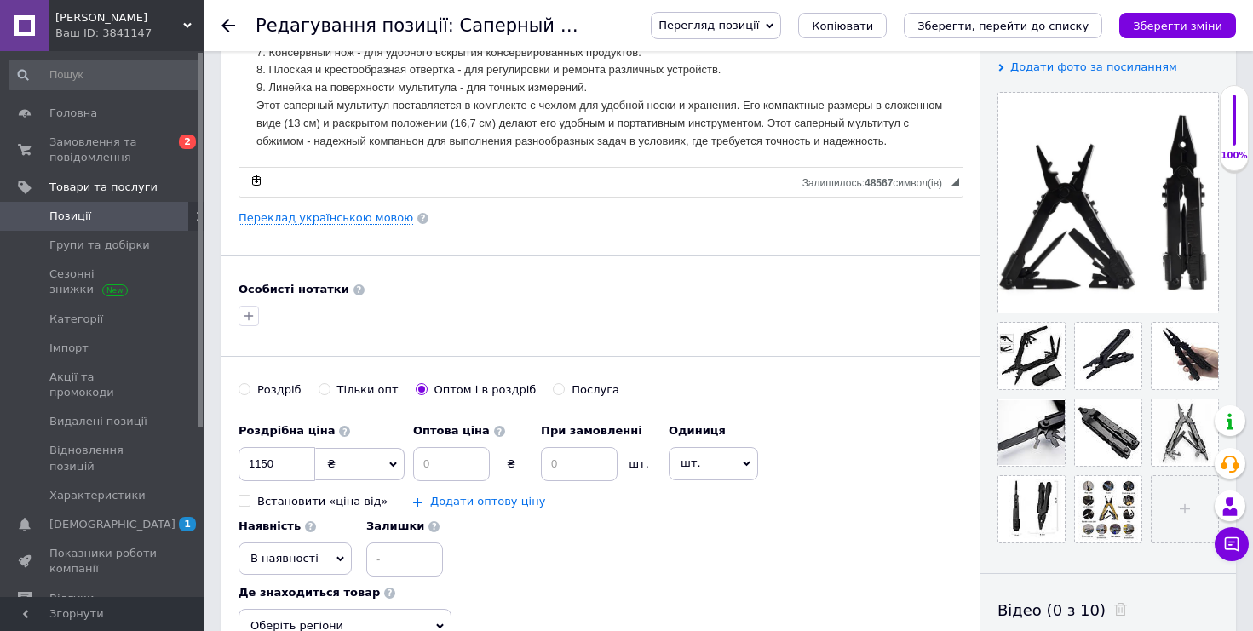
scroll to position [358, 0]
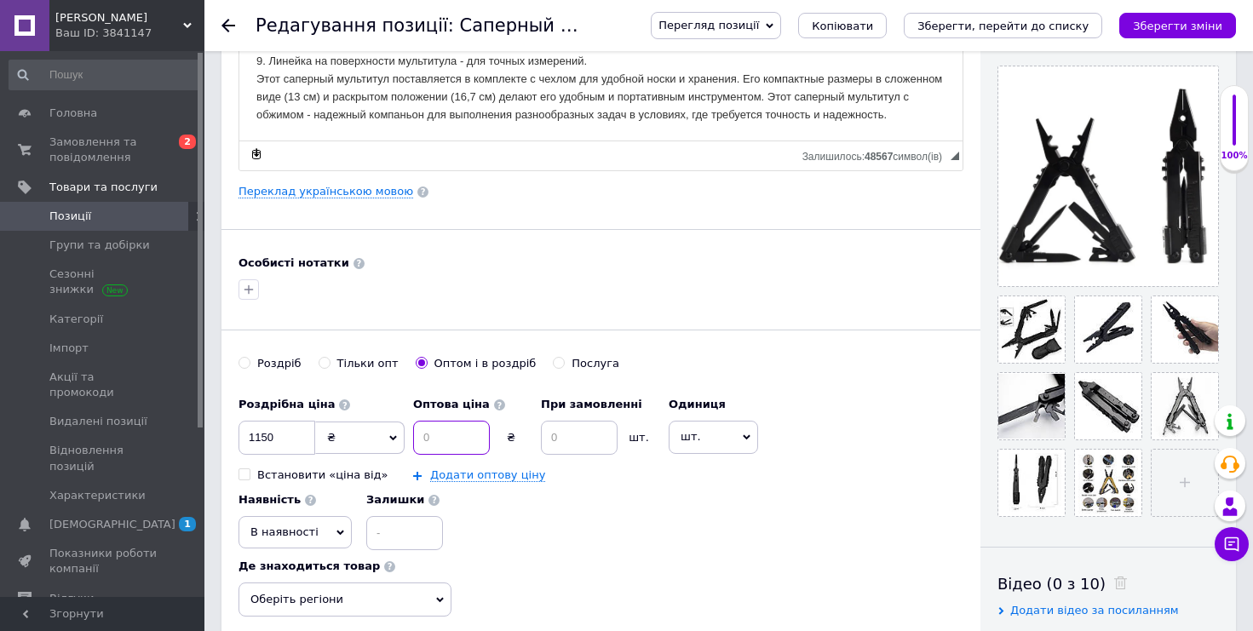
click at [458, 434] on input at bounding box center [451, 438] width 77 height 34
type input "490"
click at [610, 430] on input at bounding box center [579, 438] width 77 height 34
type input "10"
click at [1088, 32] on button "Зберегти, перейти до списку" at bounding box center [1003, 26] width 198 height 26
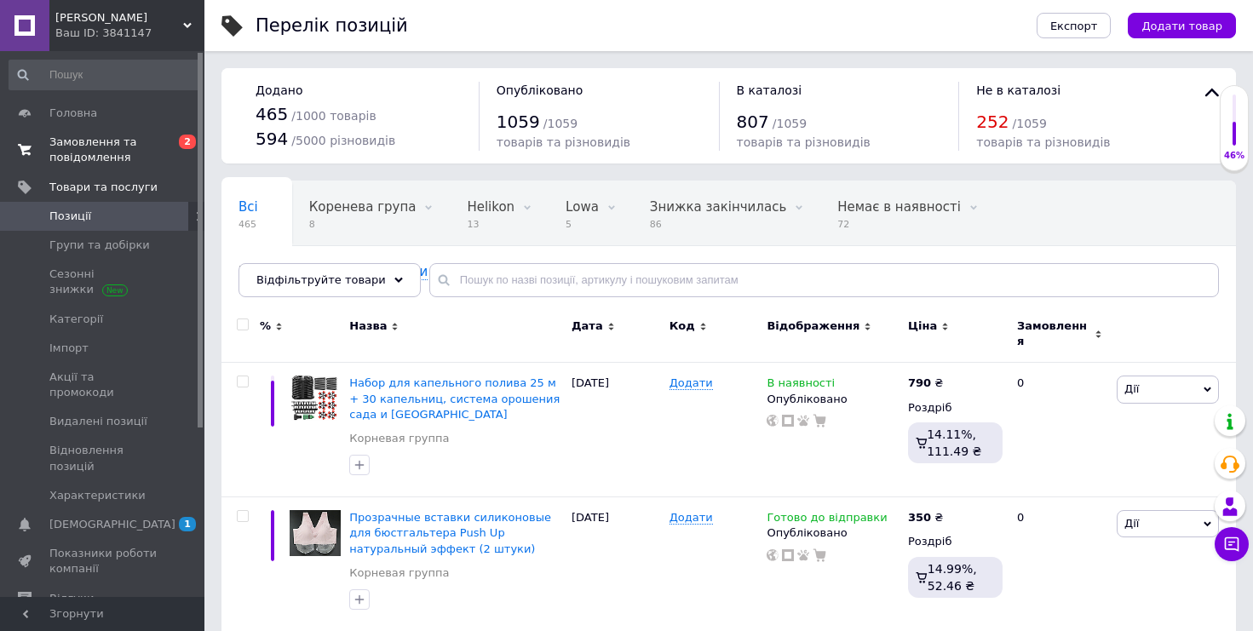
click at [132, 145] on span "Замовлення та повідомлення" at bounding box center [103, 150] width 108 height 31
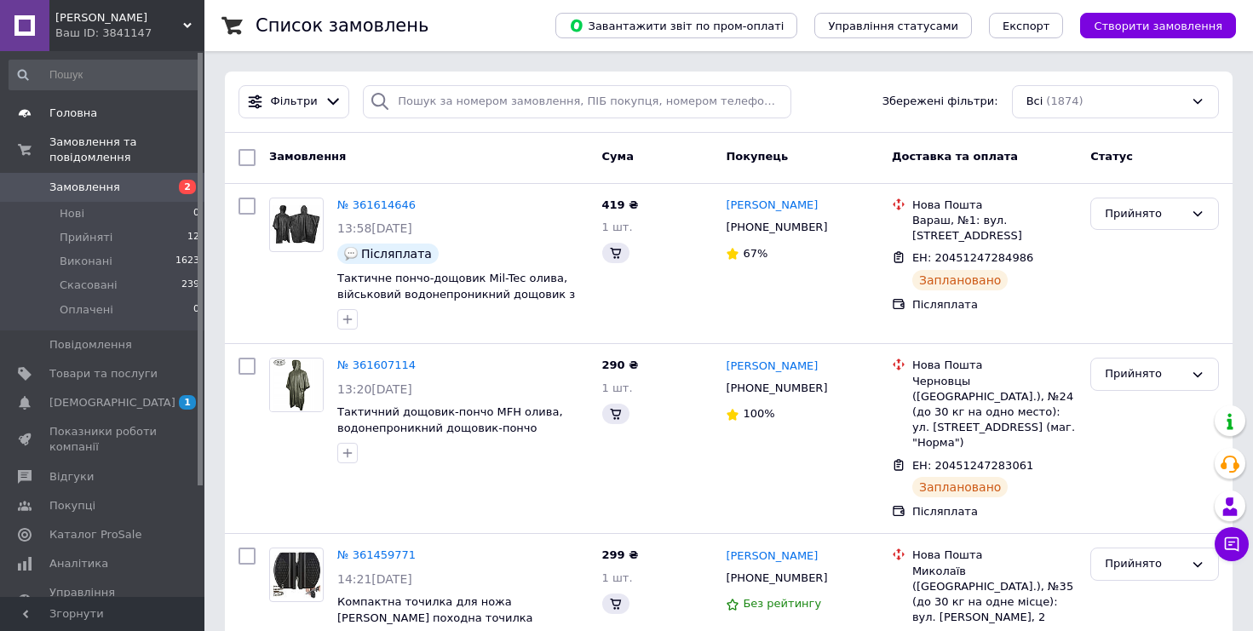
click at [99, 111] on span "Головна" at bounding box center [103, 113] width 108 height 15
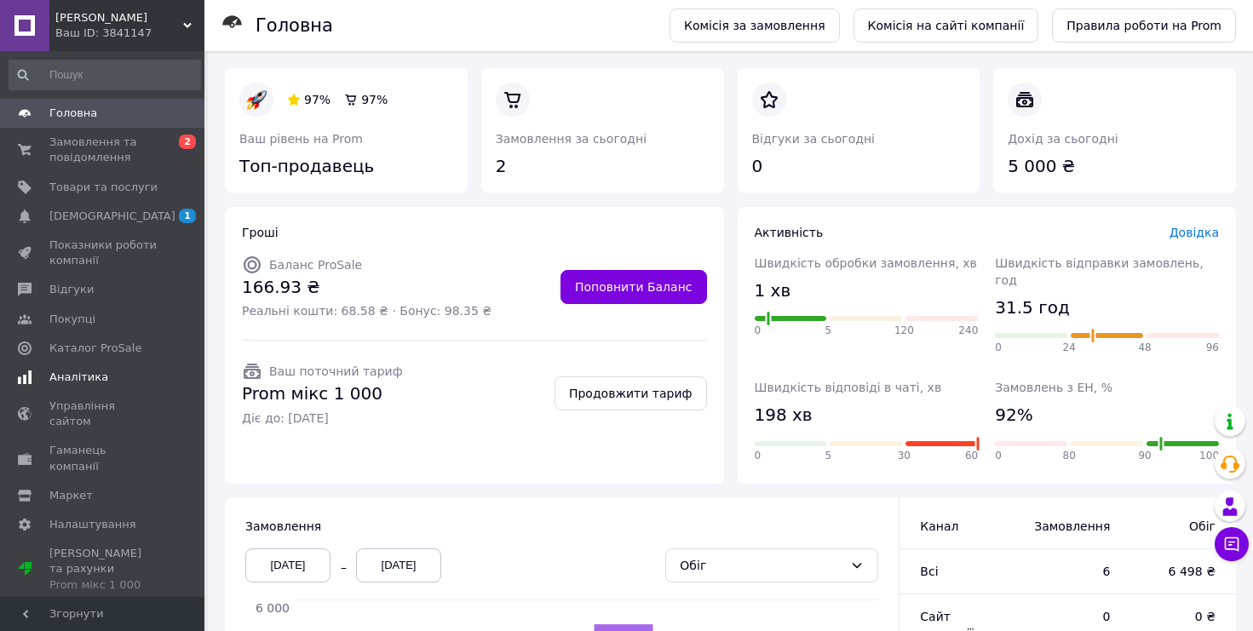
click at [112, 370] on span "Аналітика" at bounding box center [103, 377] width 108 height 15
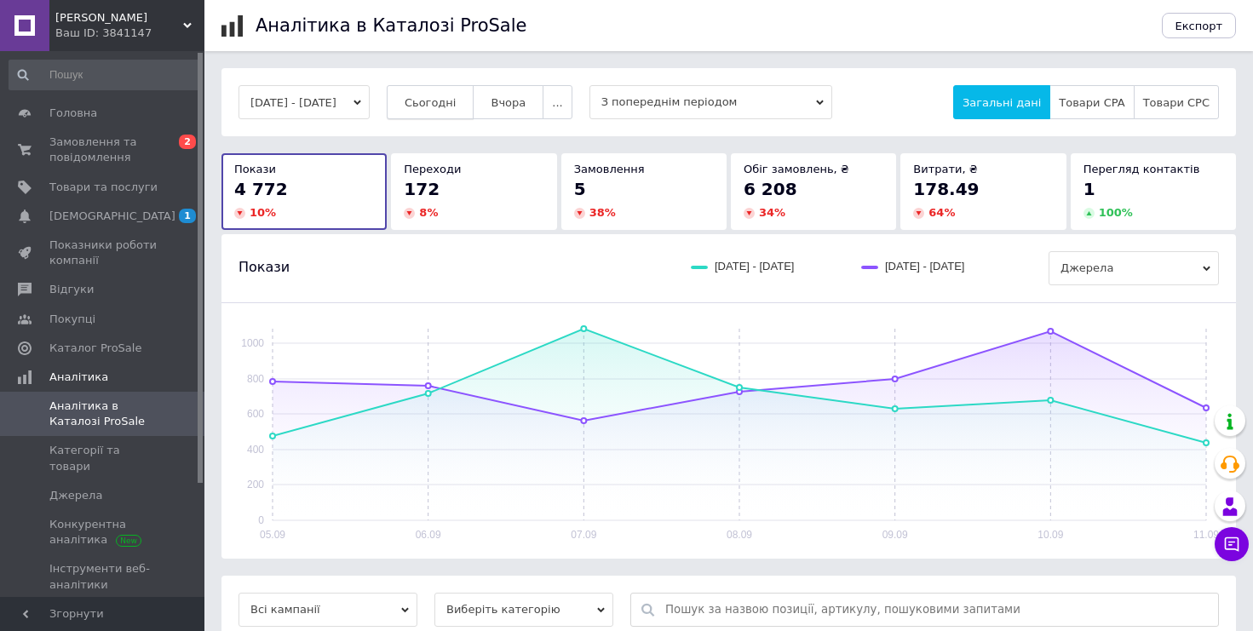
click at [457, 89] on button "Сьогодні" at bounding box center [431, 102] width 88 height 34
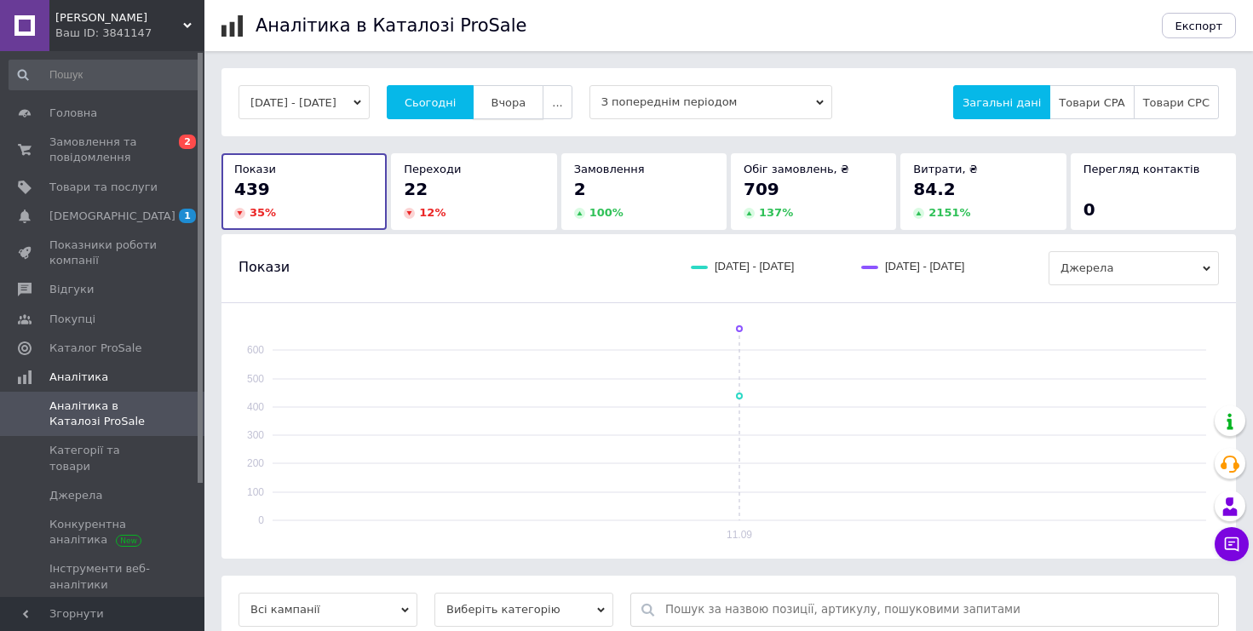
click at [525, 106] on span "Вчора" at bounding box center [508, 102] width 35 height 13
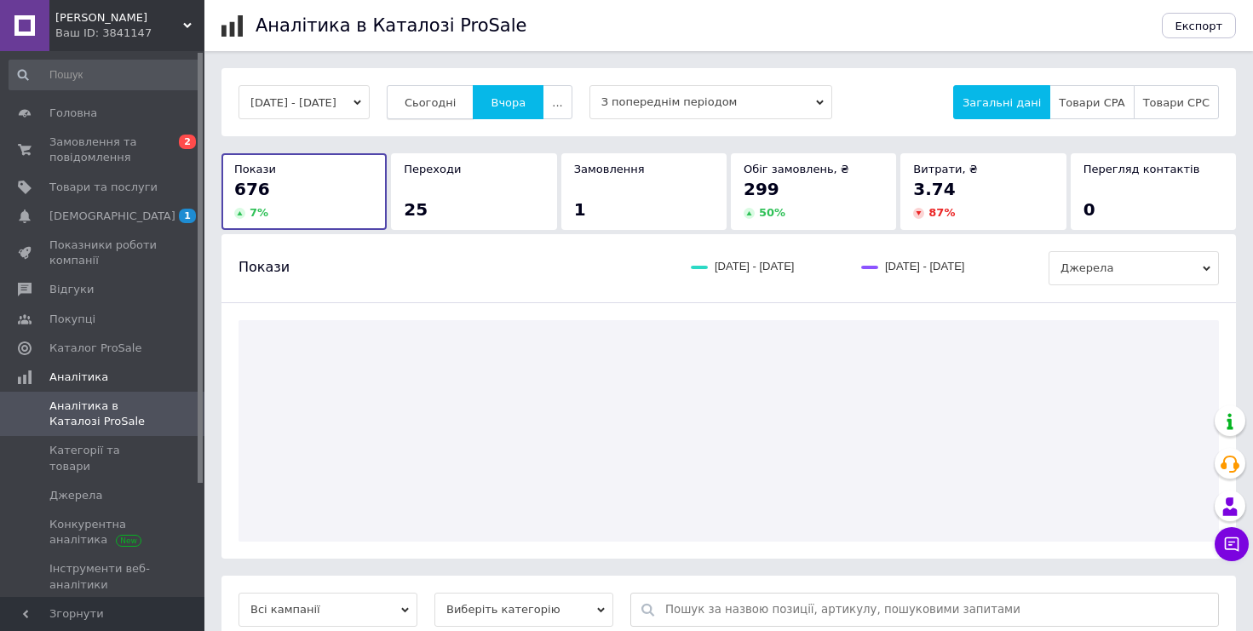
click at [457, 103] on span "Сьогодні" at bounding box center [431, 102] width 52 height 13
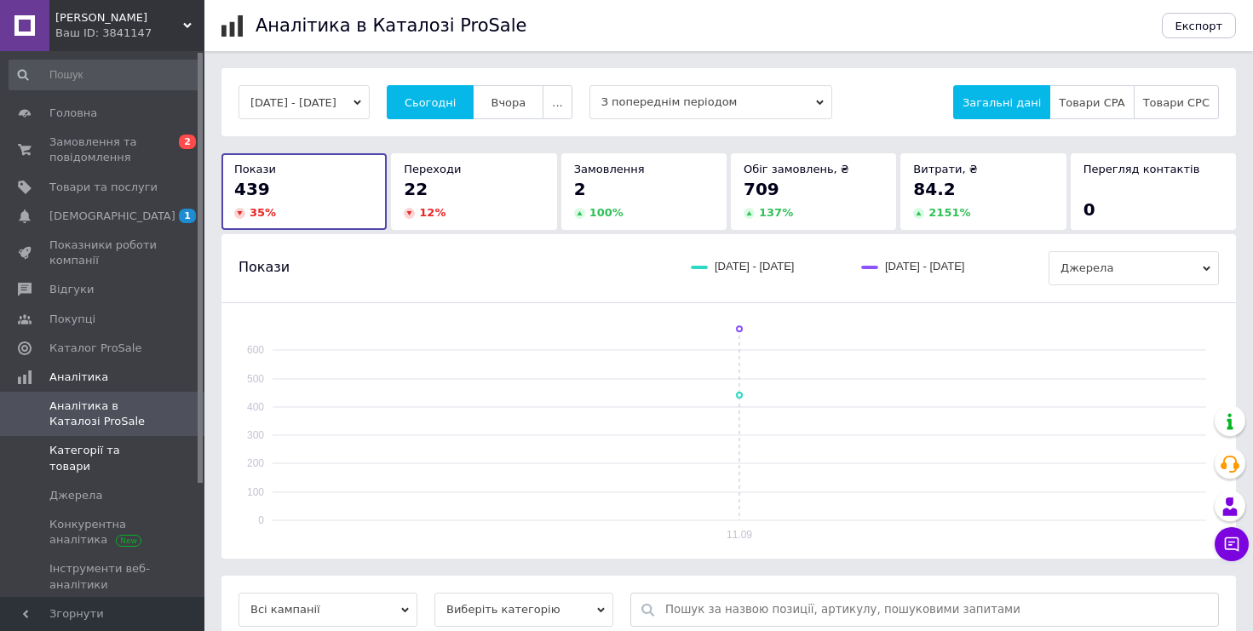
click at [158, 451] on span at bounding box center [181, 458] width 47 height 31
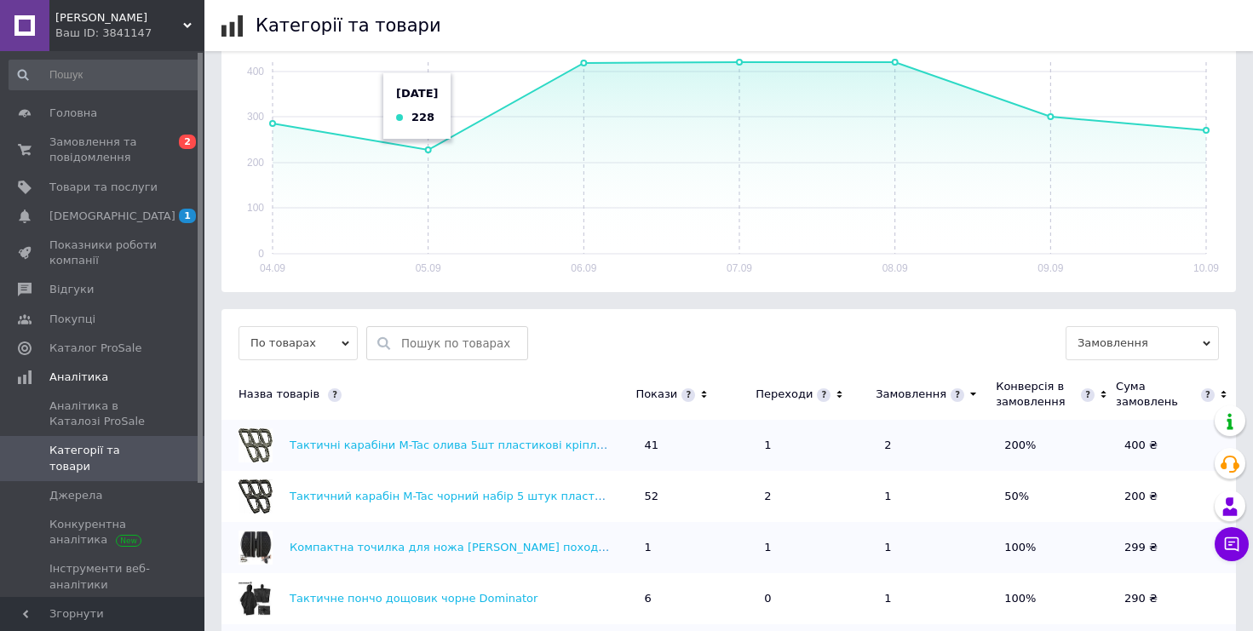
scroll to position [319, 0]
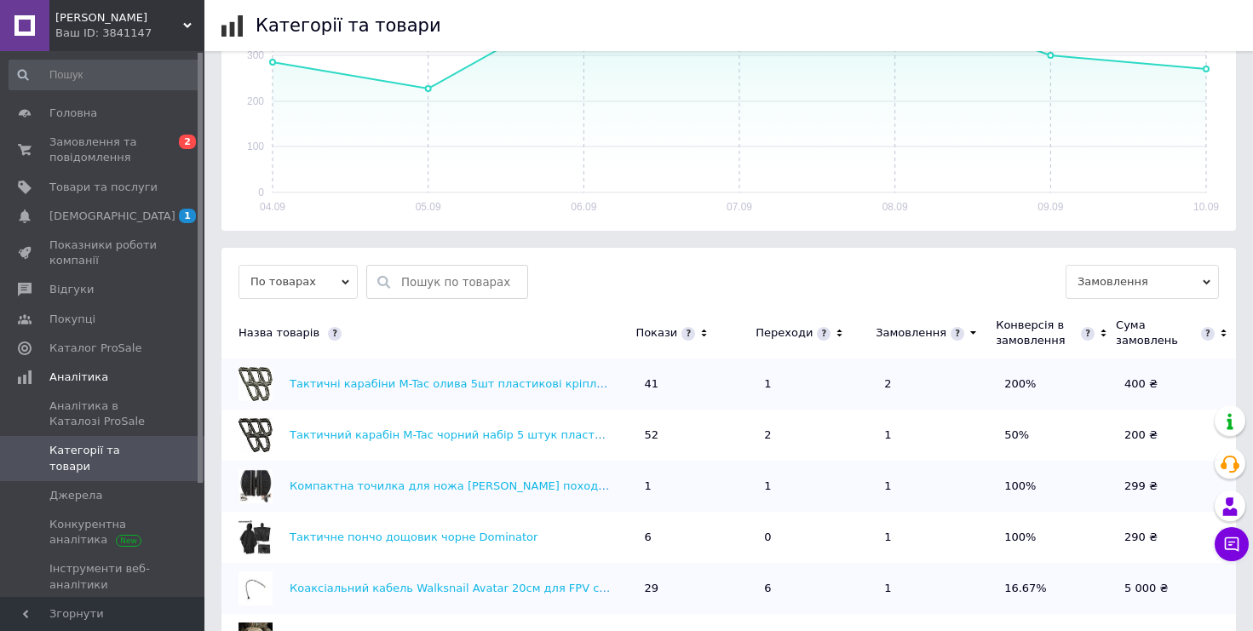
click at [698, 335] on icon at bounding box center [703, 333] width 11 height 14
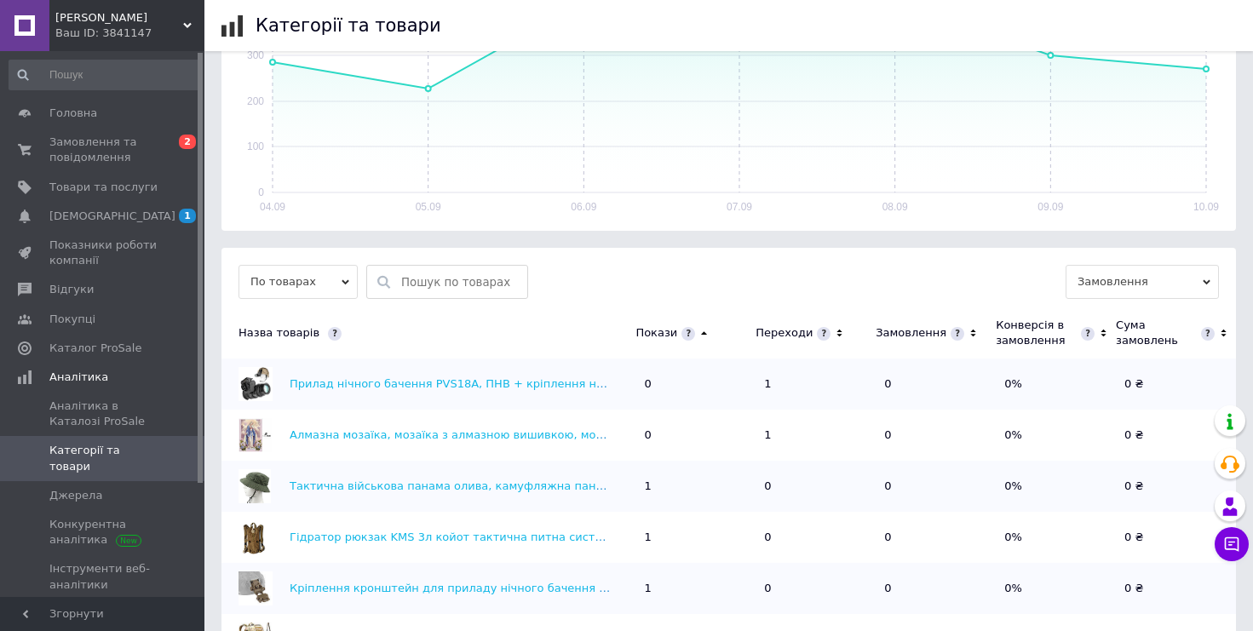
click at [698, 331] on icon at bounding box center [703, 333] width 11 height 14
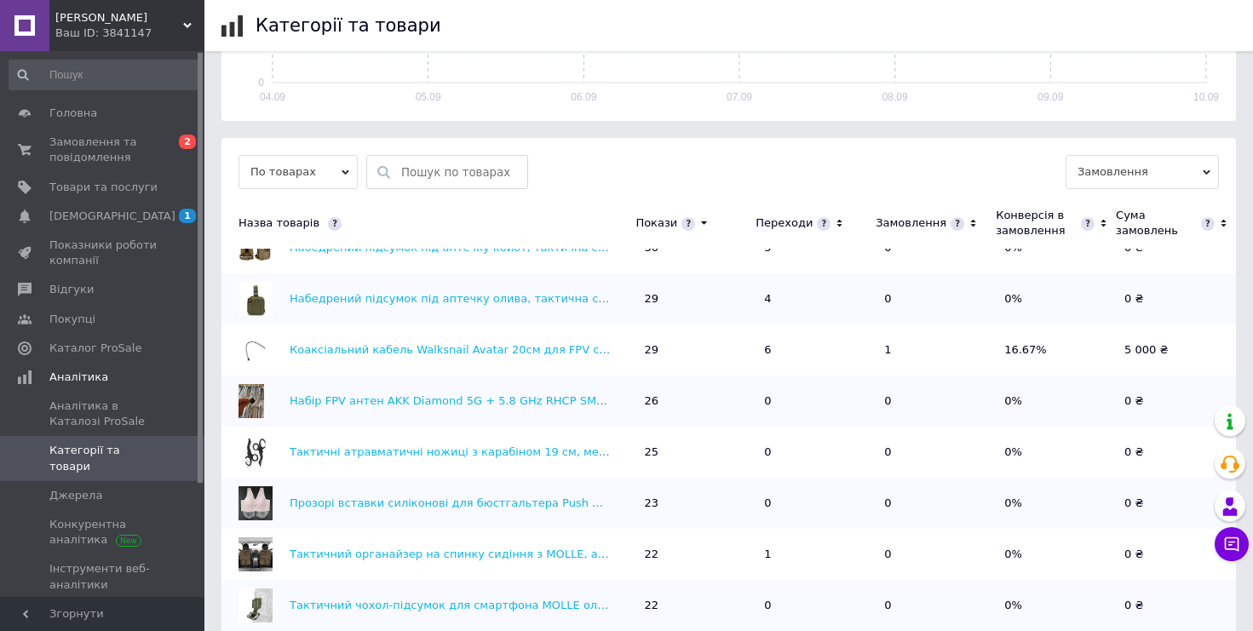
scroll to position [283, 0]
click at [179, 155] on span "0 2" at bounding box center [181, 150] width 47 height 31
